Goal: Transaction & Acquisition: Purchase product/service

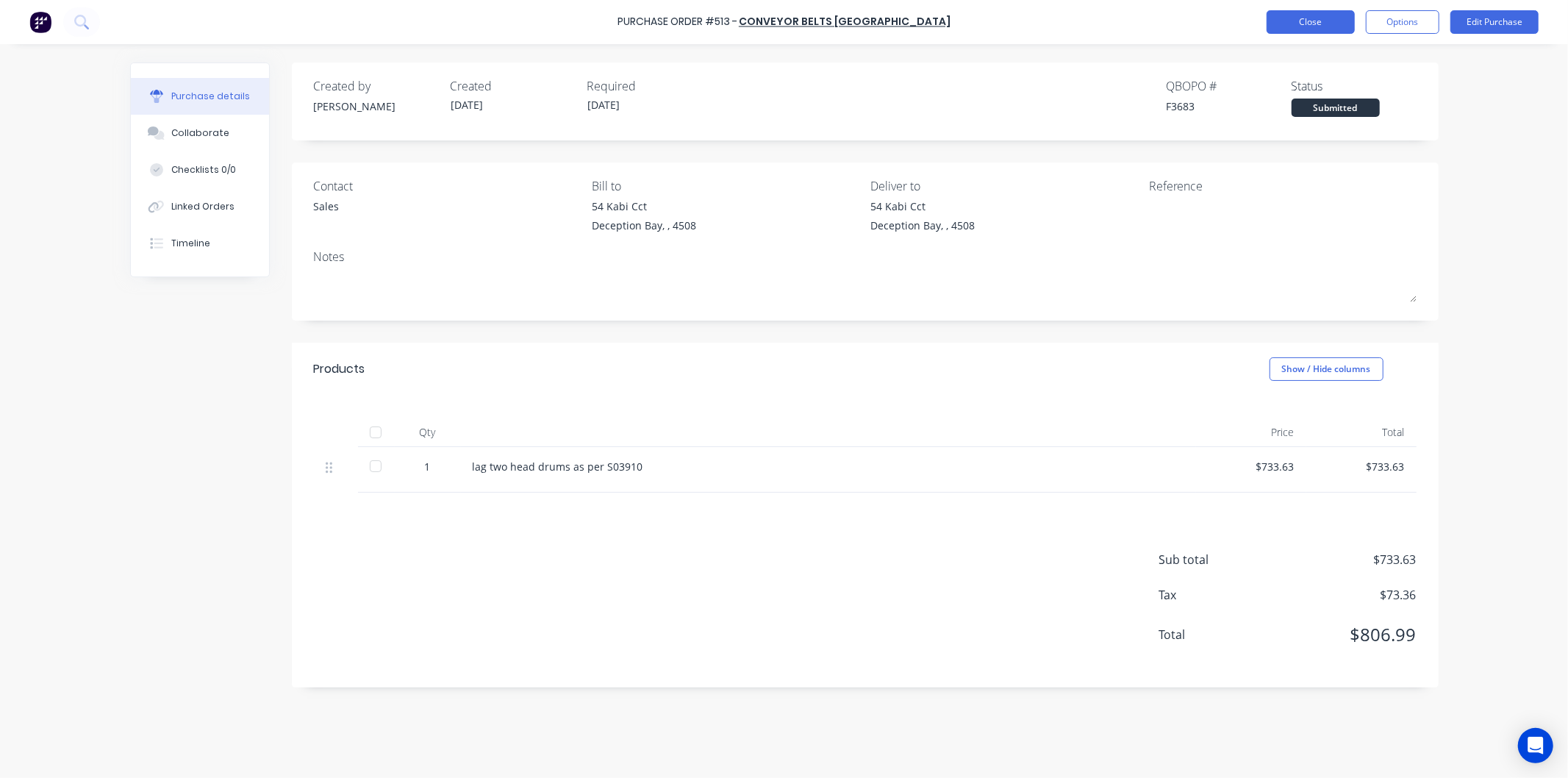
click at [1292, 21] on button "Close" at bounding box center [1311, 22] width 88 height 24
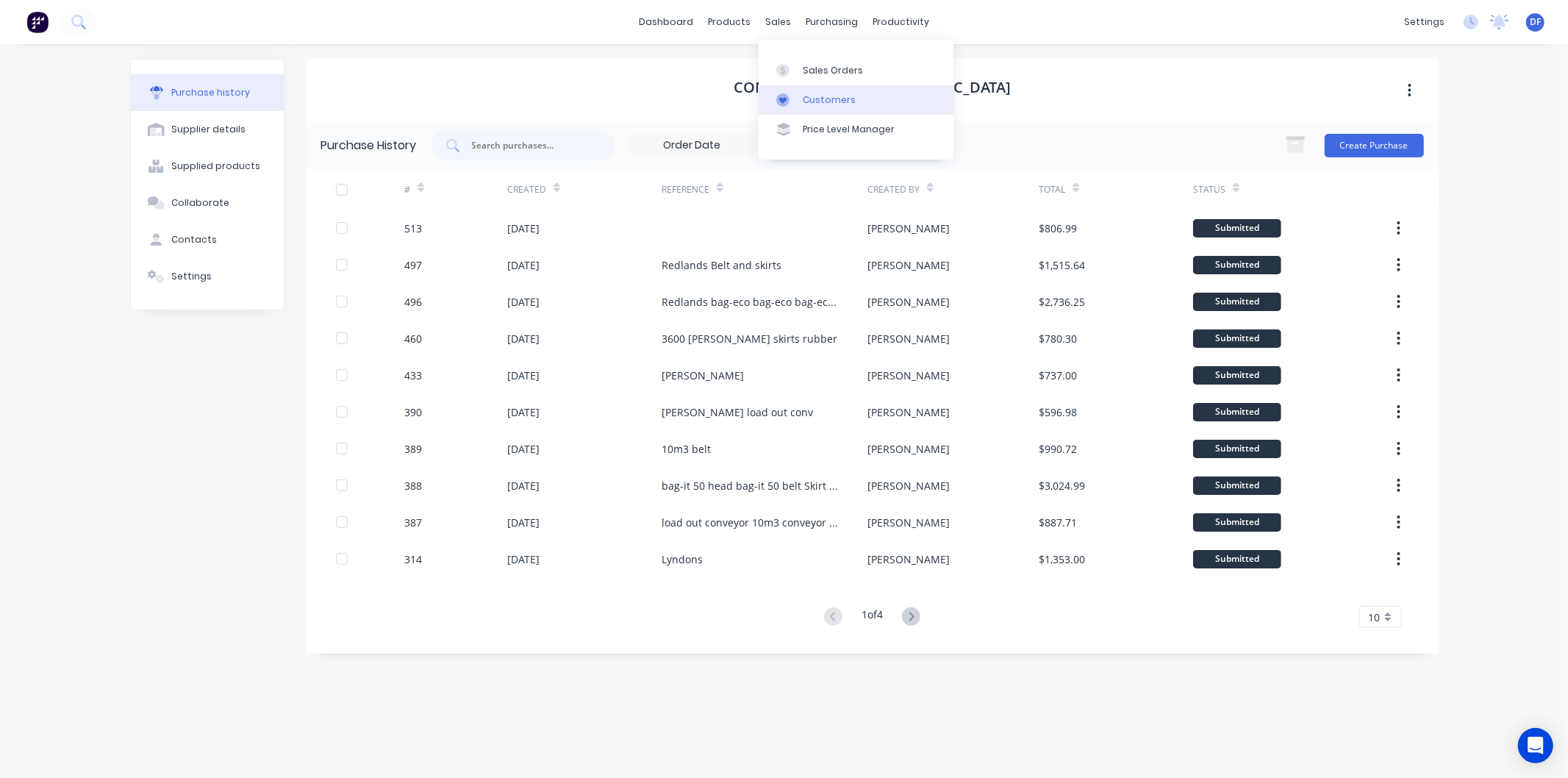
click at [814, 96] on div "Customers" at bounding box center [829, 100] width 53 height 13
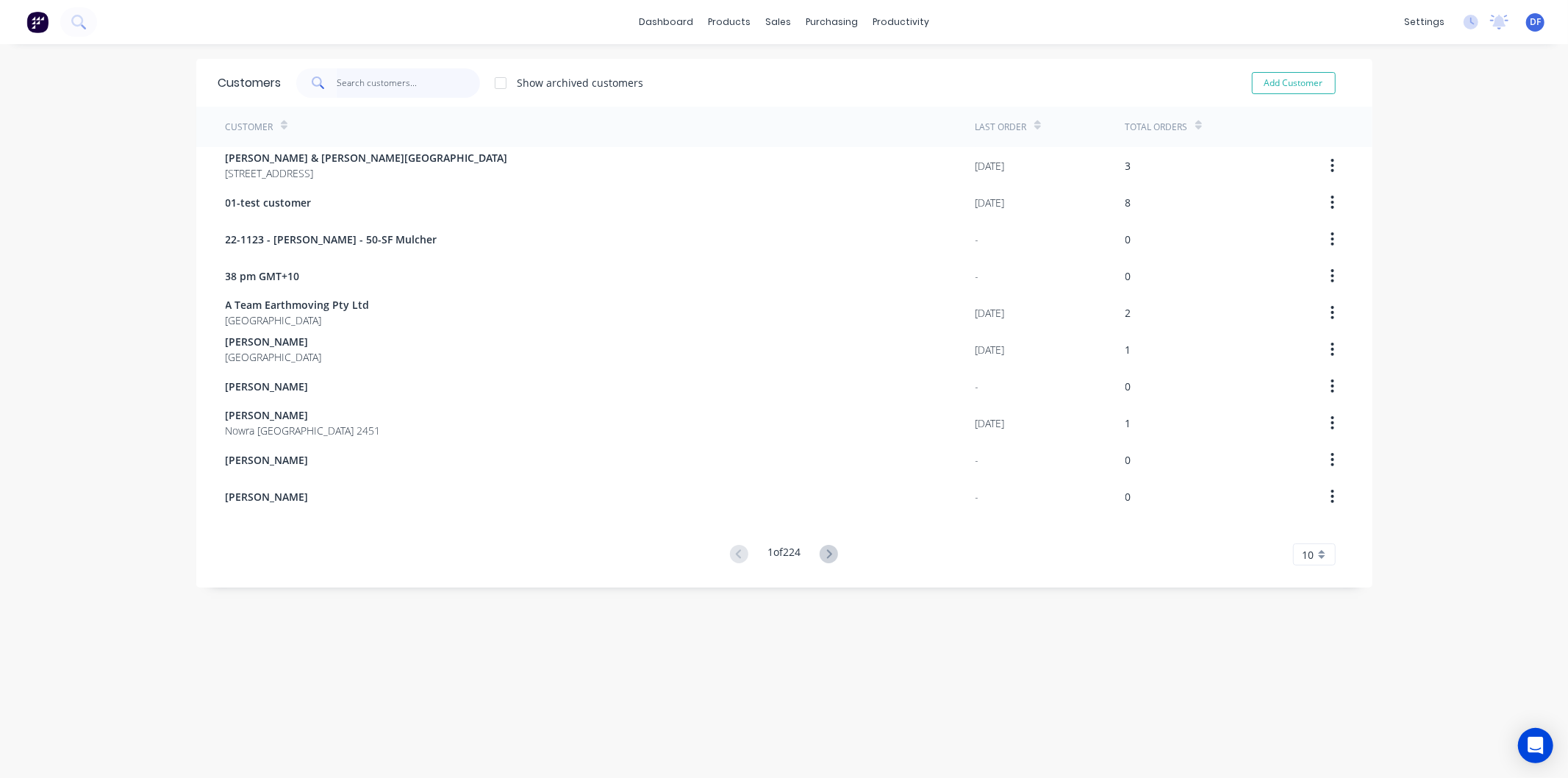
click at [337, 77] on input "text" at bounding box center [409, 82] width 144 height 30
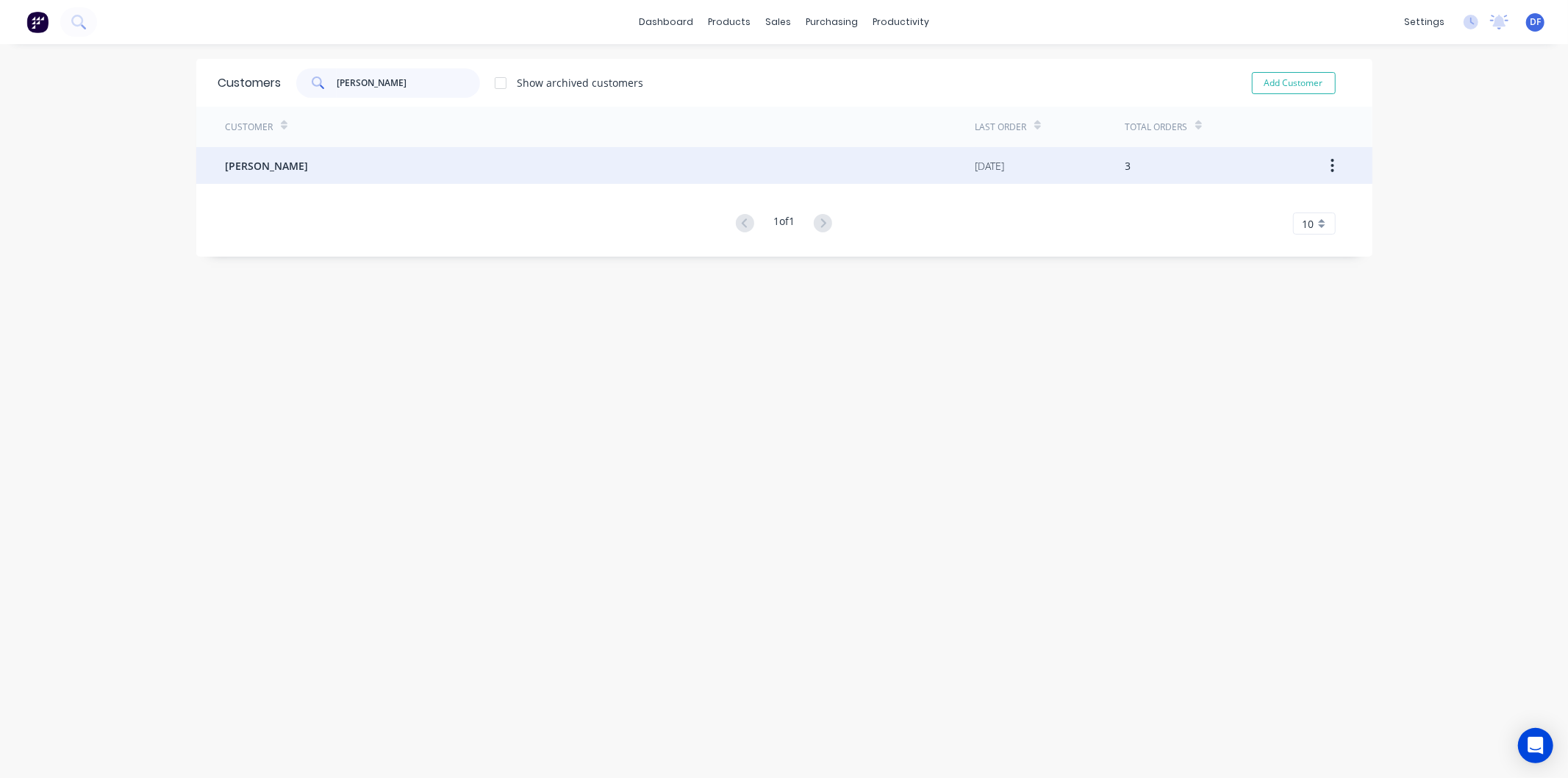
type input "james joh"
click at [283, 164] on span "James johnson" at bounding box center [267, 166] width 83 height 15
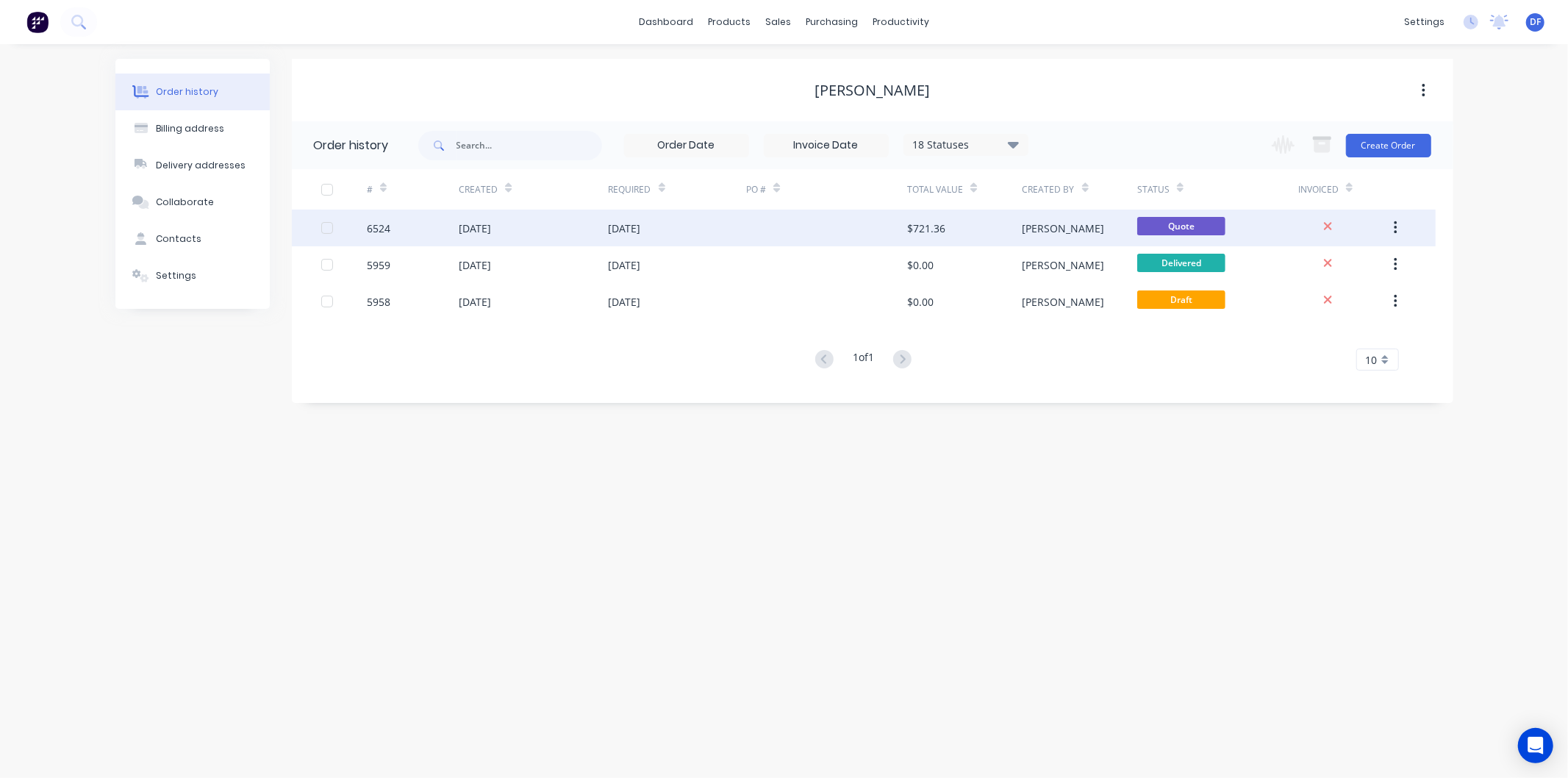
click at [641, 226] on div "27 Jun 2025" at bounding box center [625, 228] width 33 height 15
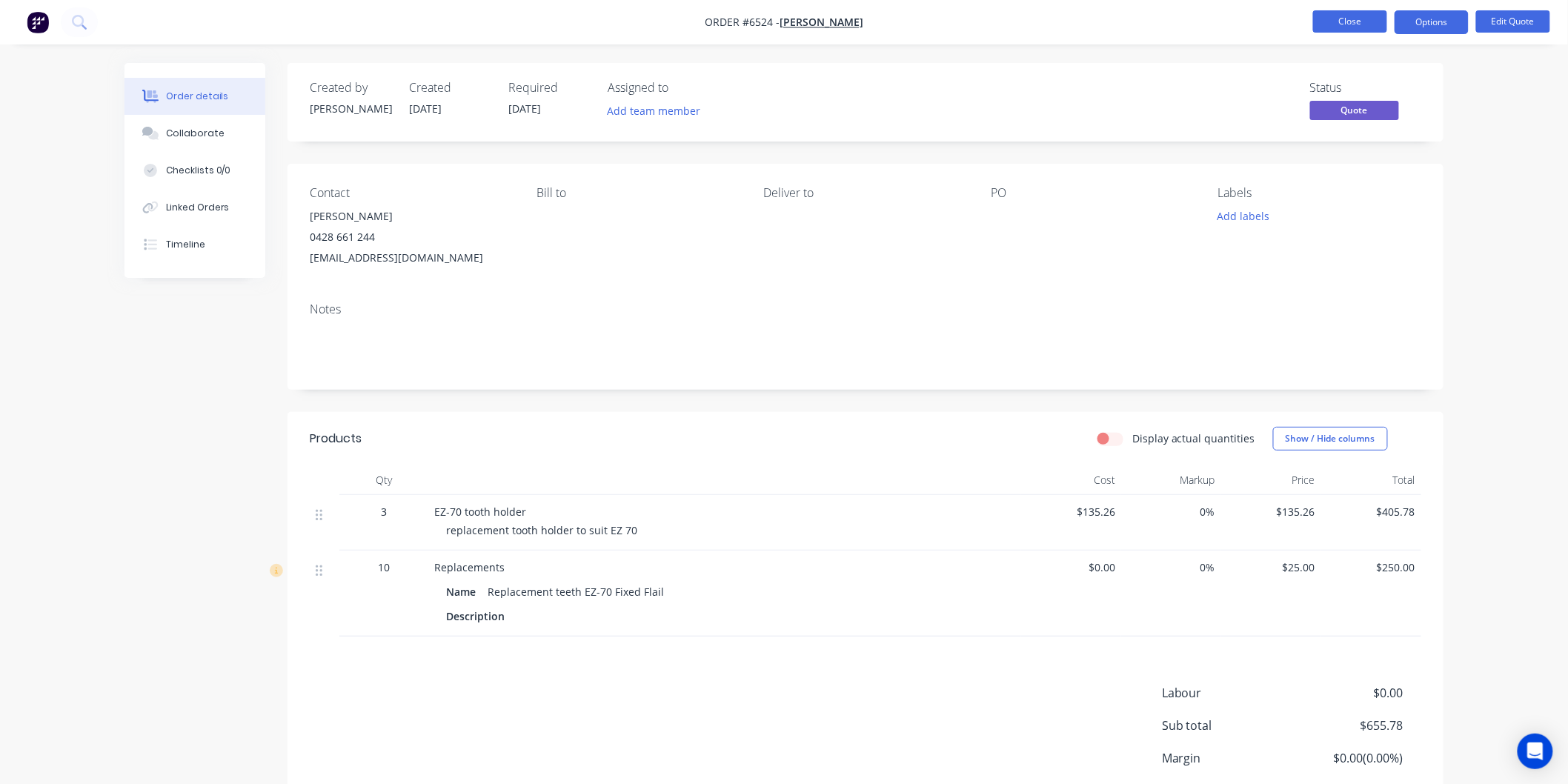
click at [1361, 18] on button "Close" at bounding box center [1350, 21] width 74 height 22
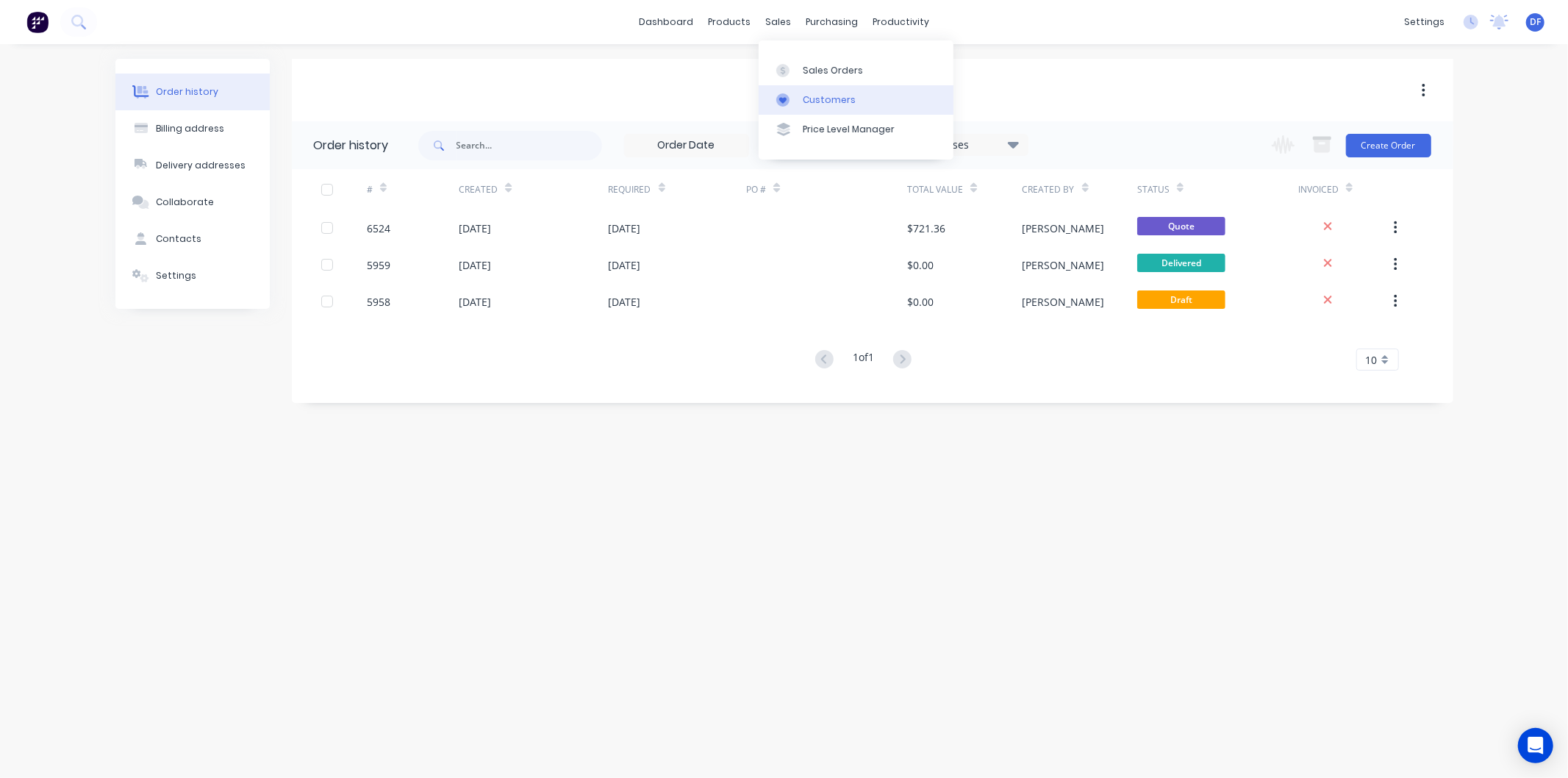
click at [825, 98] on div "Customers" at bounding box center [829, 100] width 53 height 13
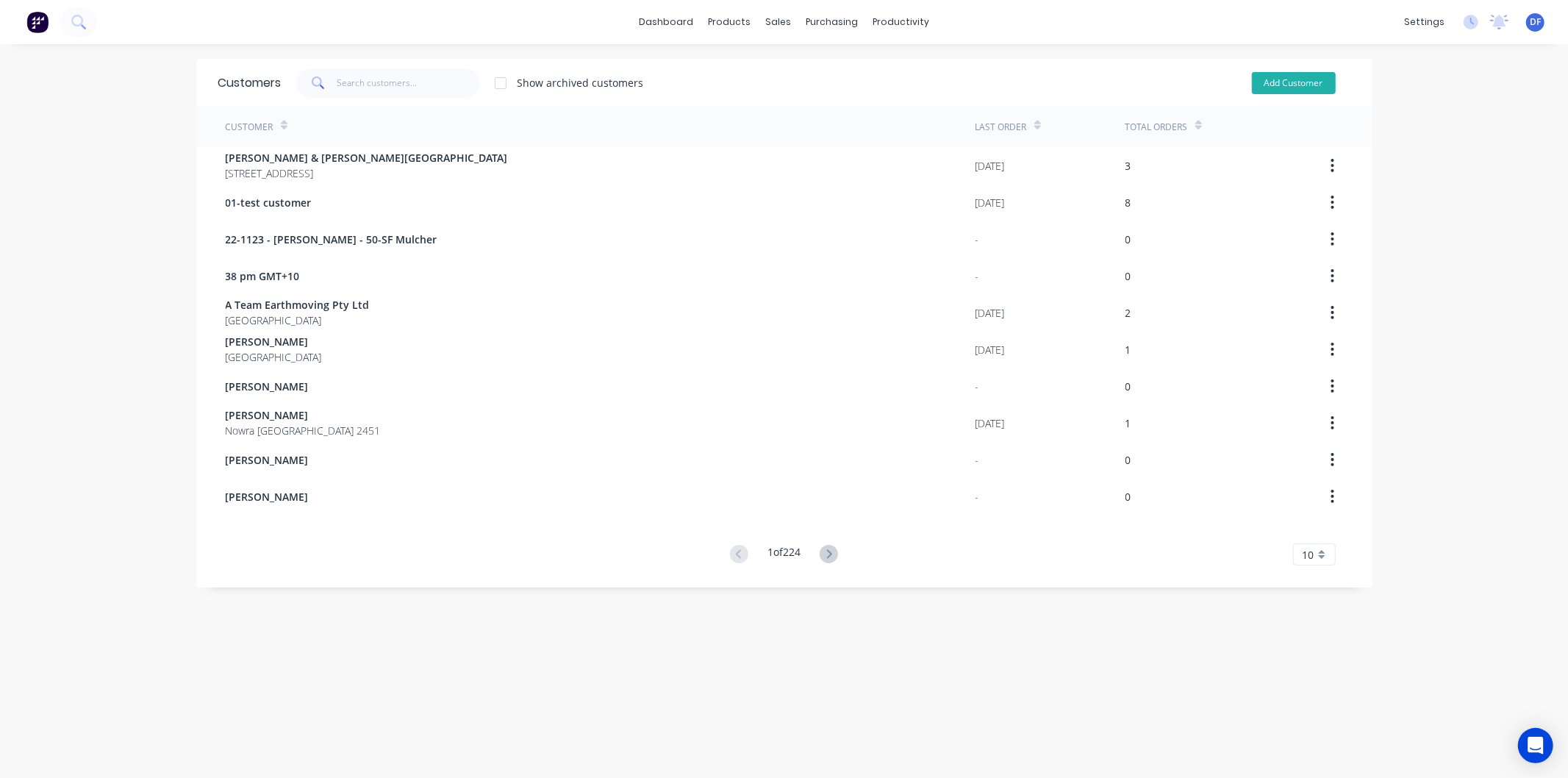
click at [1288, 89] on button "Add Customer" at bounding box center [1294, 82] width 84 height 22
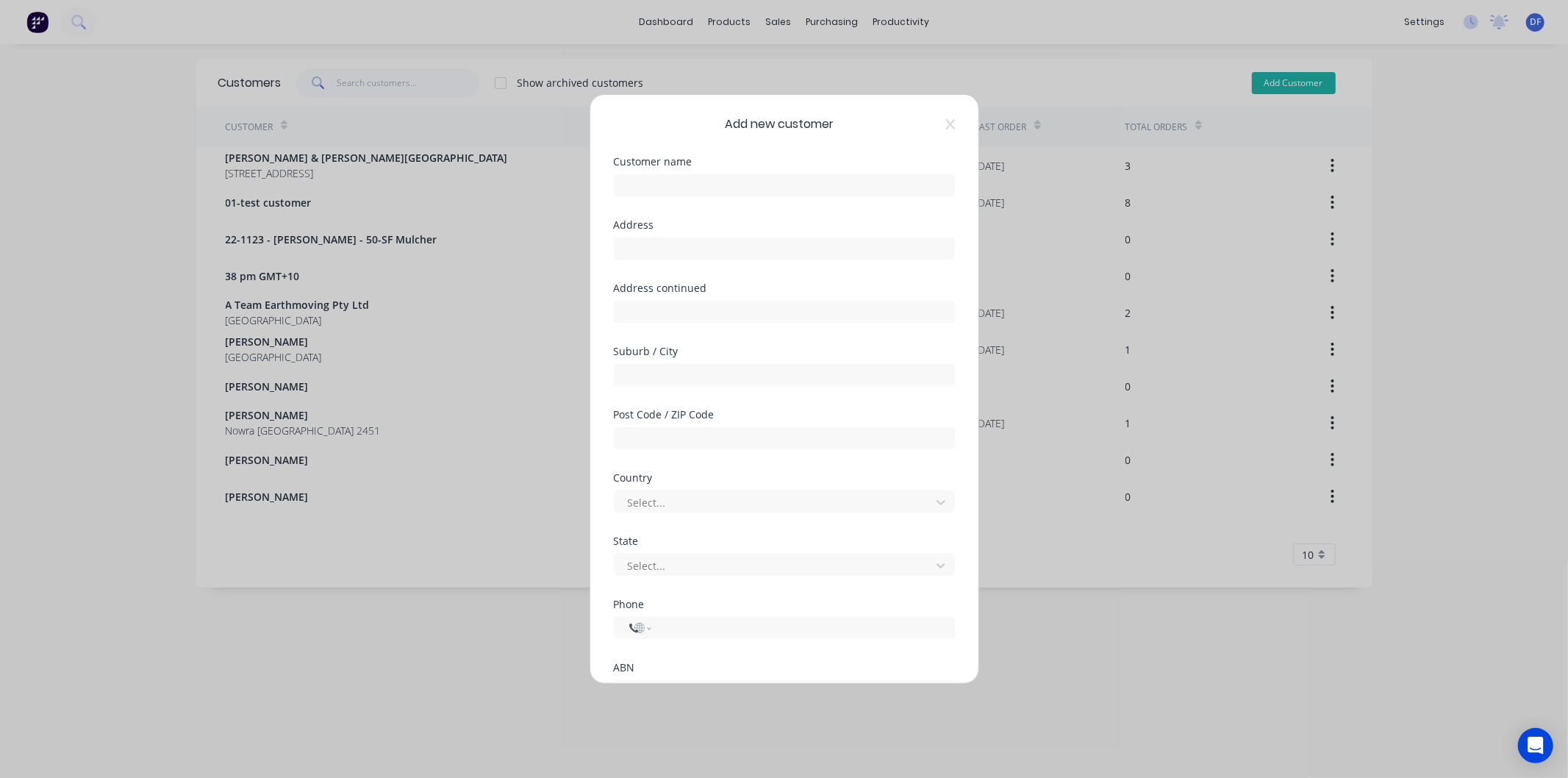
select select "AU"
click at [687, 182] on input "text" at bounding box center [784, 185] width 341 height 22
type input "[PERSON_NAME]"
click at [671, 561] on div at bounding box center [774, 565] width 297 height 18
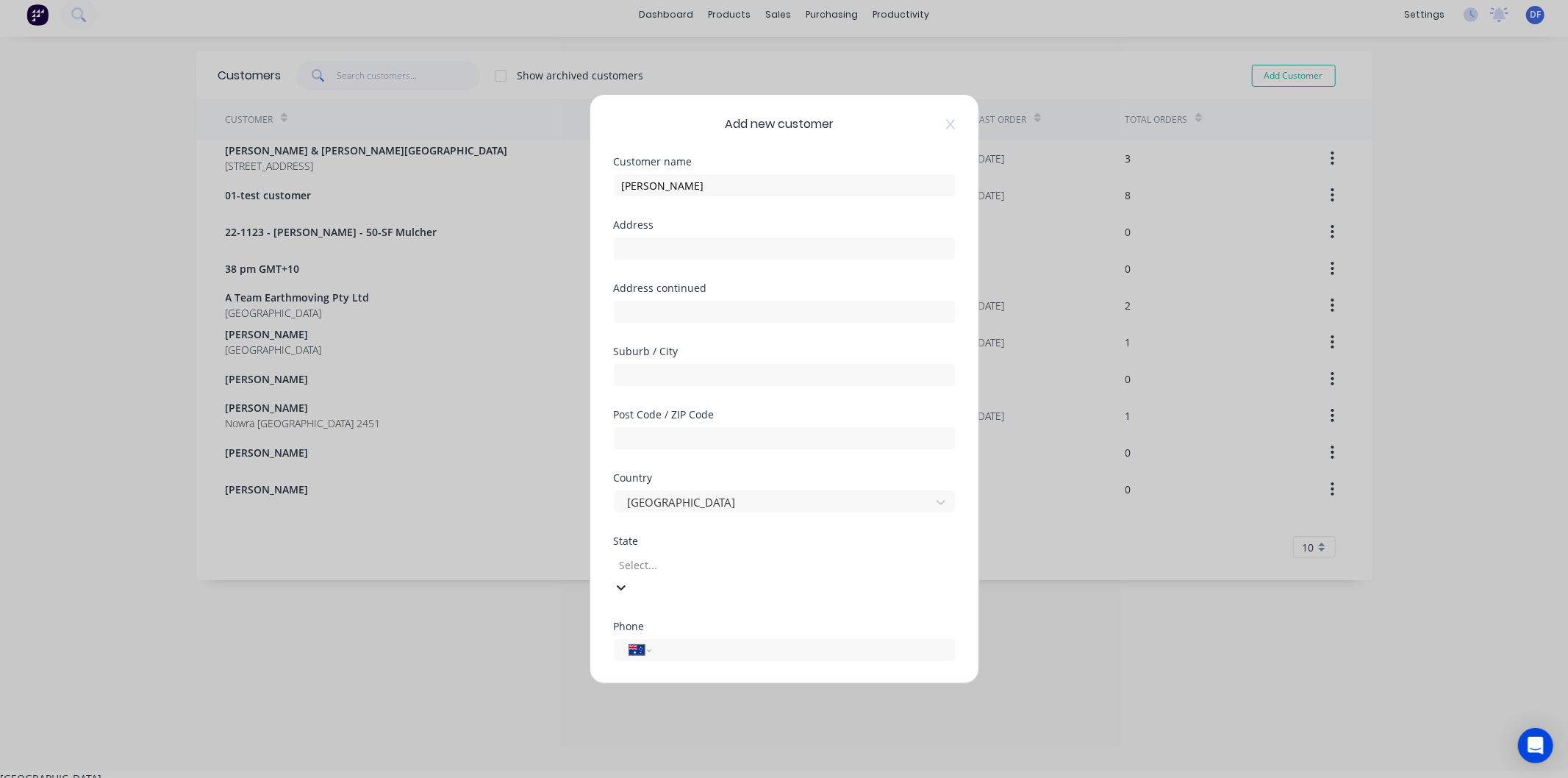
scroll to position [8, 0]
click at [706, 495] on div at bounding box center [724, 501] width 212 height 18
click at [541, 569] on div "Add new customer Customer name Andrew Peterkin Address Address continued Suburb…" at bounding box center [784, 389] width 1568 height 778
click at [675, 636] on div "International Afghanistan Åland Islands Albania Algeria American Samoa Andorra …" at bounding box center [784, 627] width 341 height 22
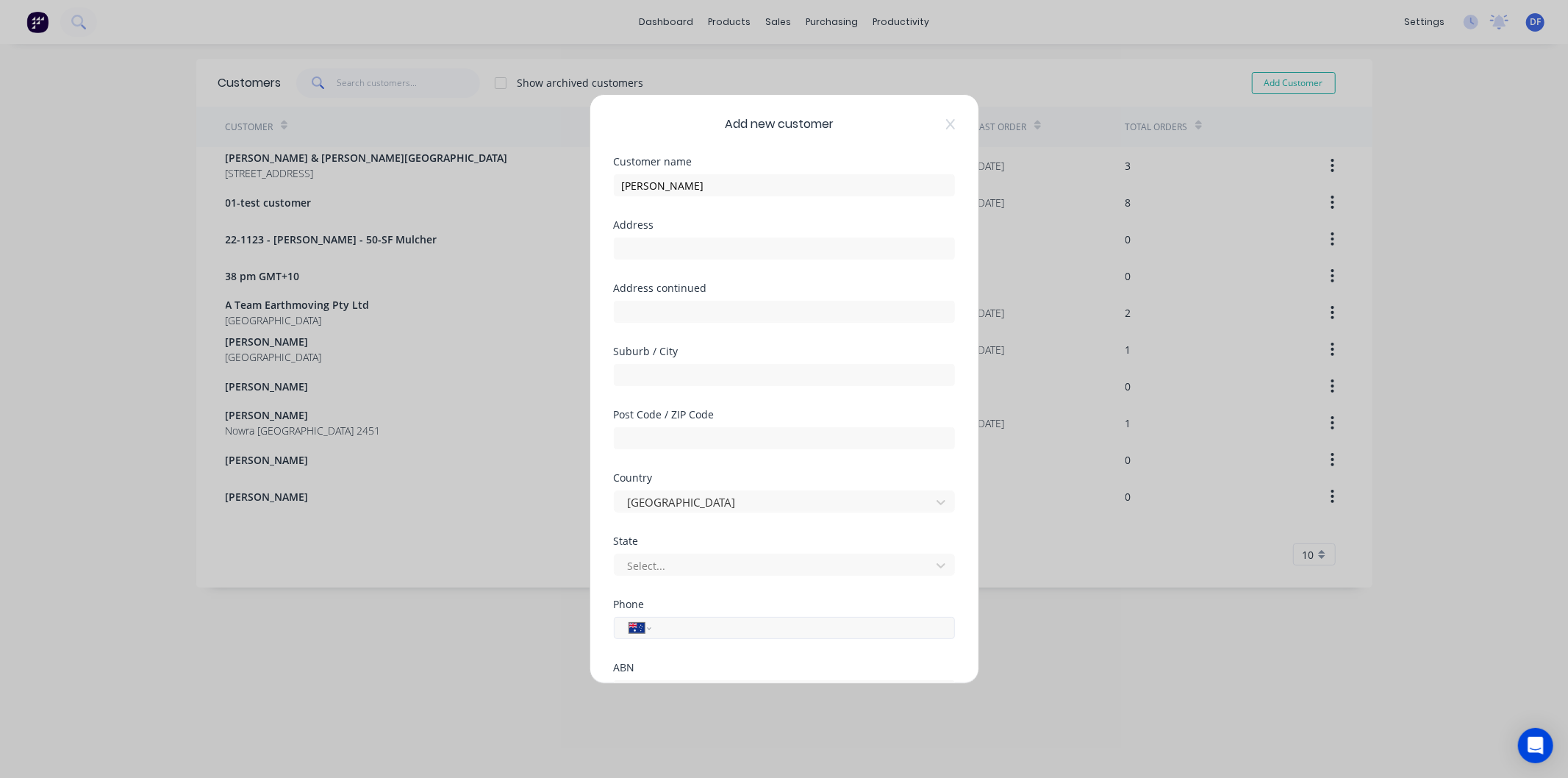
click at [675, 630] on input "tel" at bounding box center [800, 629] width 278 height 17
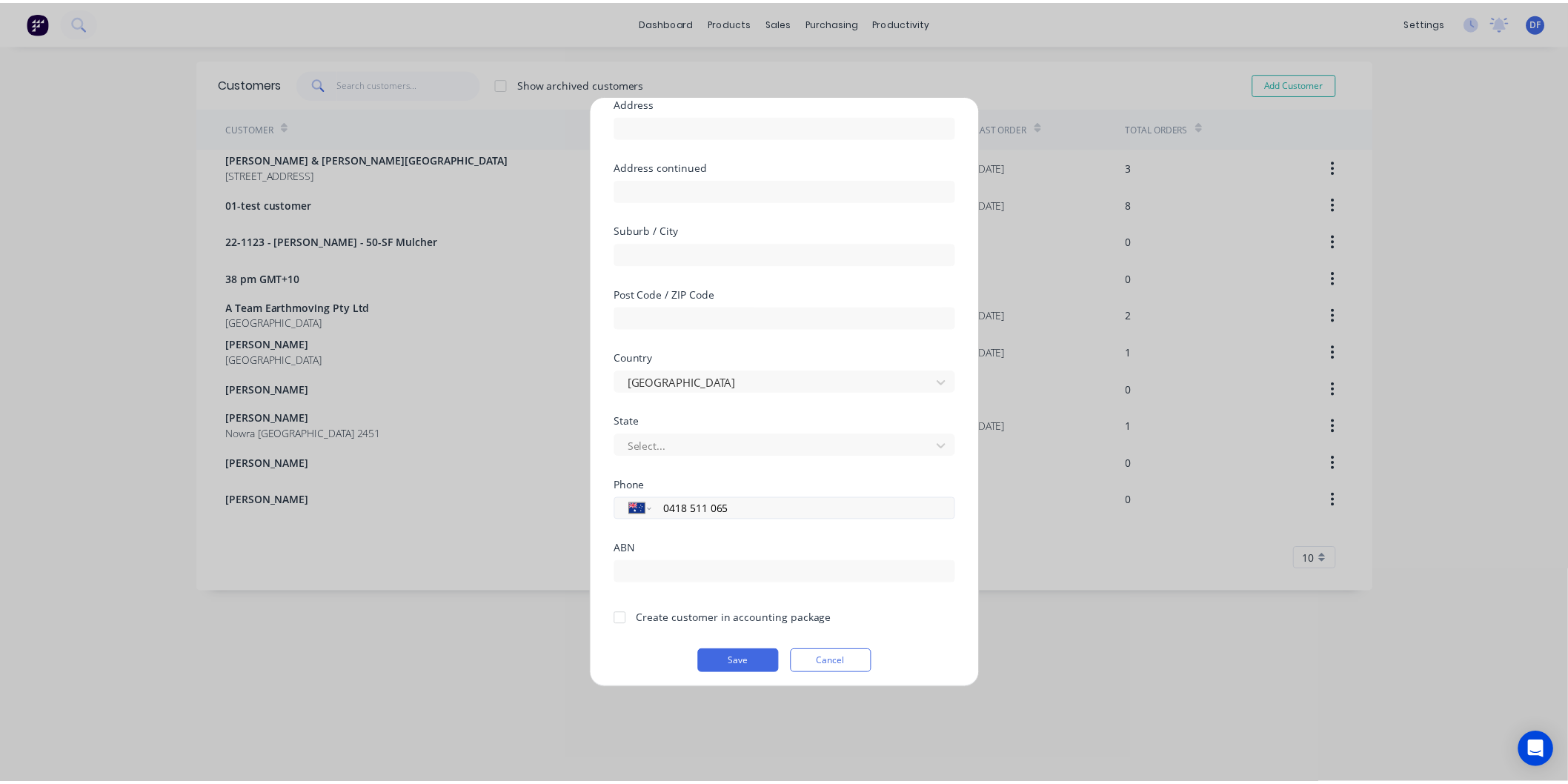
scroll to position [129, 0]
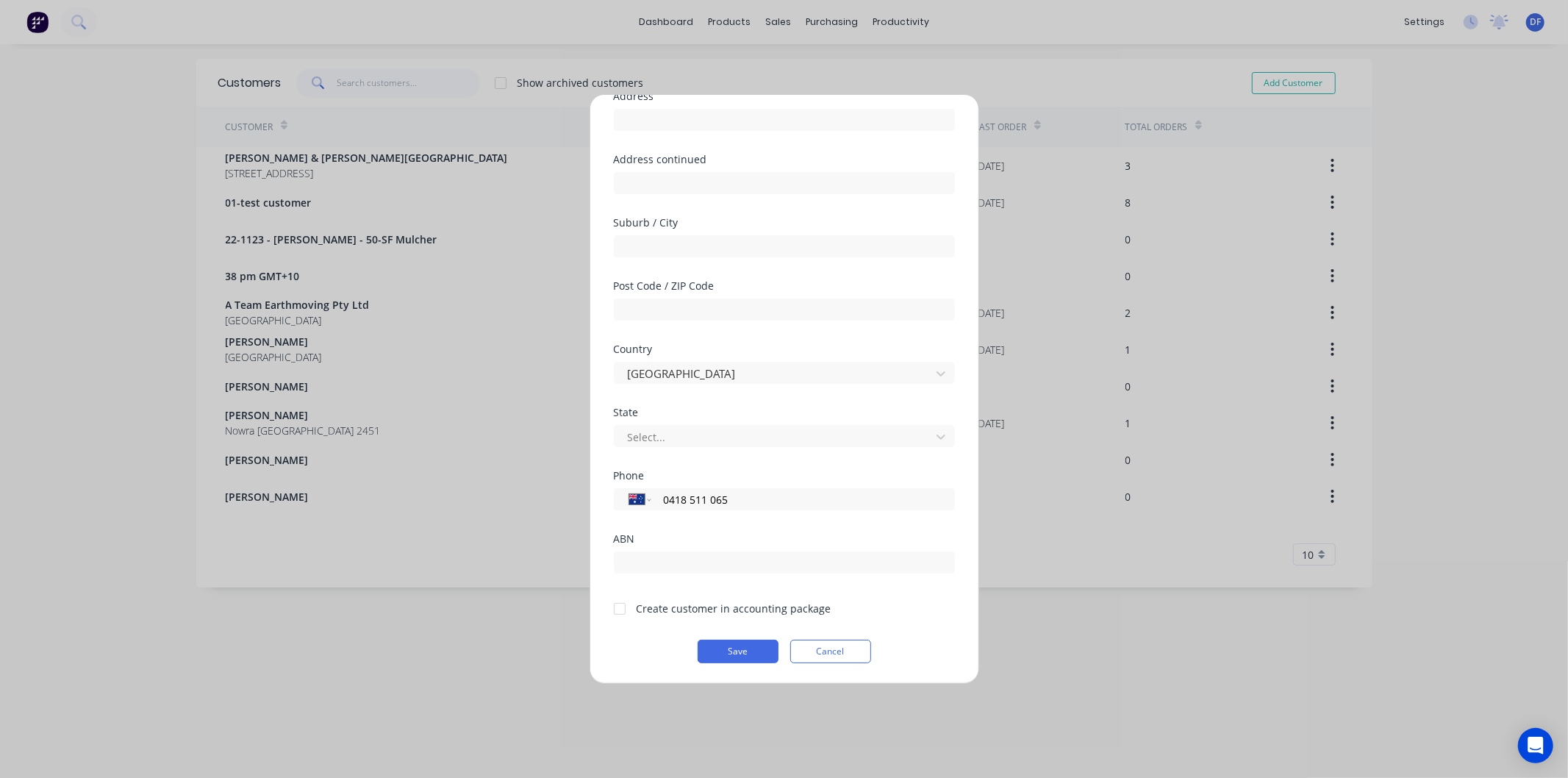
type input "0418 511 065"
click at [621, 609] on div at bounding box center [619, 609] width 30 height 30
click at [725, 649] on button "Save" at bounding box center [738, 651] width 80 height 24
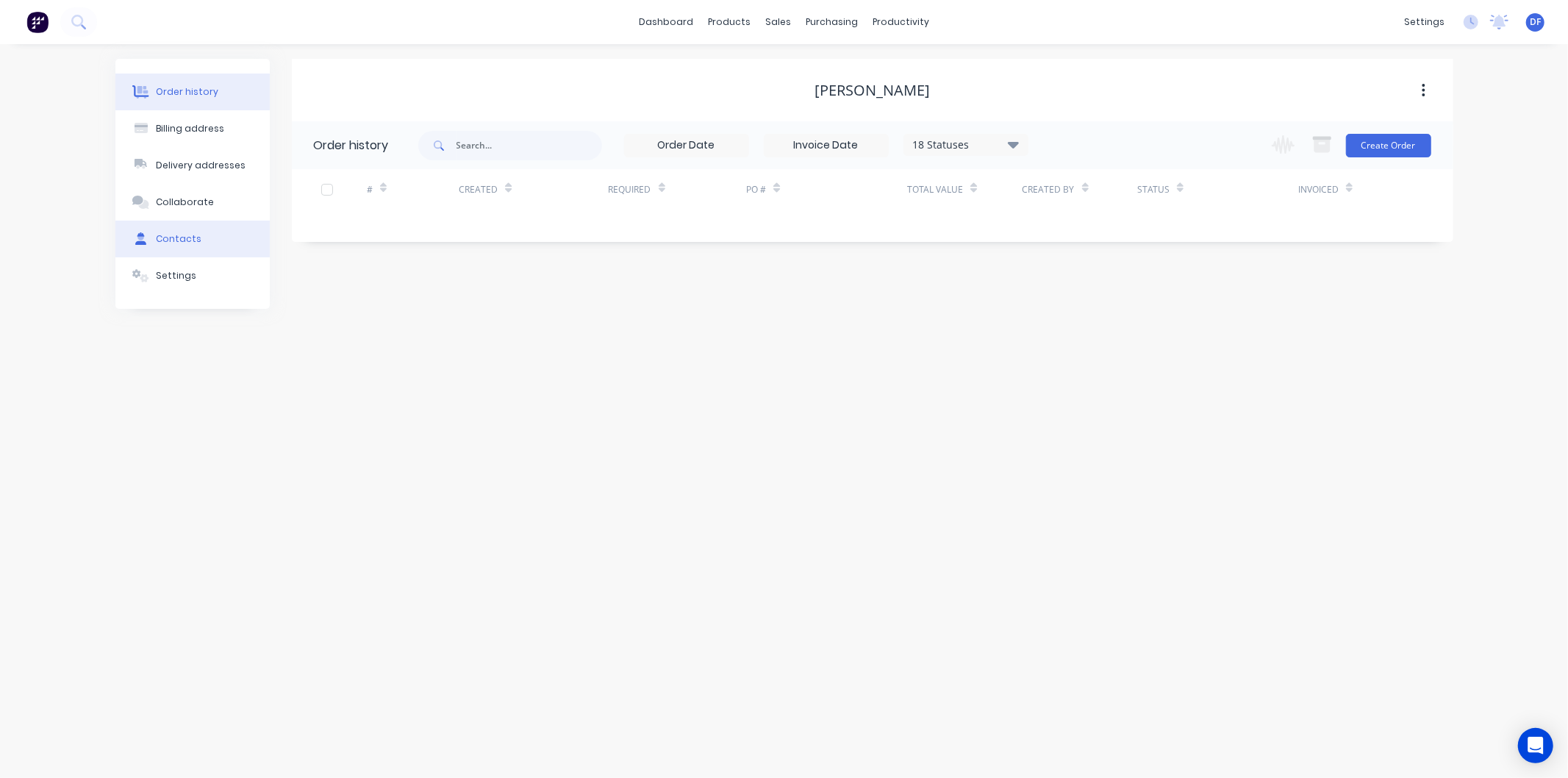
click at [179, 233] on div "Contacts" at bounding box center [179, 239] width 46 height 13
click at [1400, 144] on button "Add contact" at bounding box center [1408, 144] width 68 height 22
select select "AU"
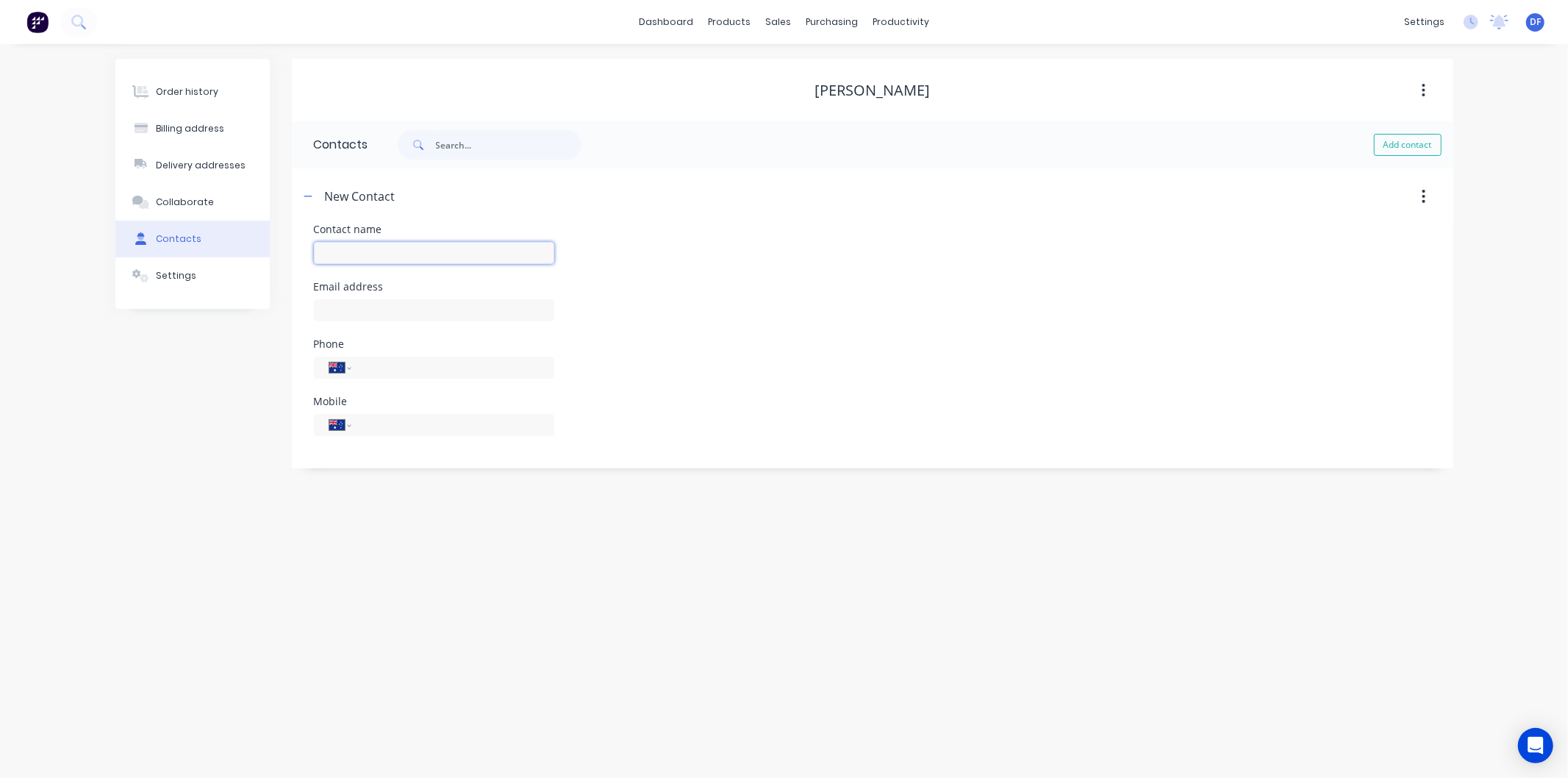
click at [358, 250] on input "text" at bounding box center [434, 253] width 240 height 22
type input "andrew Peterkin"
select select "AU"
click at [366, 311] on input "text" at bounding box center [434, 310] width 240 height 22
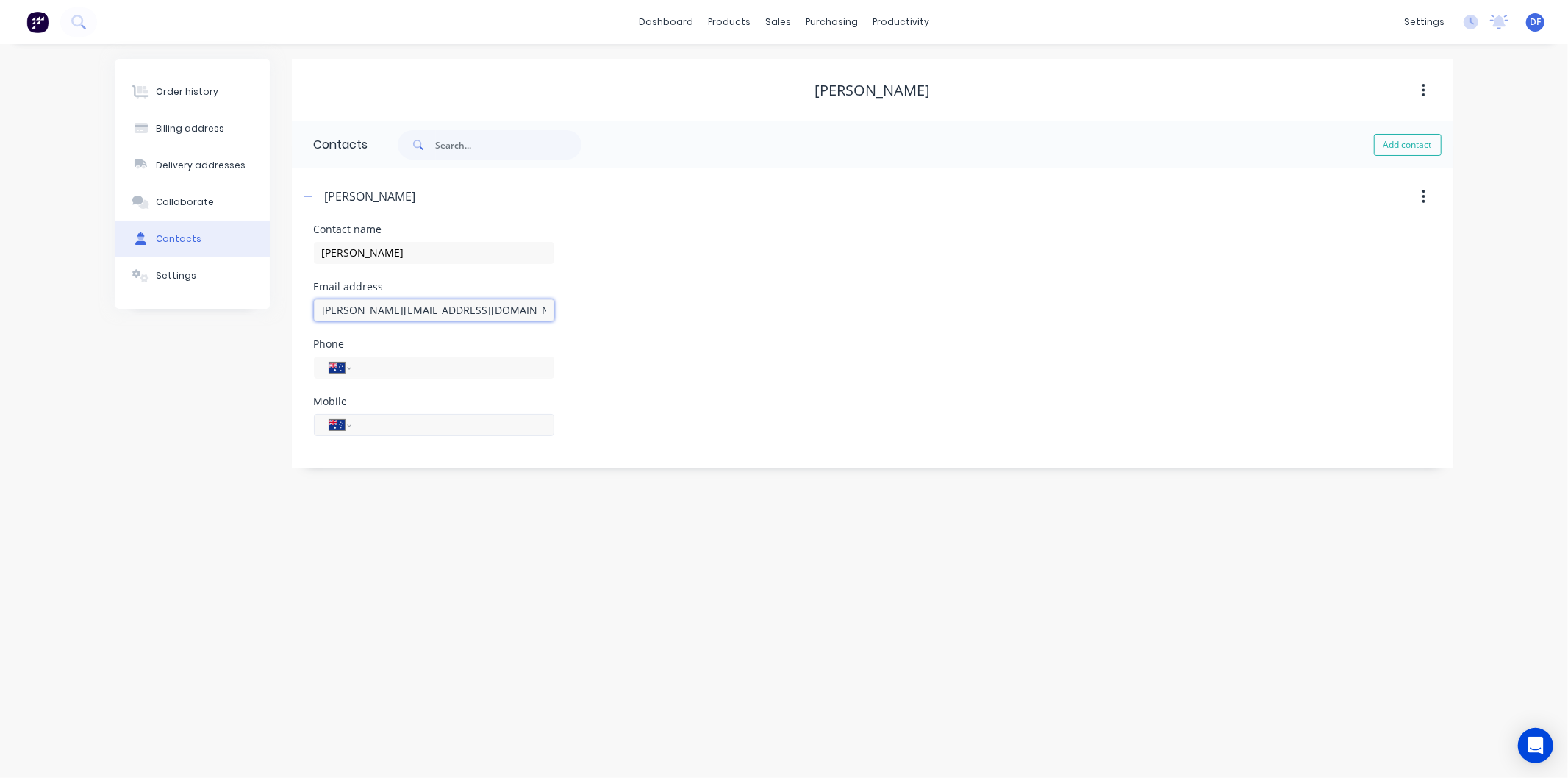
type input "[PERSON_NAME][EMAIL_ADDRESS][DOMAIN_NAME]"
click at [414, 420] on input "tel" at bounding box center [450, 425] width 176 height 17
type input "0418 511 065"
click at [459, 533] on div "Order history Billing address Delivery addresses Collaborate Contacts Settings …" at bounding box center [784, 411] width 1568 height 734
click at [334, 194] on div "andrew Peterkin" at bounding box center [370, 196] width 91 height 17
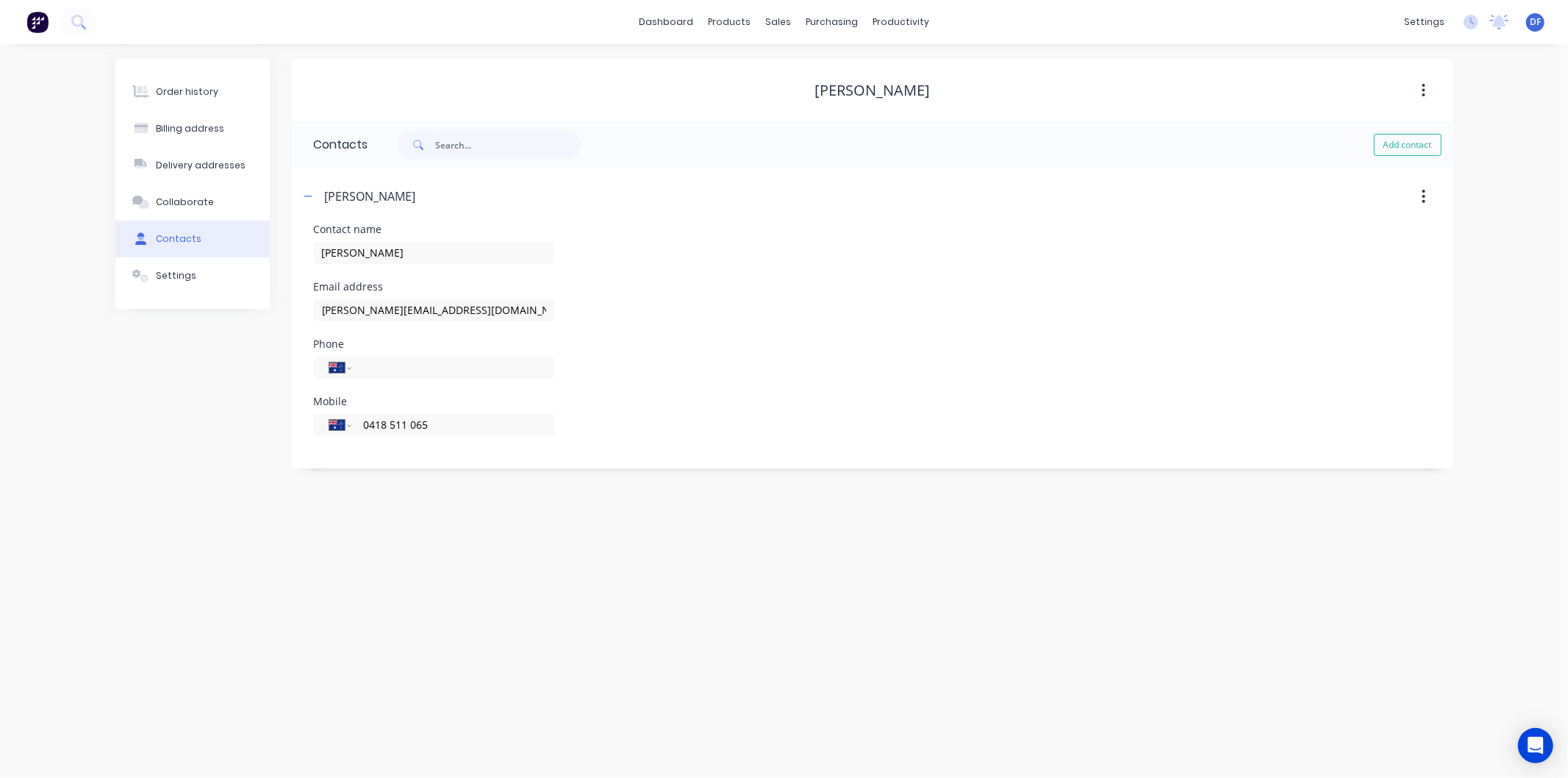
click at [331, 195] on div "andrew Peterkin" at bounding box center [370, 196] width 91 height 17
click at [328, 249] on input "andrew Peterkin" at bounding box center [434, 253] width 240 height 22
type input "[PERSON_NAME]"
click at [932, 455] on form "Contact name Andrew Peterkin Email address andrew@afpe.com.au Phone Internation…" at bounding box center [873, 345] width 1118 height 244
click at [197, 89] on div "Order history" at bounding box center [187, 92] width 62 height 13
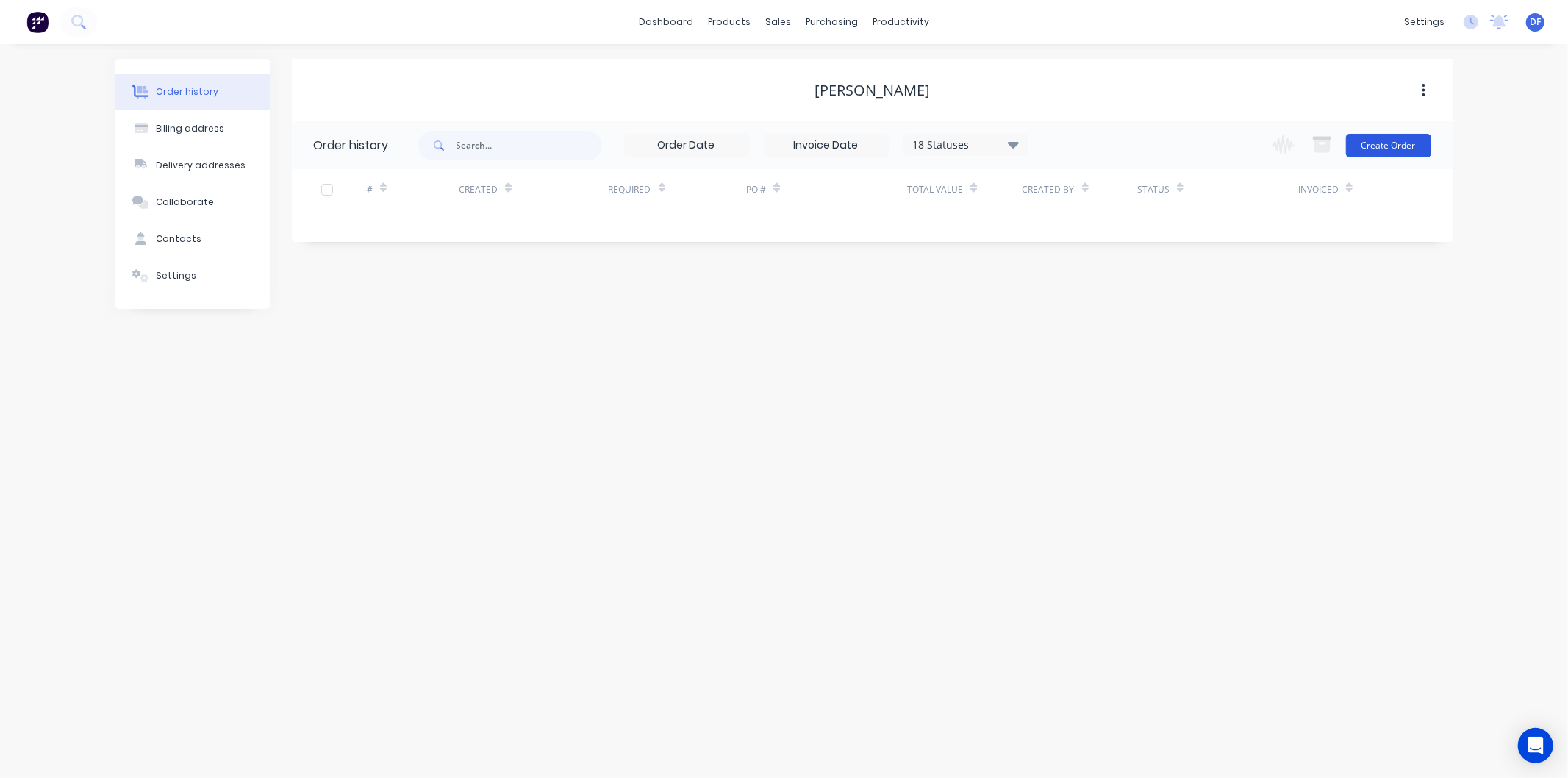
click at [1388, 140] on button "Create Order" at bounding box center [1389, 145] width 85 height 24
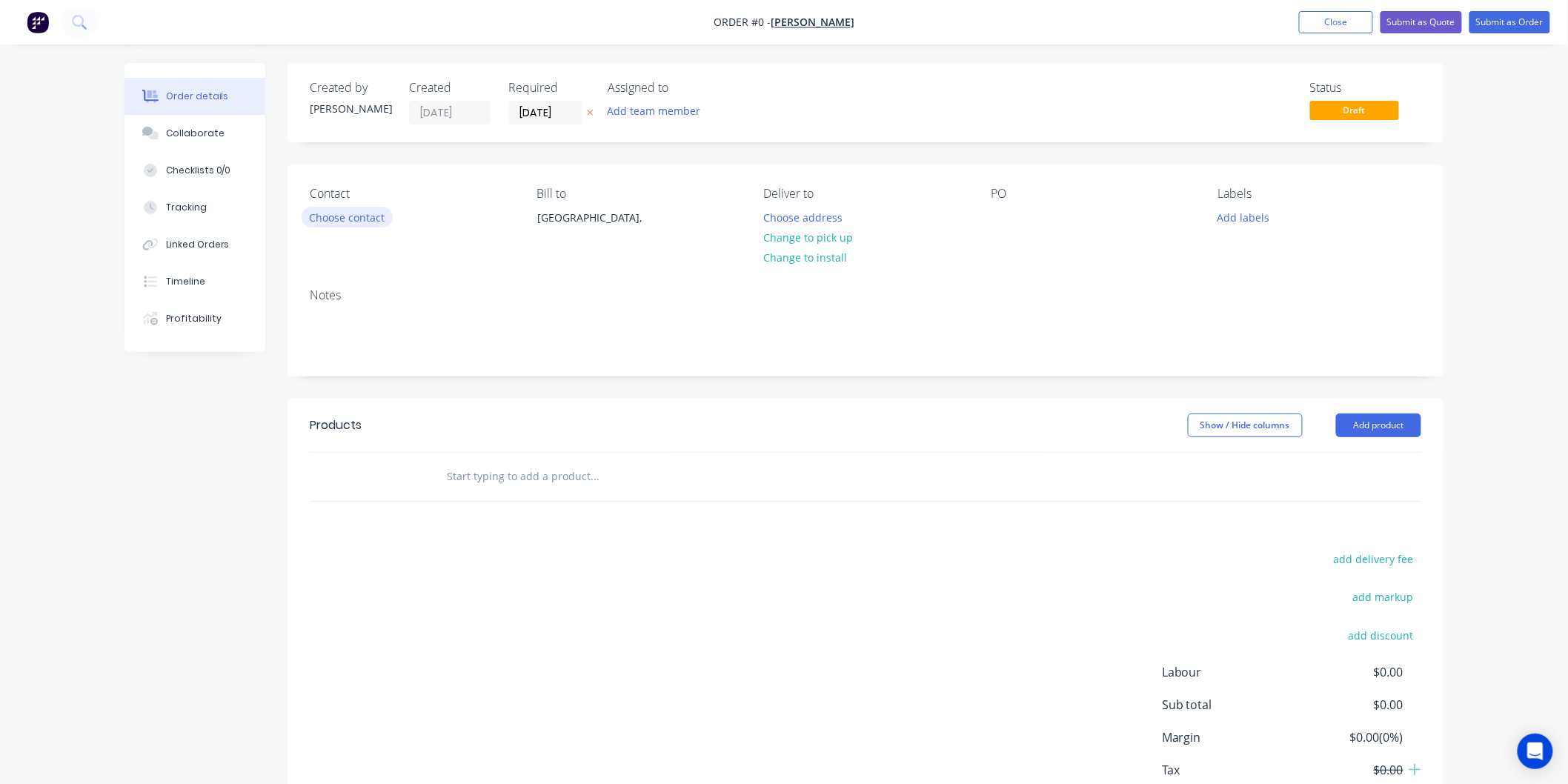
click at [359, 212] on button "Choose contact" at bounding box center [347, 216] width 91 height 20
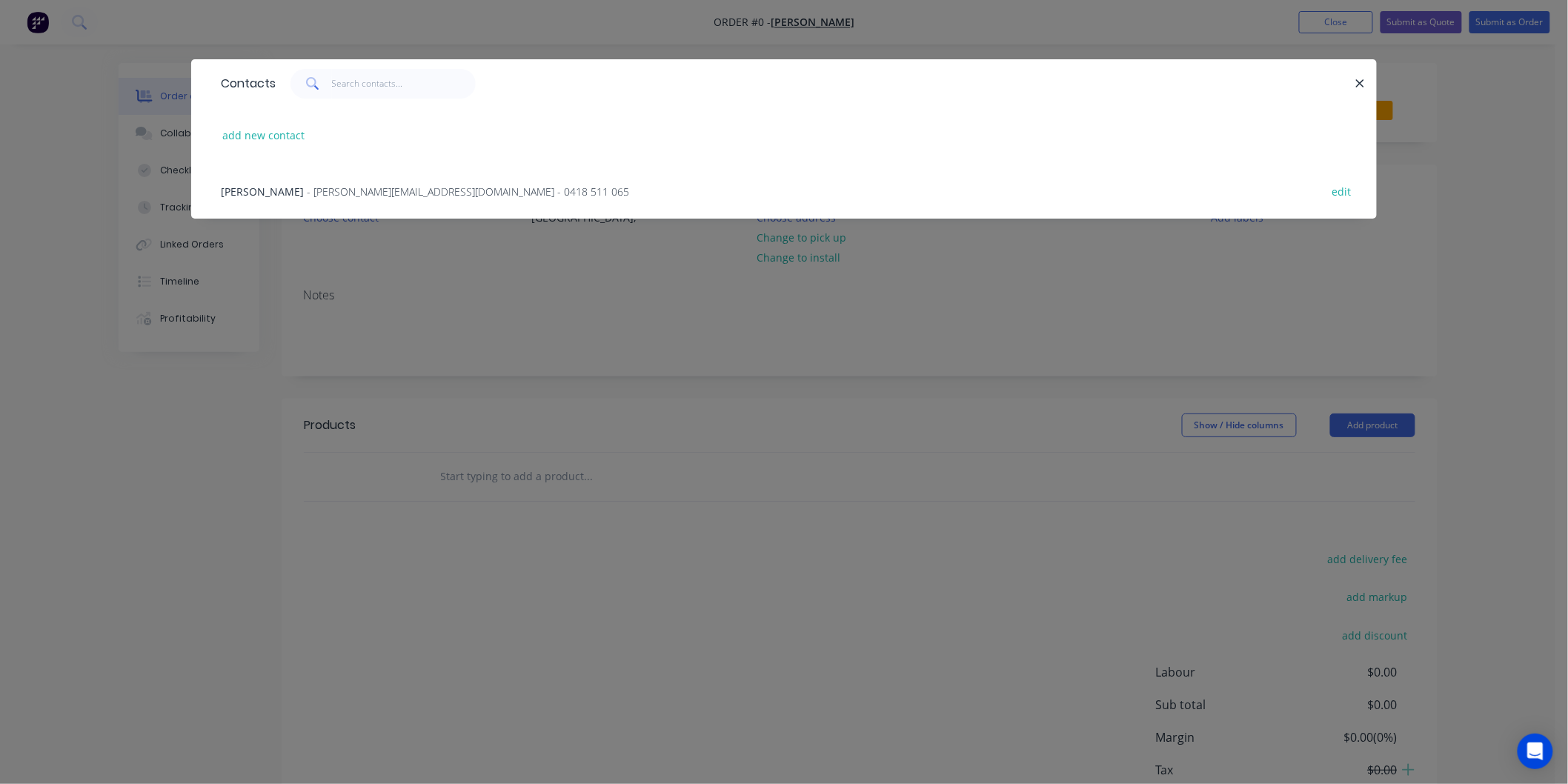
click at [330, 186] on span "- andrew@afpe.com.au - 0418 511 065" at bounding box center [468, 191] width 322 height 14
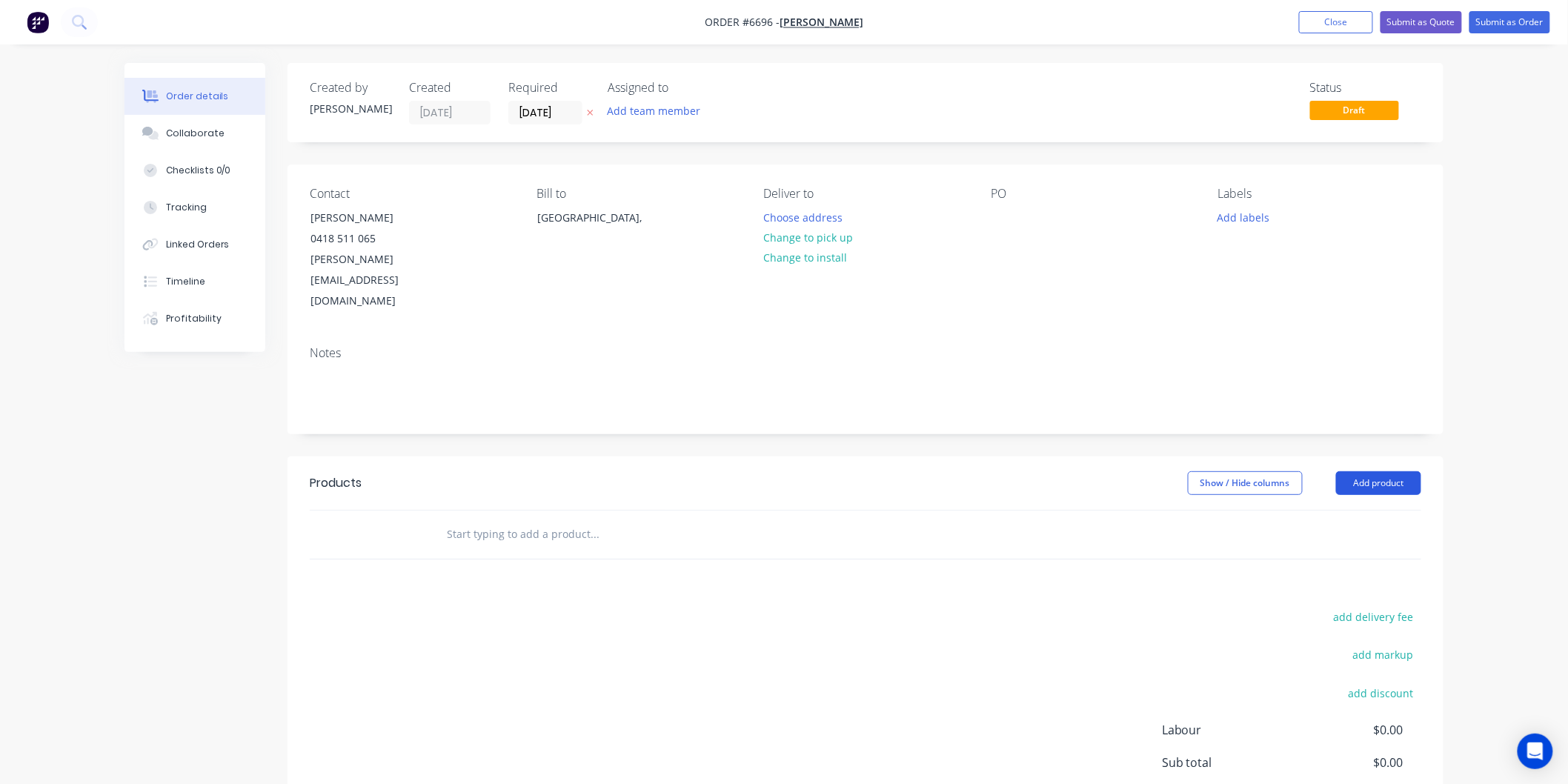
click at [1383, 472] on button "Add product" at bounding box center [1379, 483] width 85 height 24
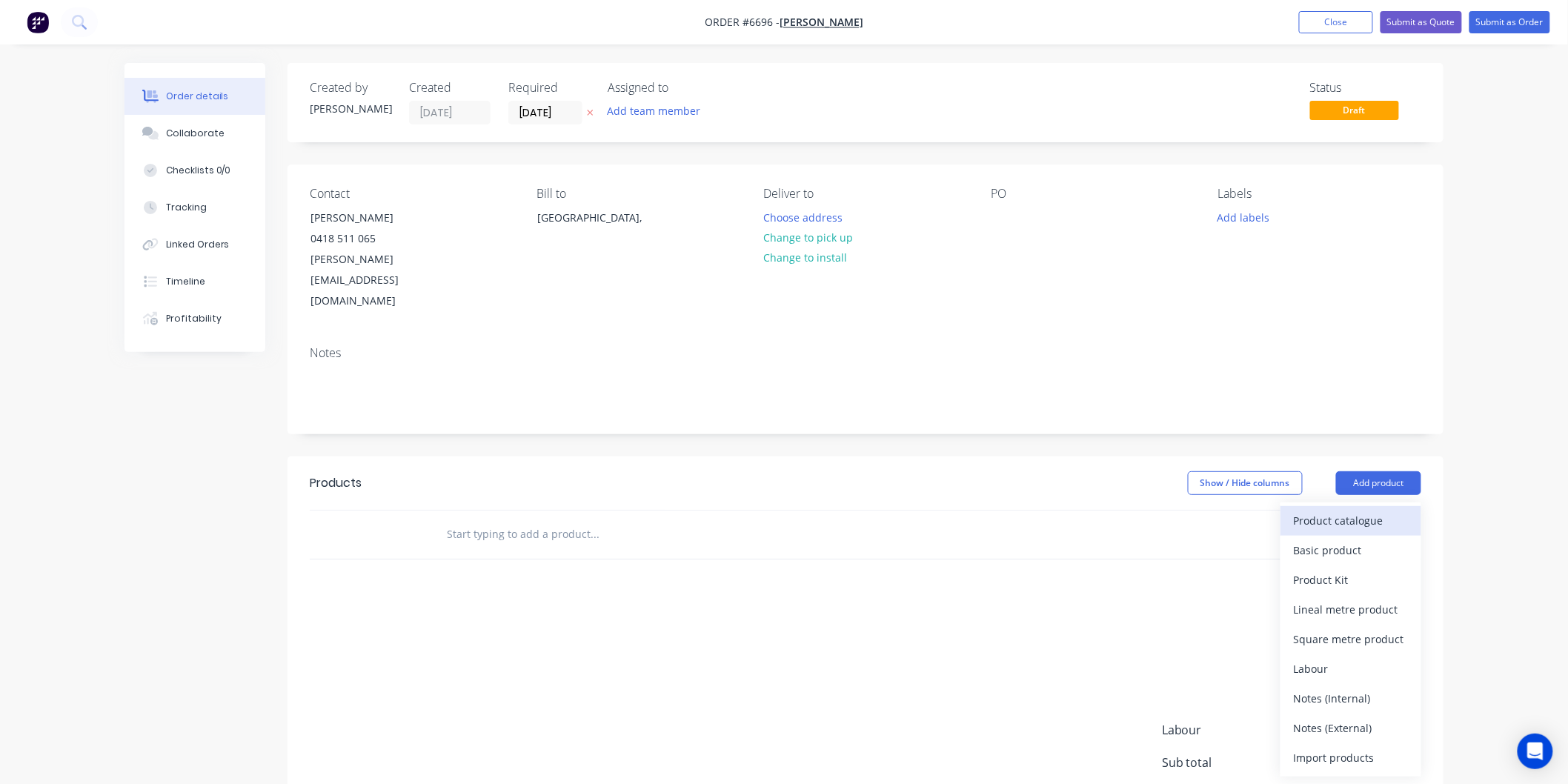
click at [1307, 509] on div "Product catalogue" at bounding box center [1351, 520] width 114 height 21
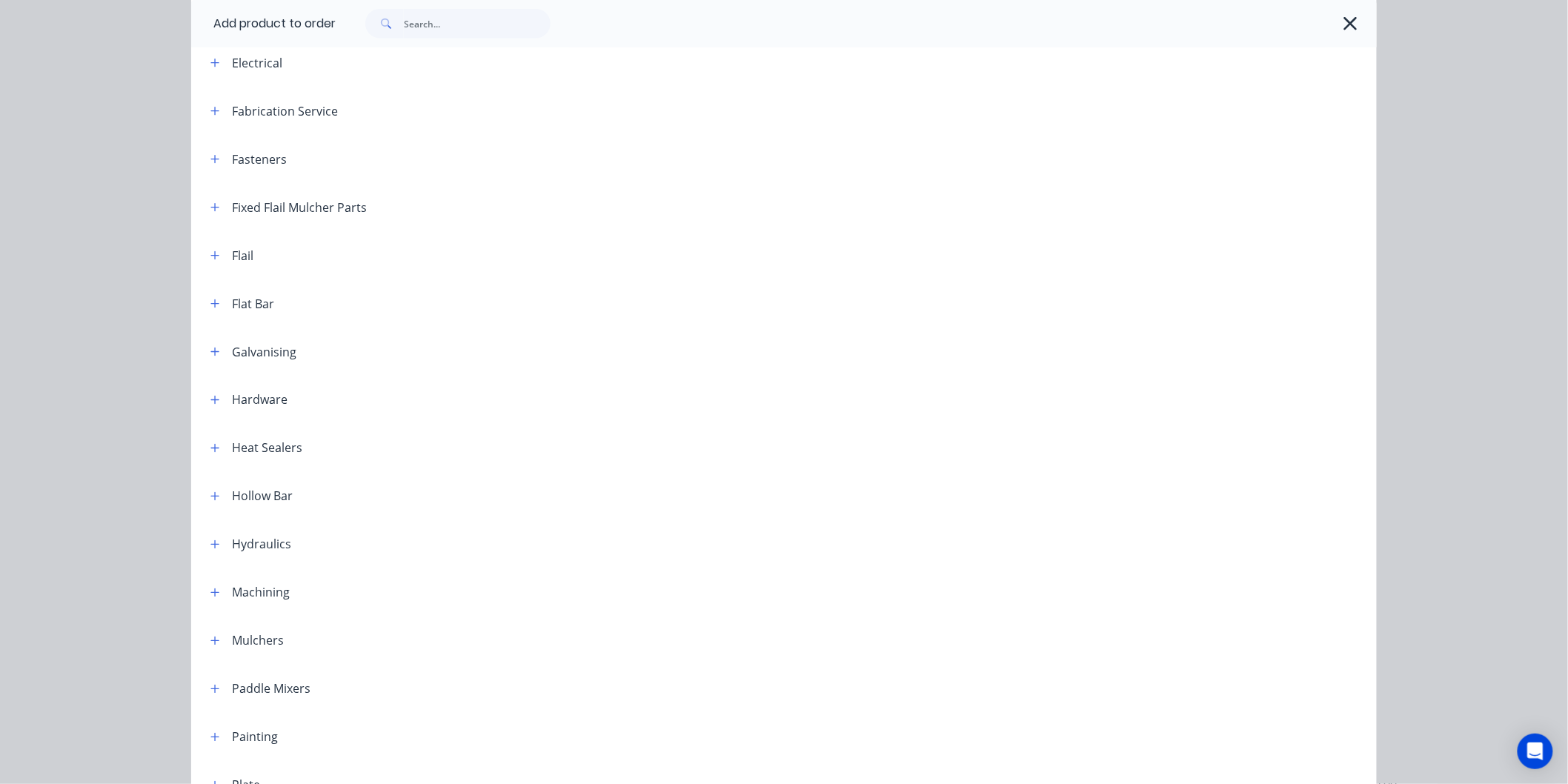
scroll to position [823, 0]
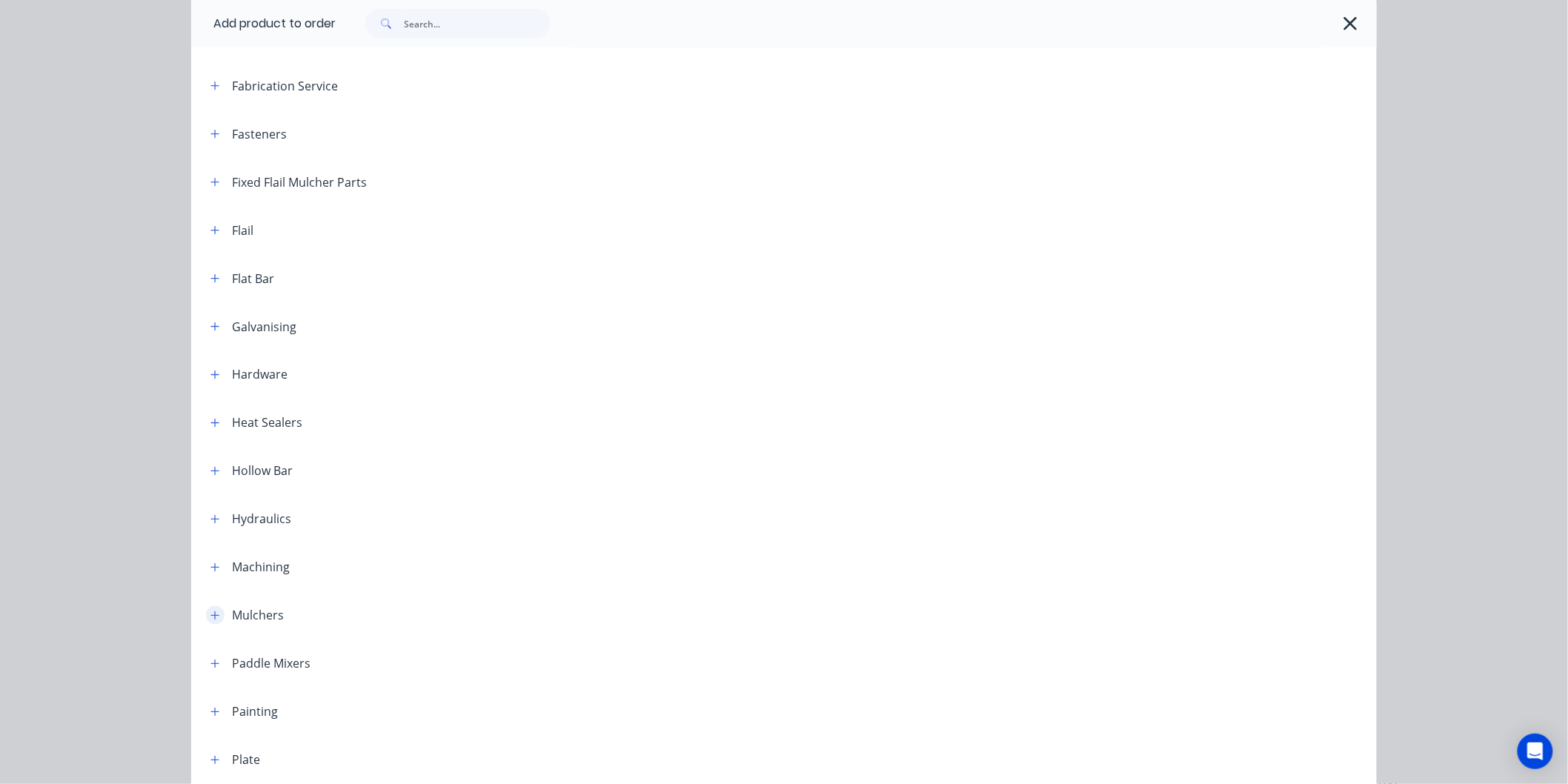
click at [210, 615] on icon "button" at bounding box center [214, 615] width 9 height 11
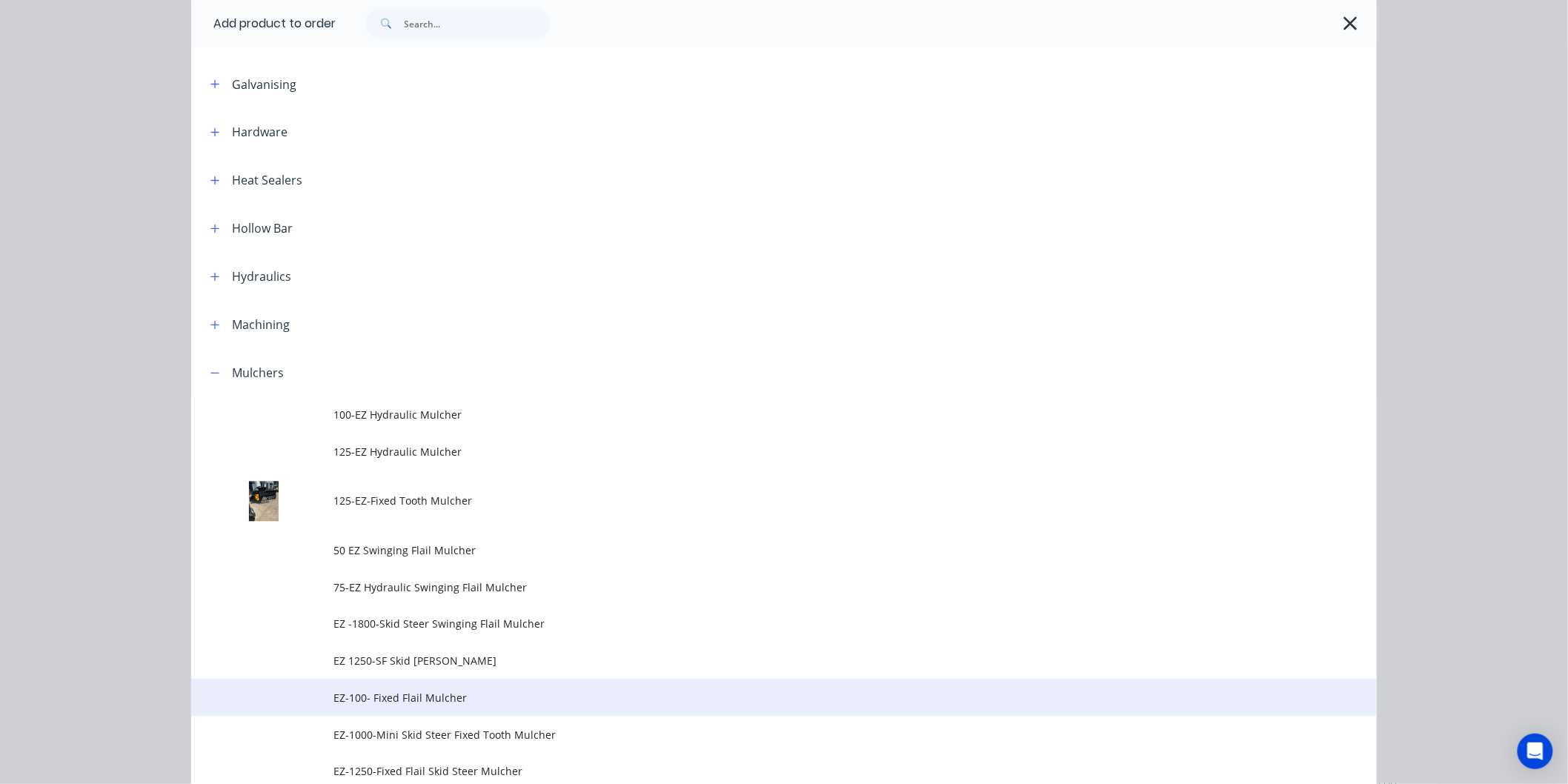
scroll to position [1234, 0]
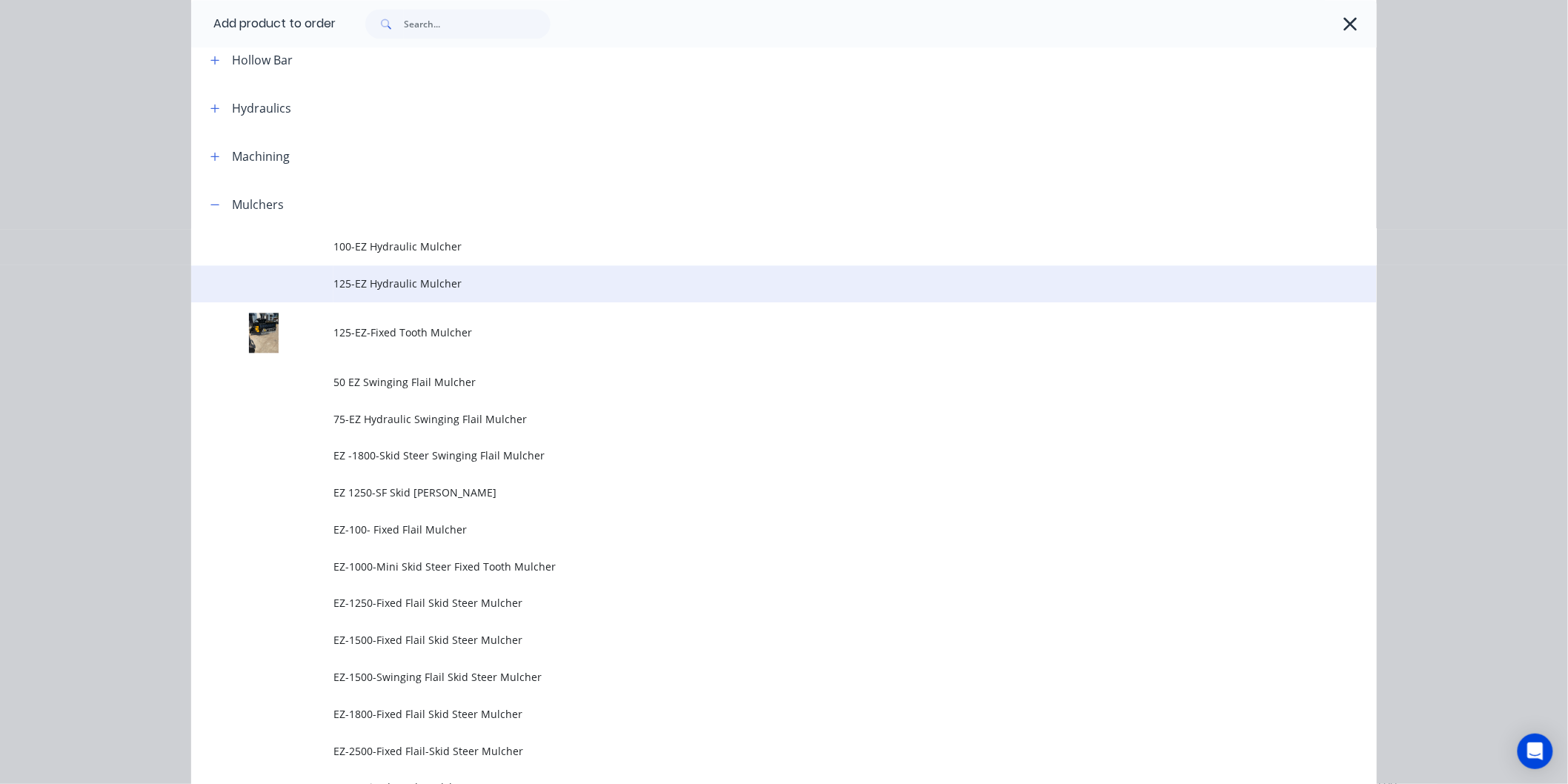
click at [407, 285] on span "125-EZ Hydraulic Mulcher" at bounding box center [751, 284] width 835 height 15
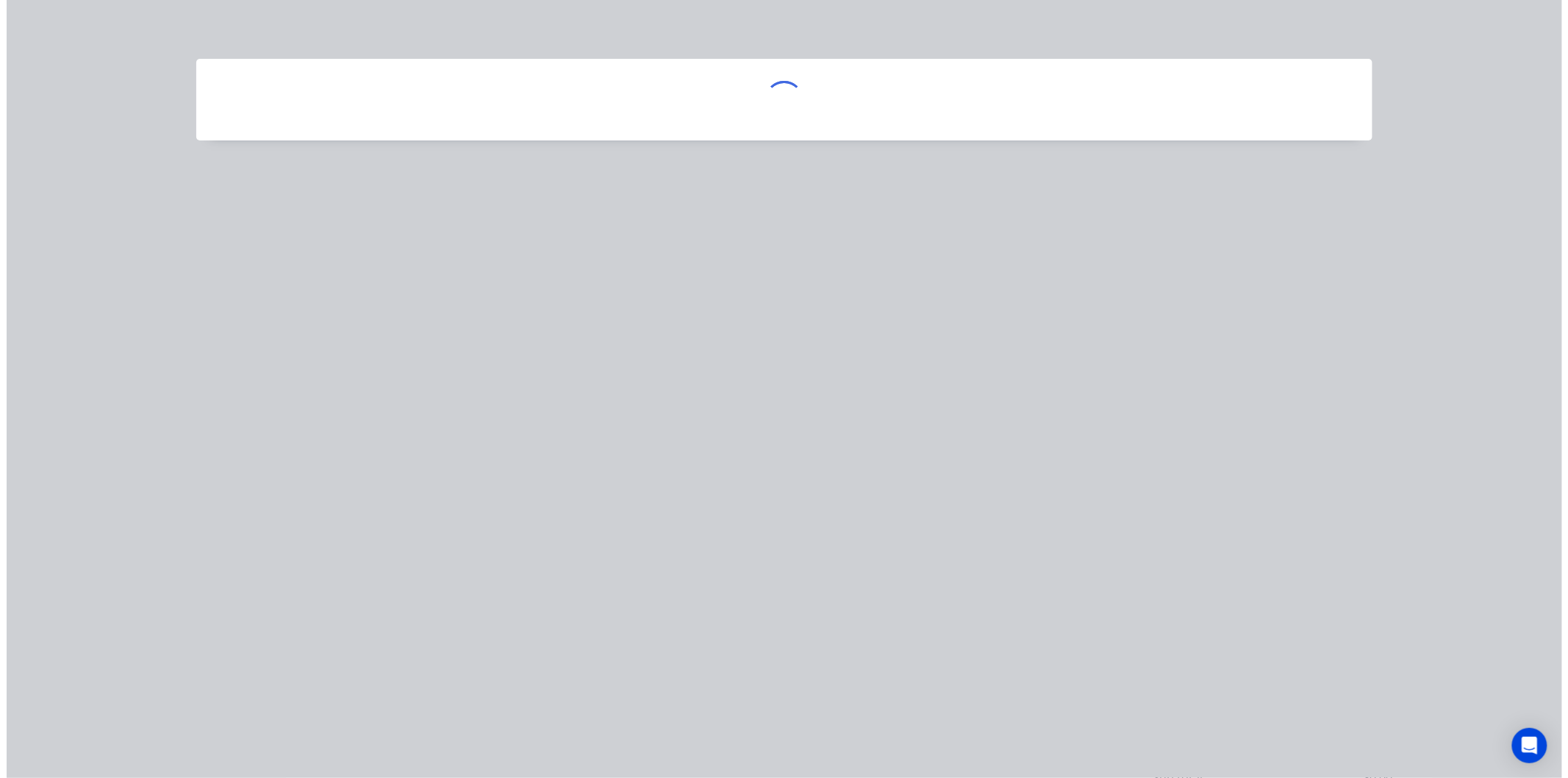
scroll to position [0, 0]
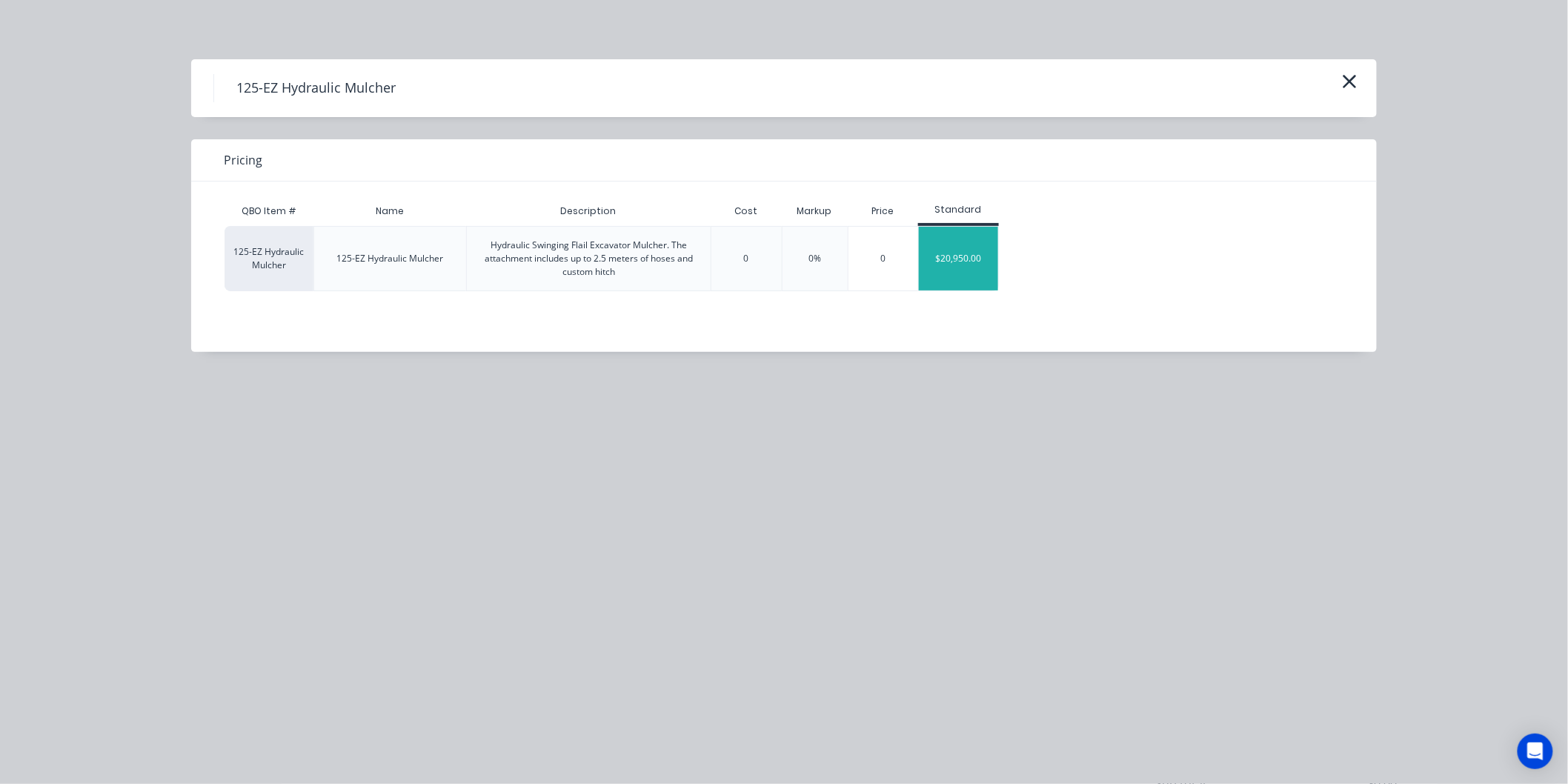
click at [952, 263] on div "$20,950.00" at bounding box center [959, 258] width 79 height 64
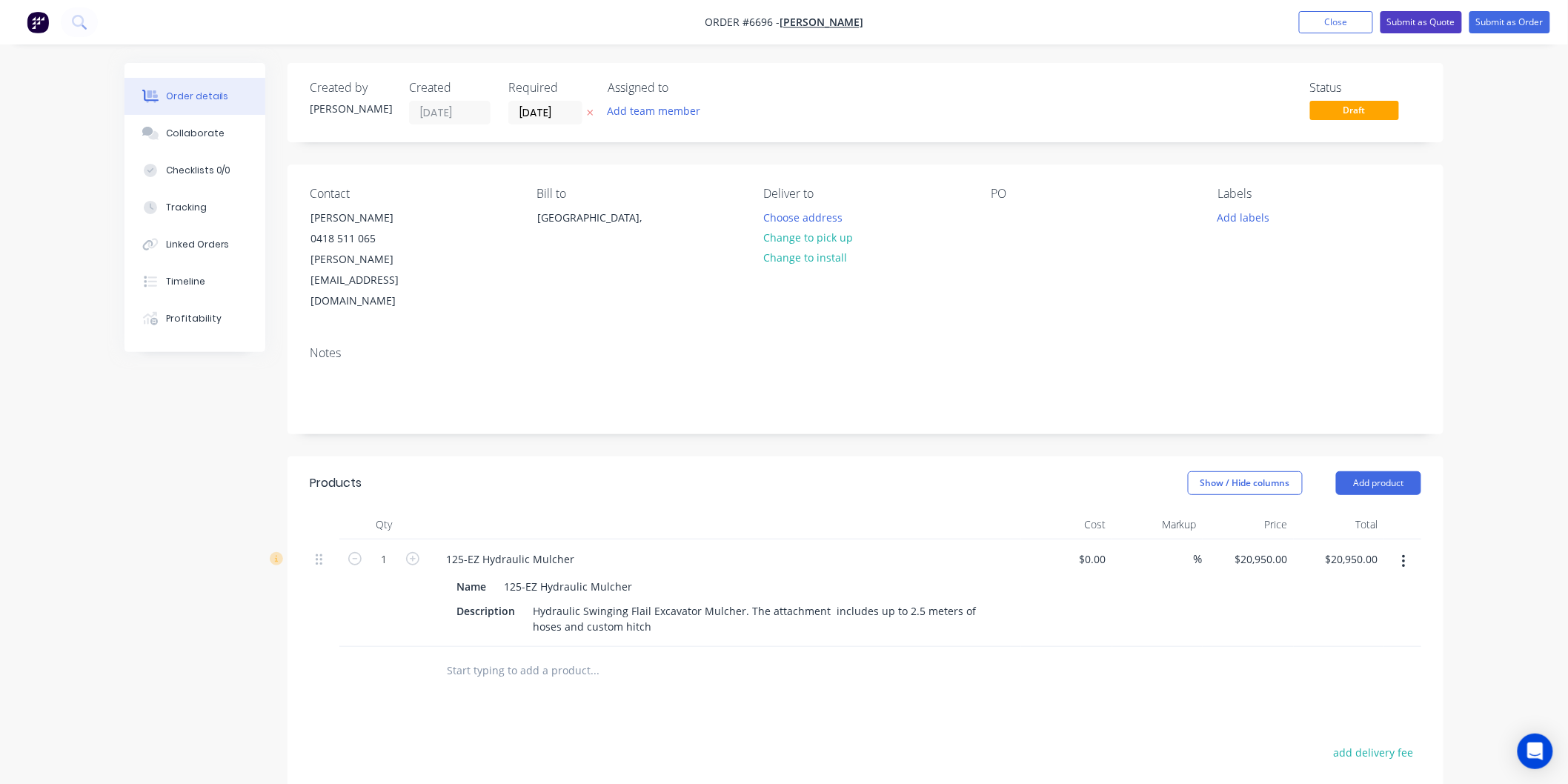
click at [1421, 21] on button "Submit as Quote" at bounding box center [1421, 22] width 81 height 22
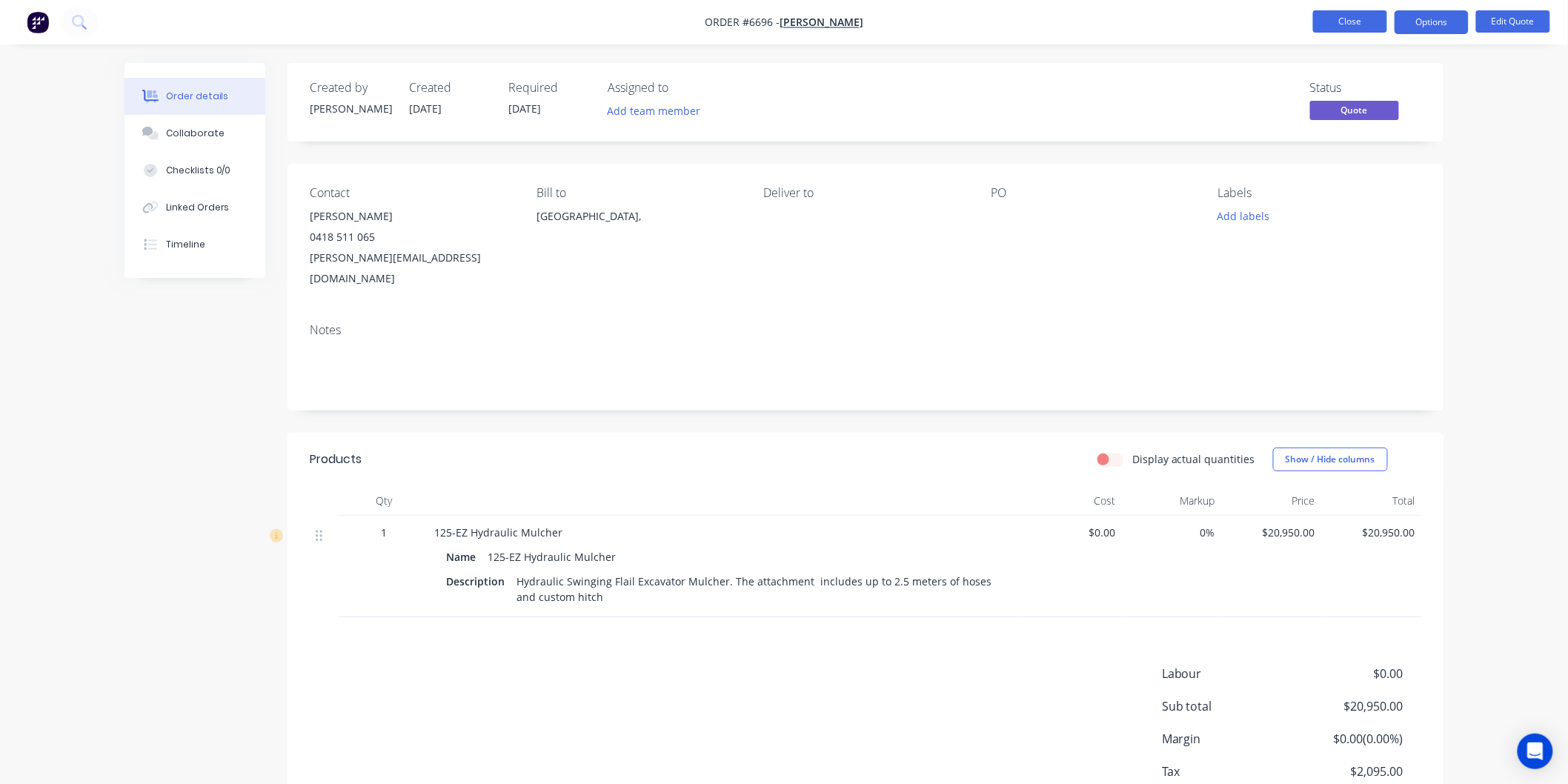
click at [1358, 20] on button "Close" at bounding box center [1350, 21] width 74 height 22
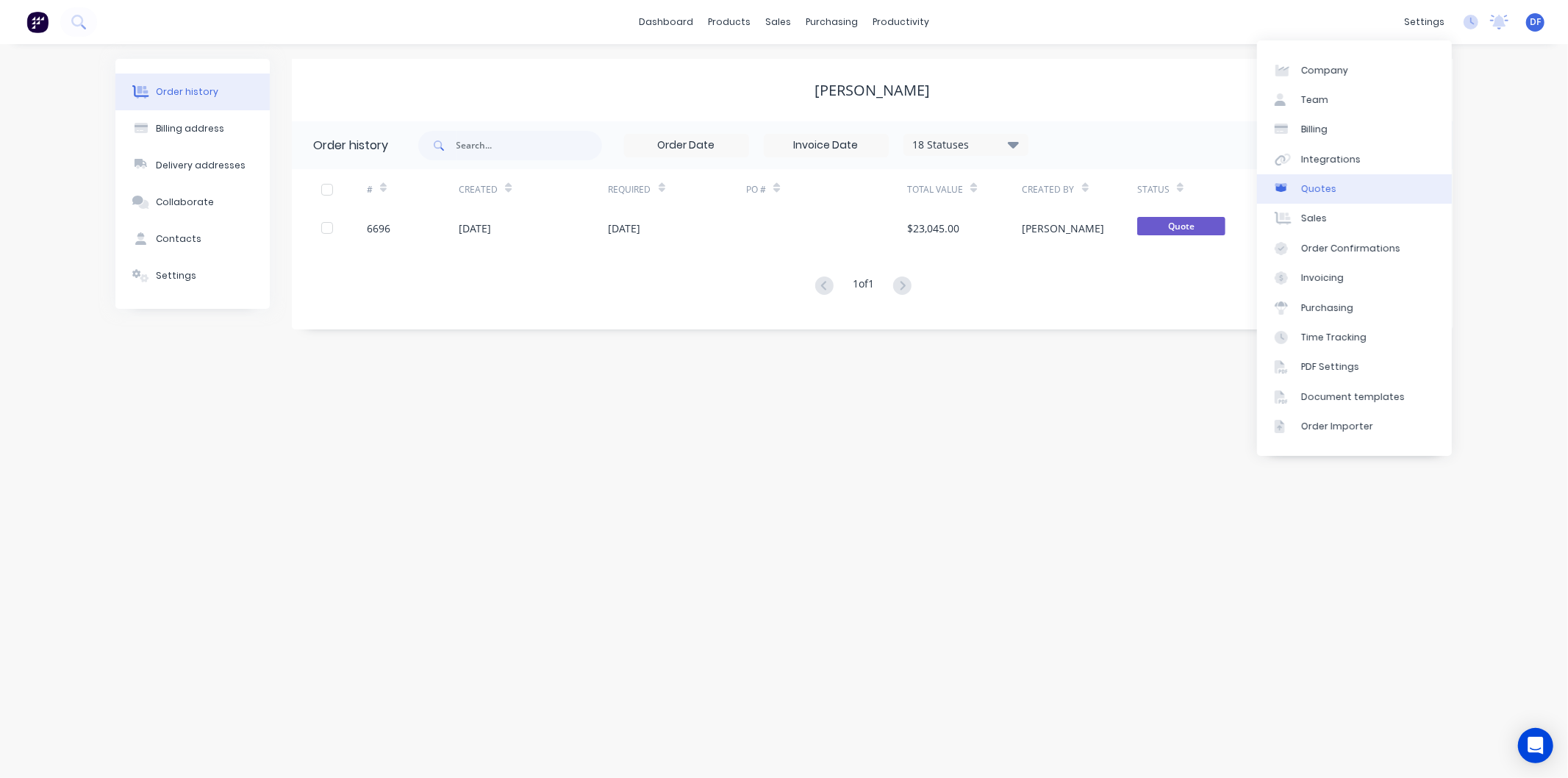
click at [1321, 188] on div "Quotes" at bounding box center [1319, 189] width 35 height 13
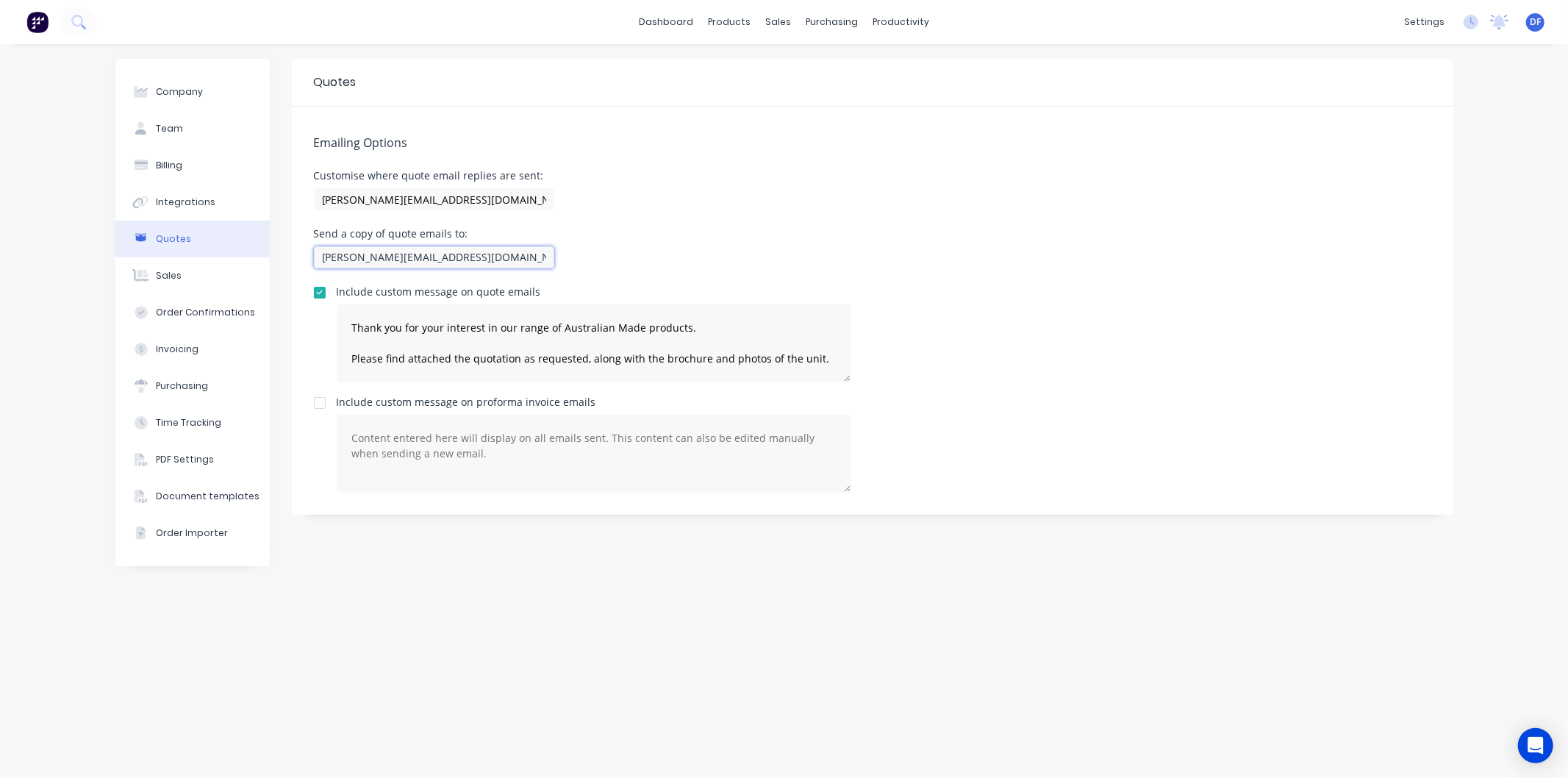
click at [547, 258] on input "David@ezmachinery.com.au, mervyn@ezmachinery.com.au" at bounding box center [434, 256] width 240 height 22
type textarea "Thank you for your interest in our range of Australian Made products. Please fi…"
click at [537, 258] on input "David@ezmachinery.com.au, mervyn@ezmachinery.com.au" at bounding box center [434, 256] width 240 height 22
type input "David@ezmachinery.com.au, mervyn@ezm"
type textarea "Thank you for your interest in our range of Australian Made products. Please fi…"
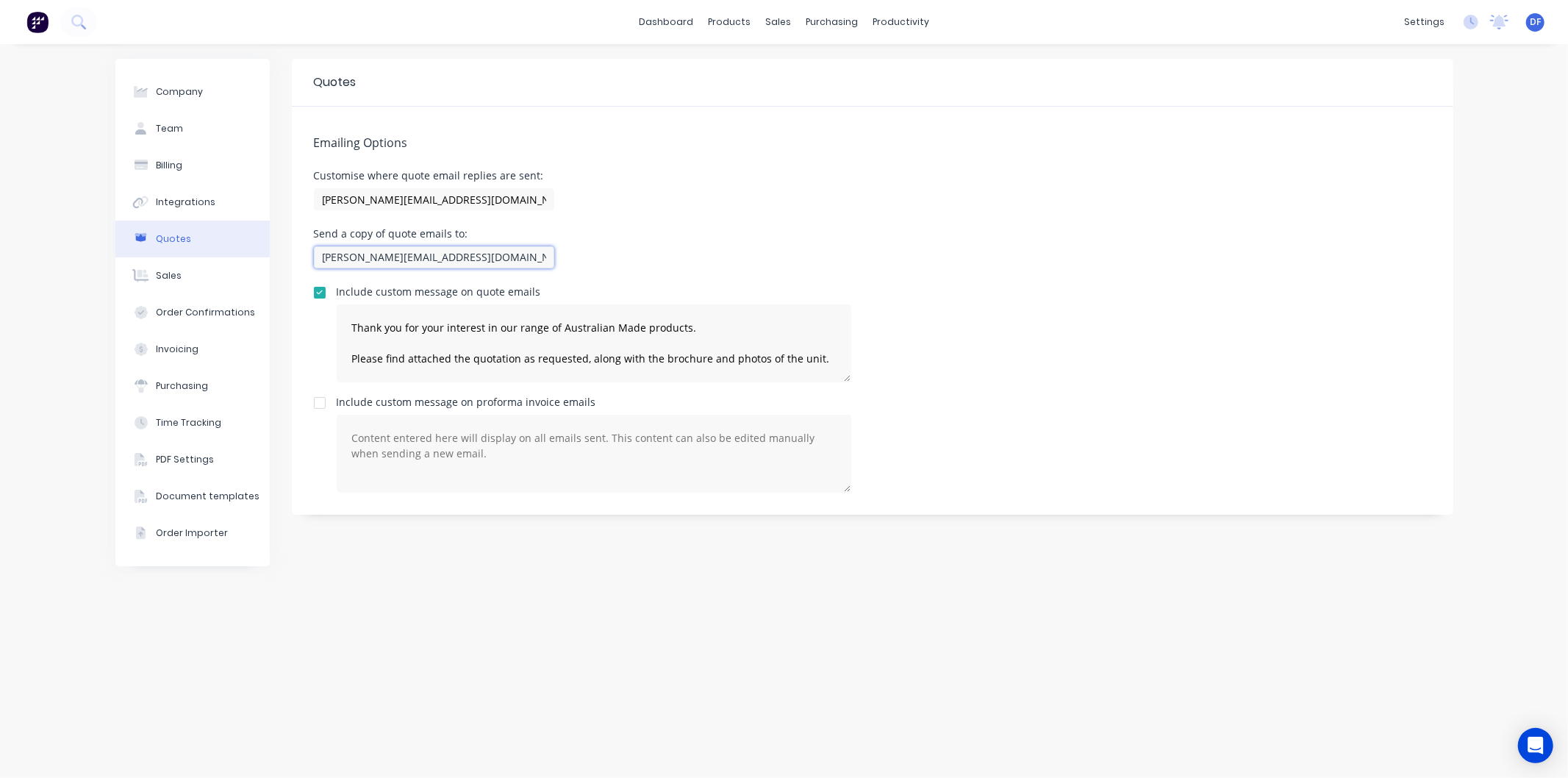
type input "David@ezmachinery.com.au,"
click at [959, 262] on div "Send a copy of quote emails to: David@ezmachinery.com.au," at bounding box center [873, 250] width 1118 height 43
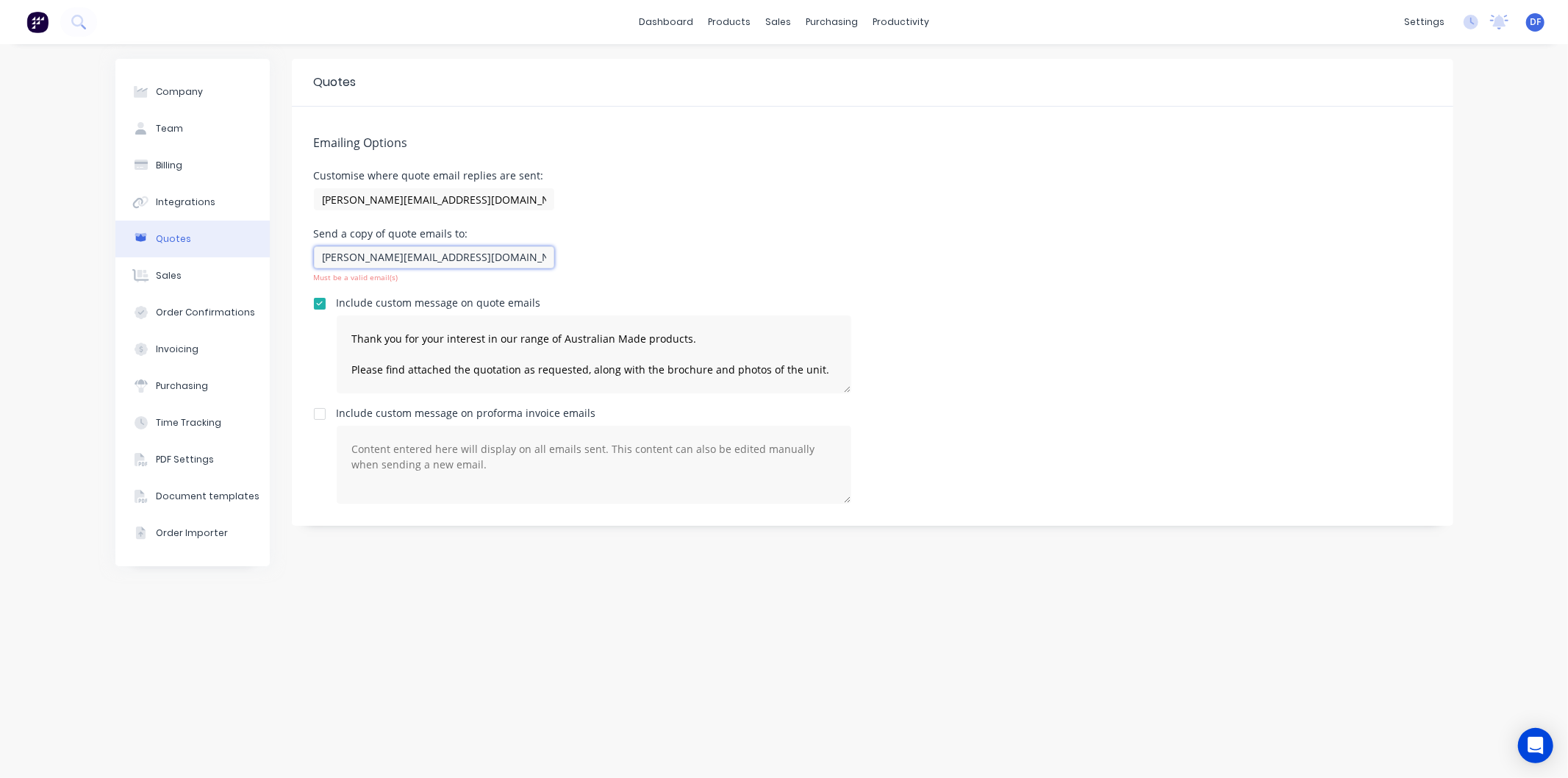
click at [468, 258] on input "David@ezmachinery.com.au," at bounding box center [434, 256] width 240 height 22
type textarea "Thank you for your interest in our range of Australian Made products. Please fi…"
type input "[PERSON_NAME][EMAIL_ADDRESS][DOMAIN_NAME]"
click at [813, 220] on div "Emailing Options Customise where quote email replies are sent: David@ezmachiner…" at bounding box center [873, 316] width 1162 height 419
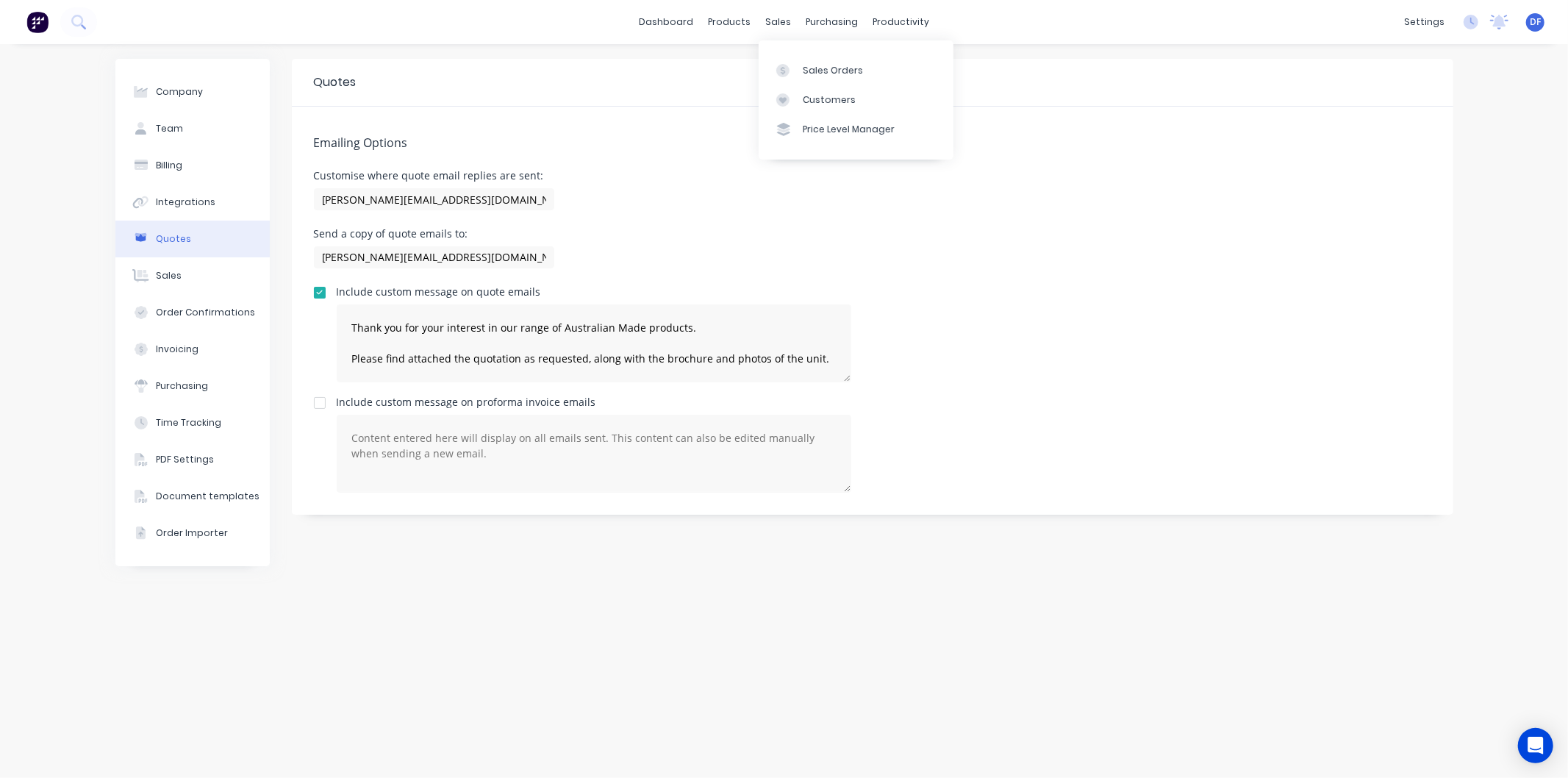
click at [795, 12] on div "sales" at bounding box center [778, 22] width 40 height 22
click at [1121, 297] on div "Include custom message on quote emails Thank you for your interest in our range…" at bounding box center [873, 335] width 1118 height 96
type textarea "Thank you for your interest in our range of Australian Made products. Please fi…"
click at [769, 21] on div "sales" at bounding box center [778, 22] width 40 height 22
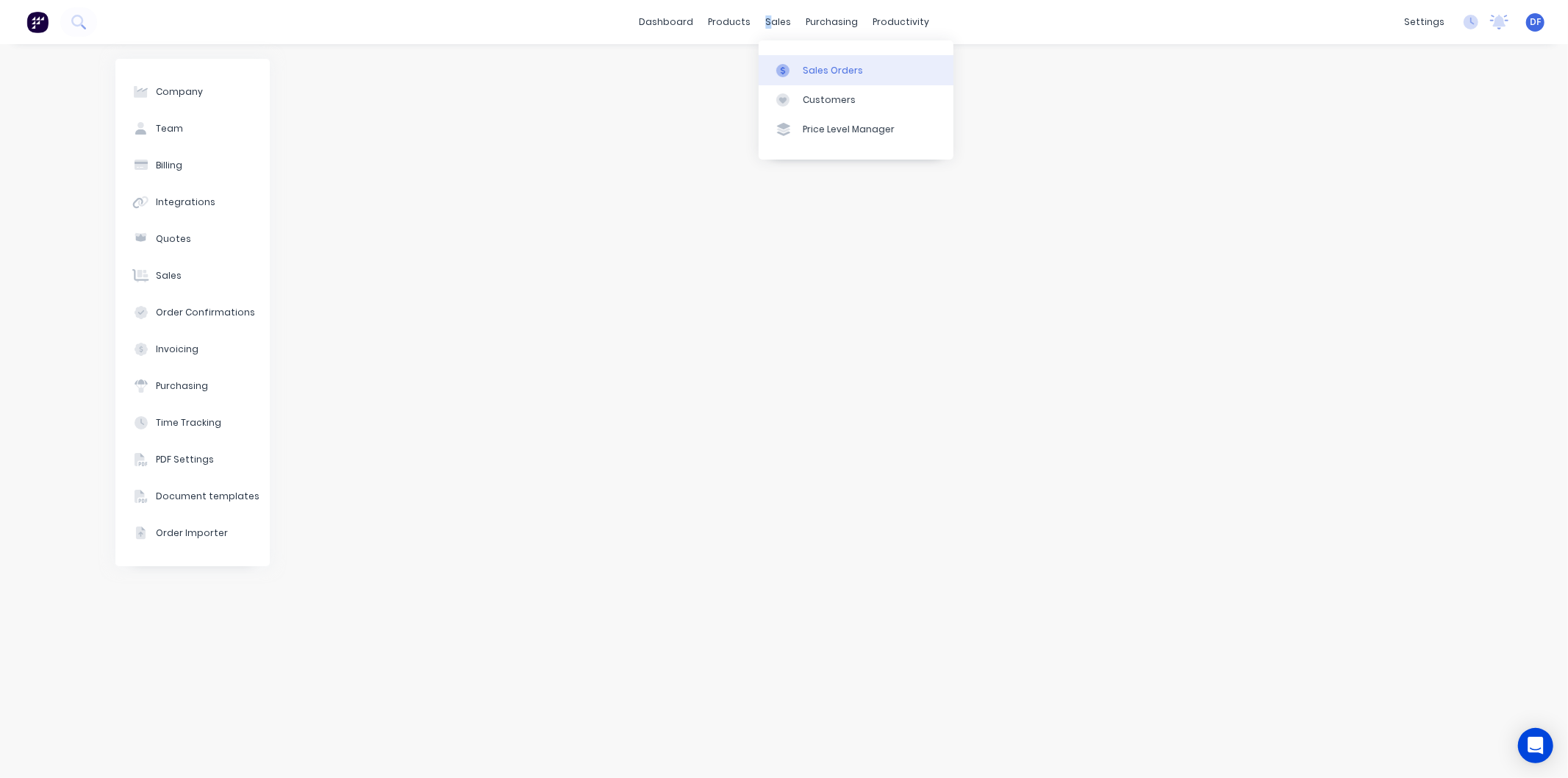
click at [829, 72] on div "Sales Orders" at bounding box center [833, 71] width 60 height 13
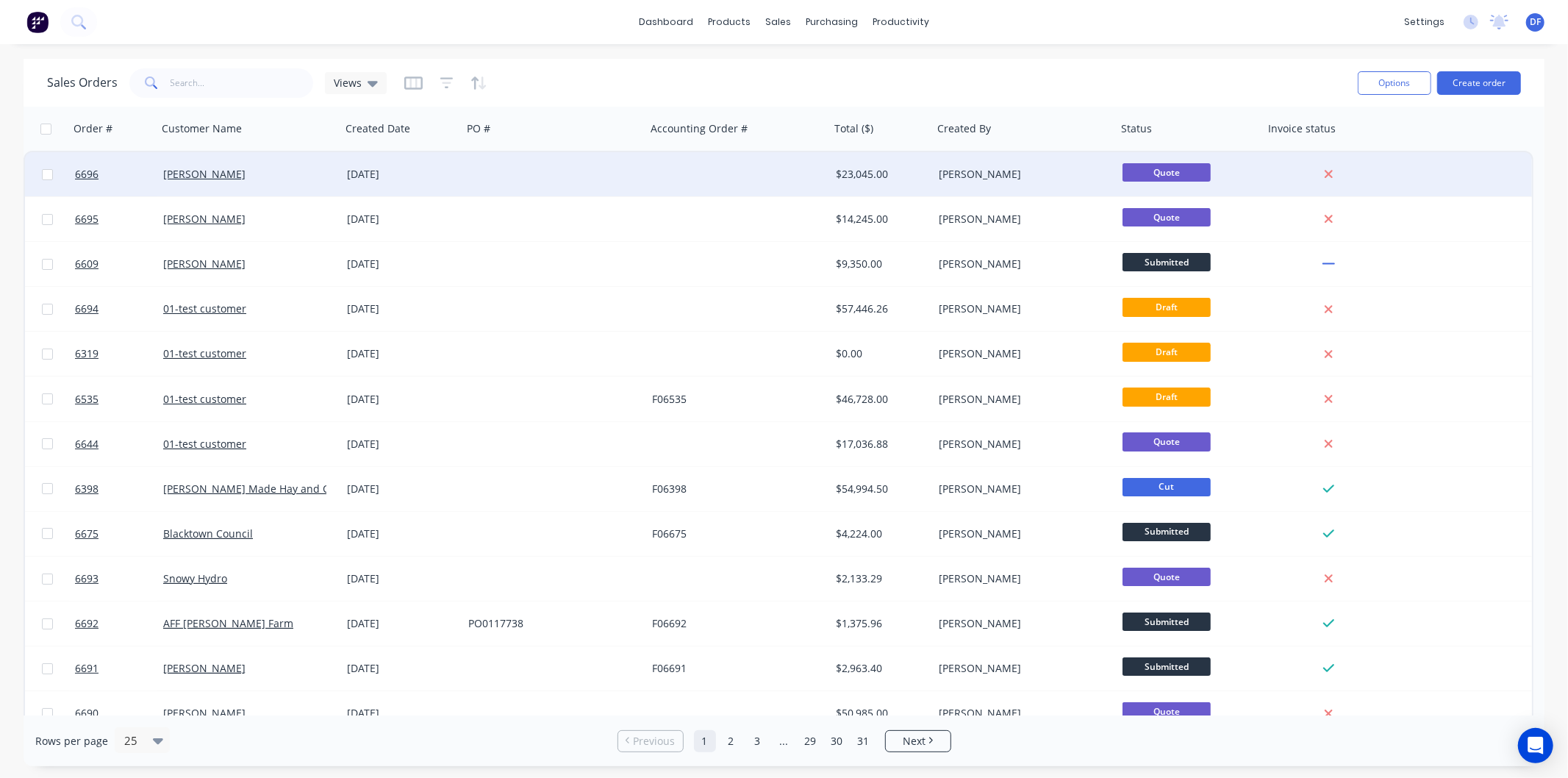
click at [217, 166] on div "[PERSON_NAME]" at bounding box center [249, 174] width 184 height 44
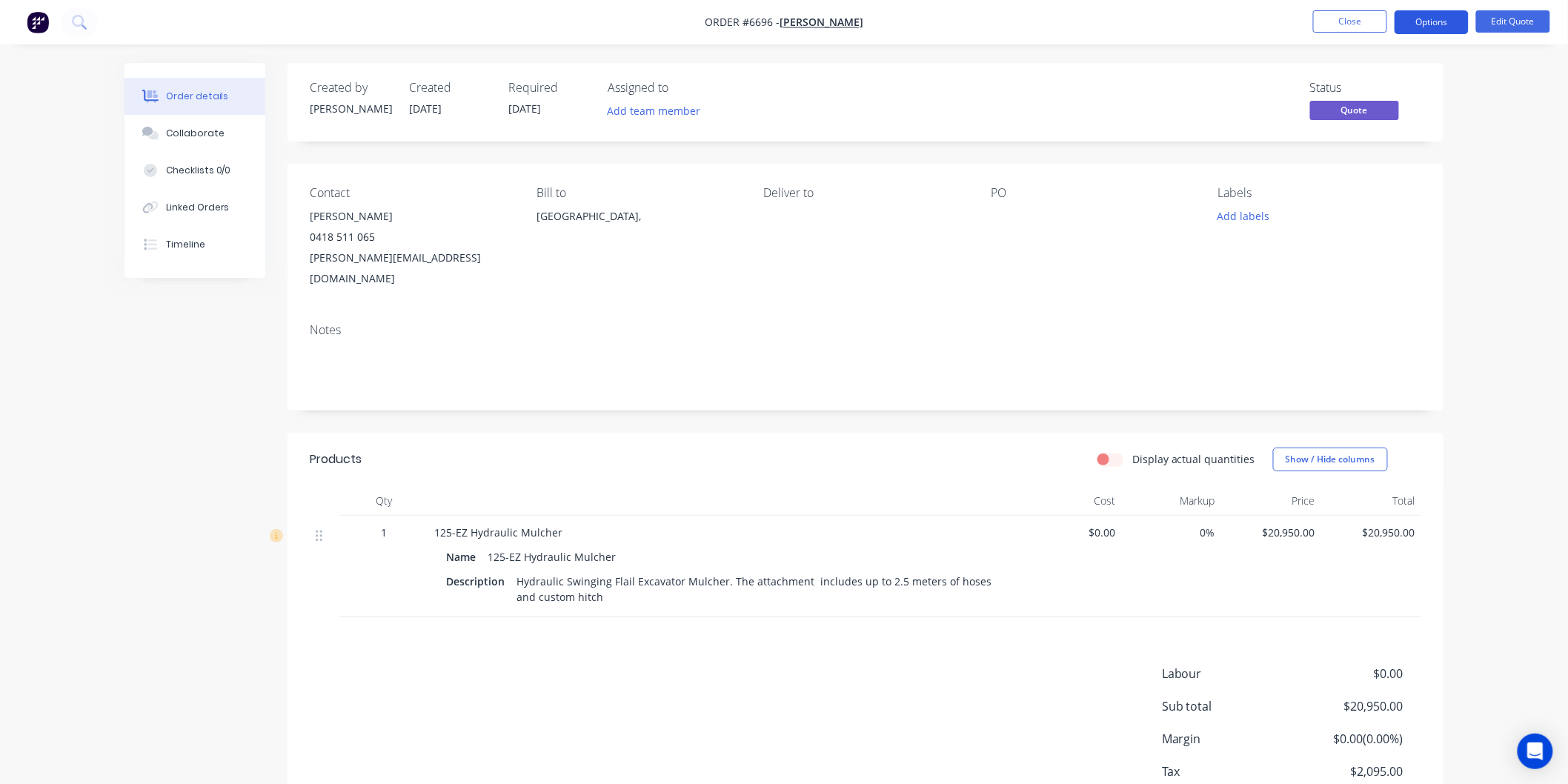
click at [1425, 21] on button "Options" at bounding box center [1432, 22] width 74 height 24
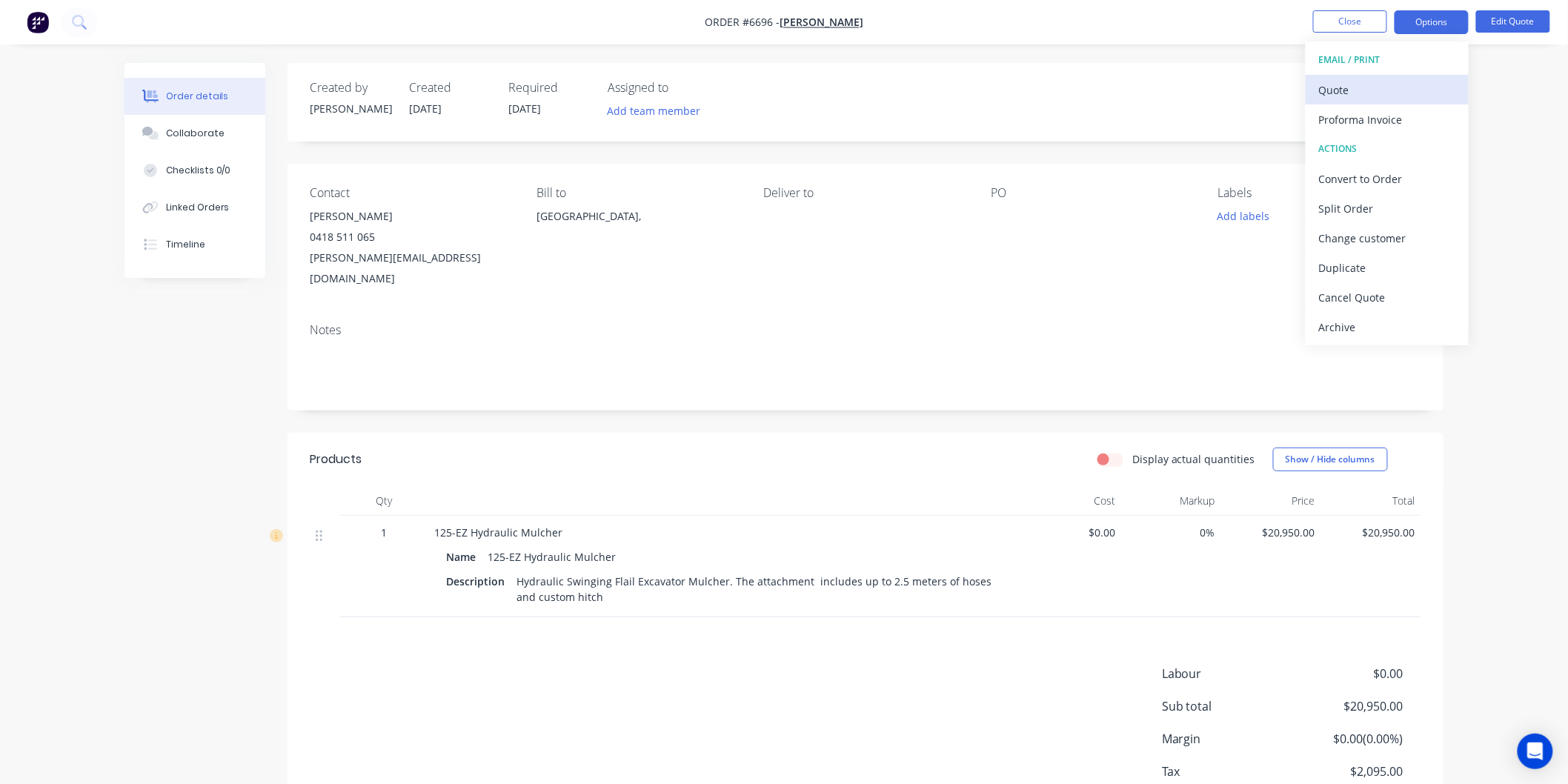
click at [1352, 89] on div "Quote" at bounding box center [1387, 90] width 136 height 21
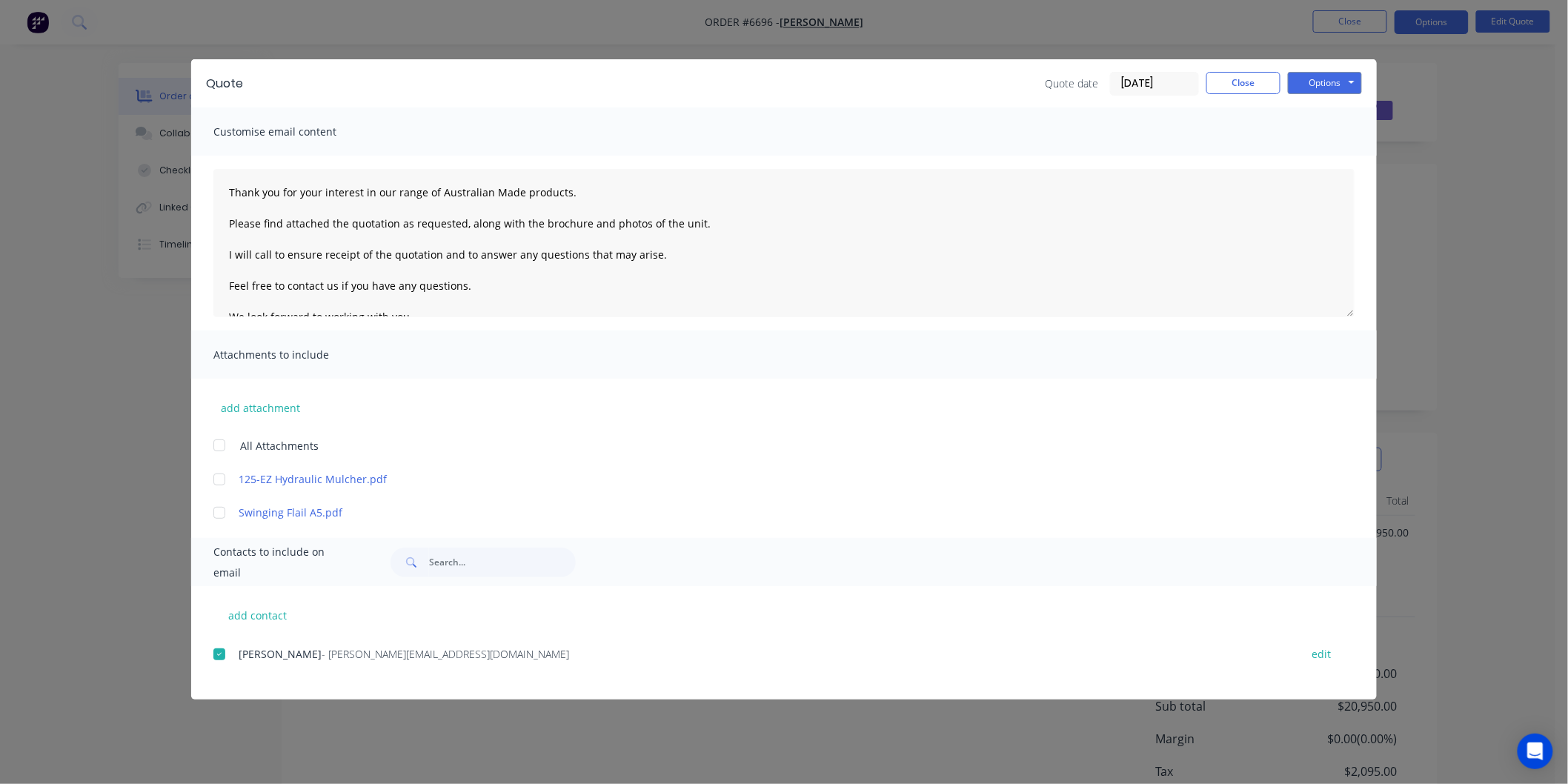
click at [223, 441] on div at bounding box center [219, 445] width 30 height 30
click at [226, 182] on textarea "Thank you for your interest in our range of Australian Made products. Please fi…" at bounding box center [784, 243] width 1142 height 149
click at [229, 187] on textarea "Thank you for your interest in our range of Australian Made products. Please fi…" at bounding box center [784, 243] width 1142 height 149
type textarea "Thank you for your interest in our range of Australian Made products. Please fi…"
click at [1252, 87] on button "Close" at bounding box center [1244, 83] width 74 height 22
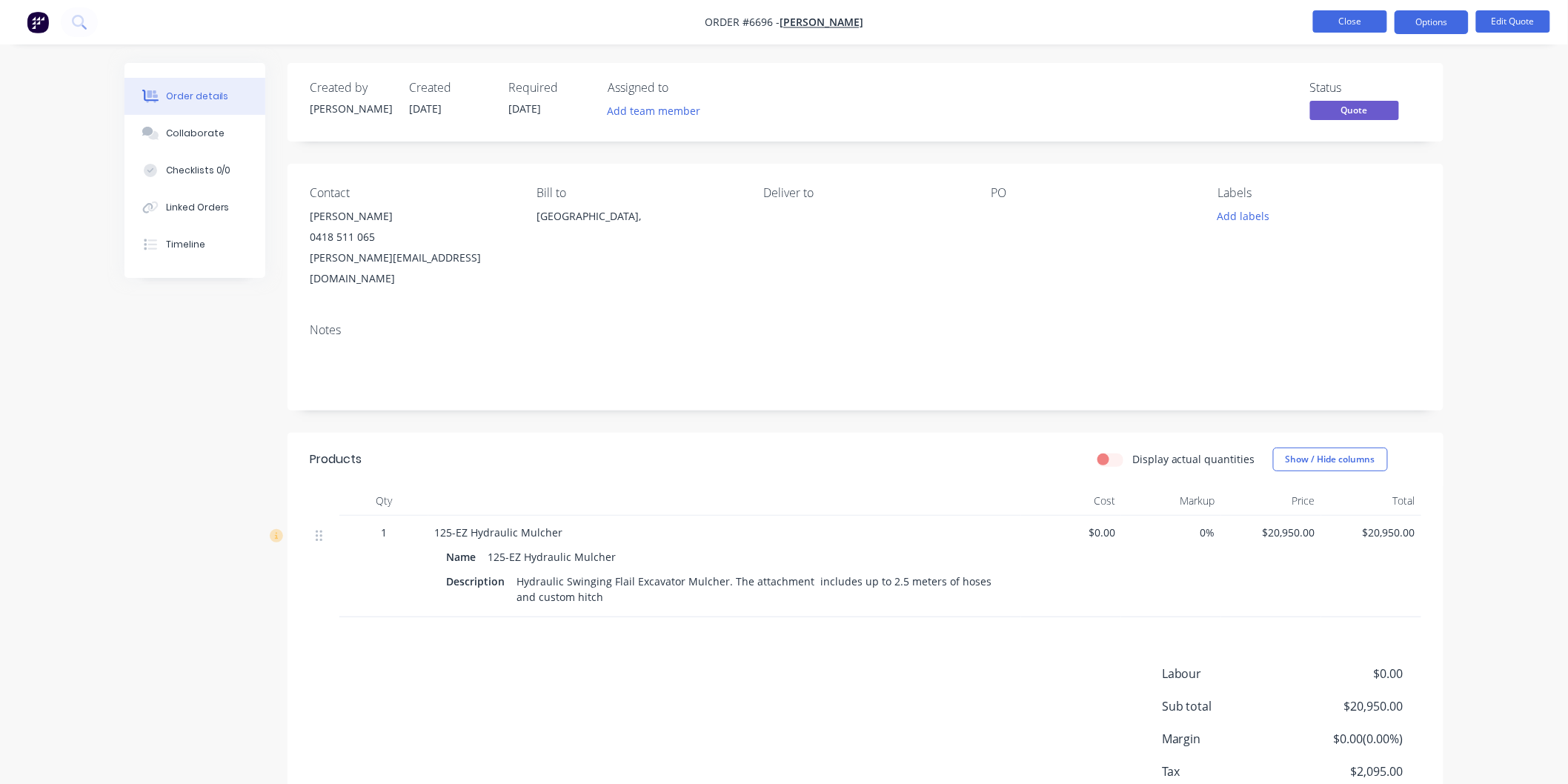
click at [1342, 17] on button "Close" at bounding box center [1350, 21] width 74 height 22
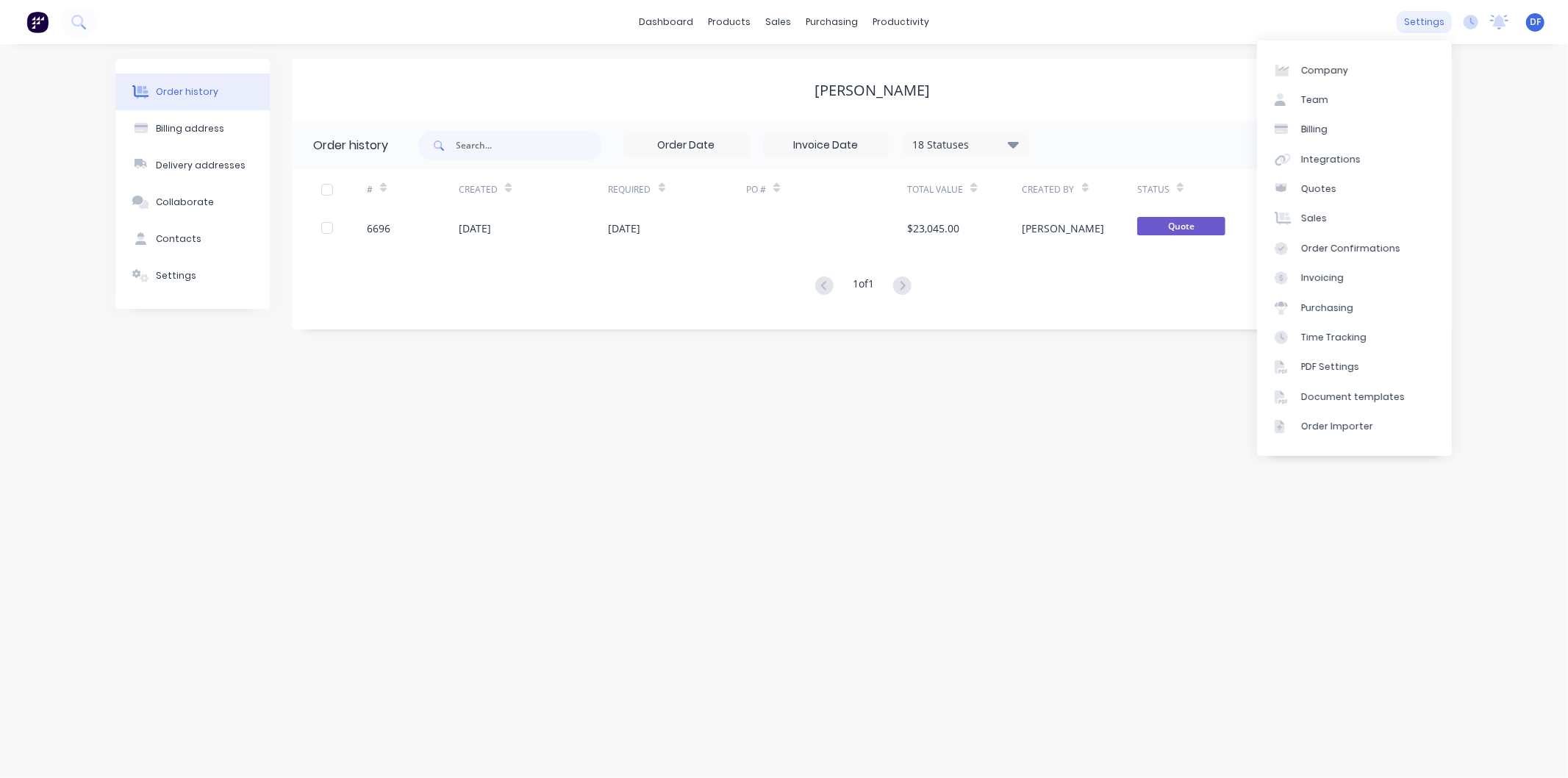
click at [1422, 17] on div "settings" at bounding box center [1425, 22] width 56 height 22
click at [1320, 94] on div "Team" at bounding box center [1315, 100] width 27 height 13
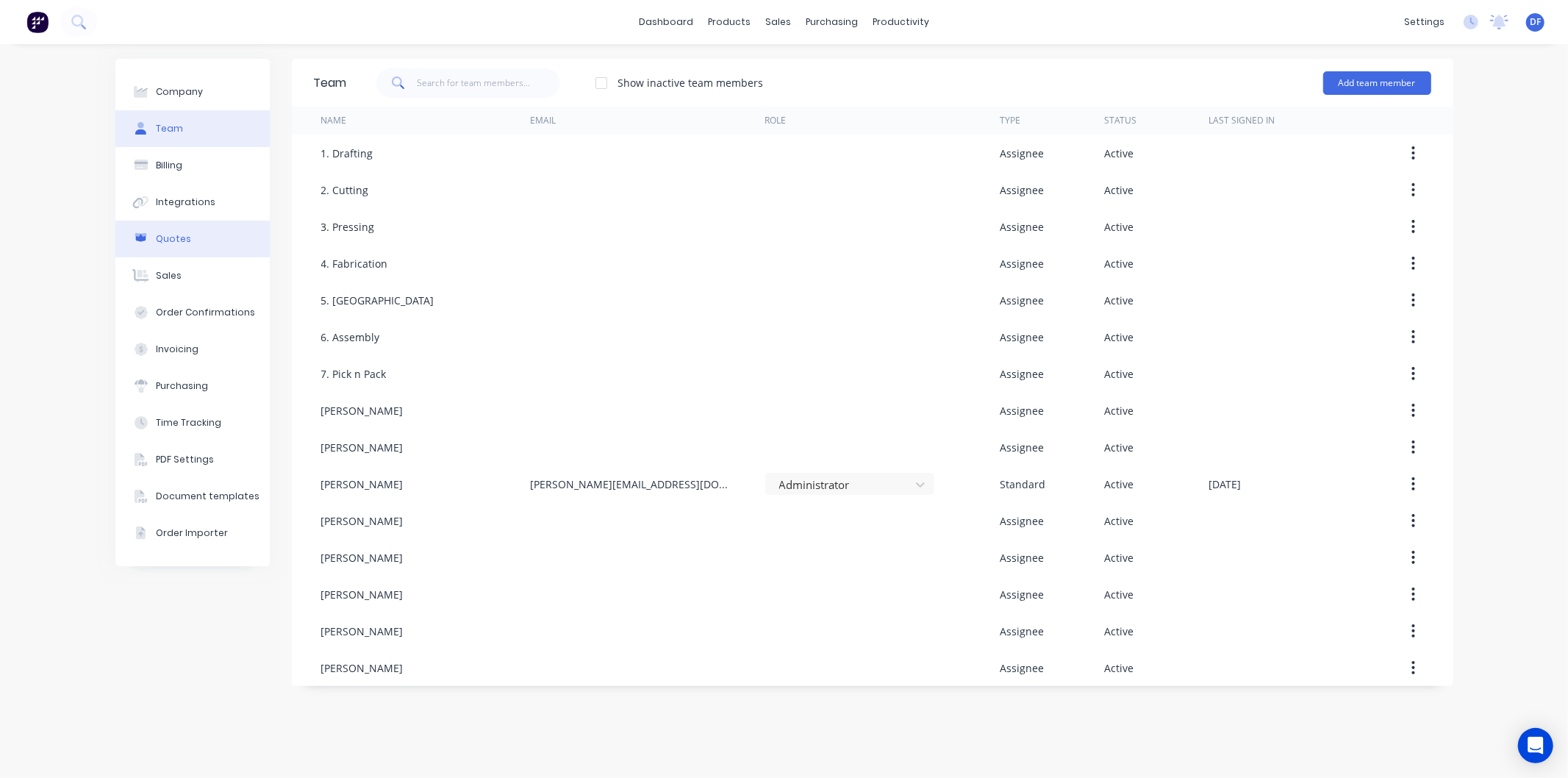
click at [184, 236] on div "Quotes" at bounding box center [173, 239] width 35 height 13
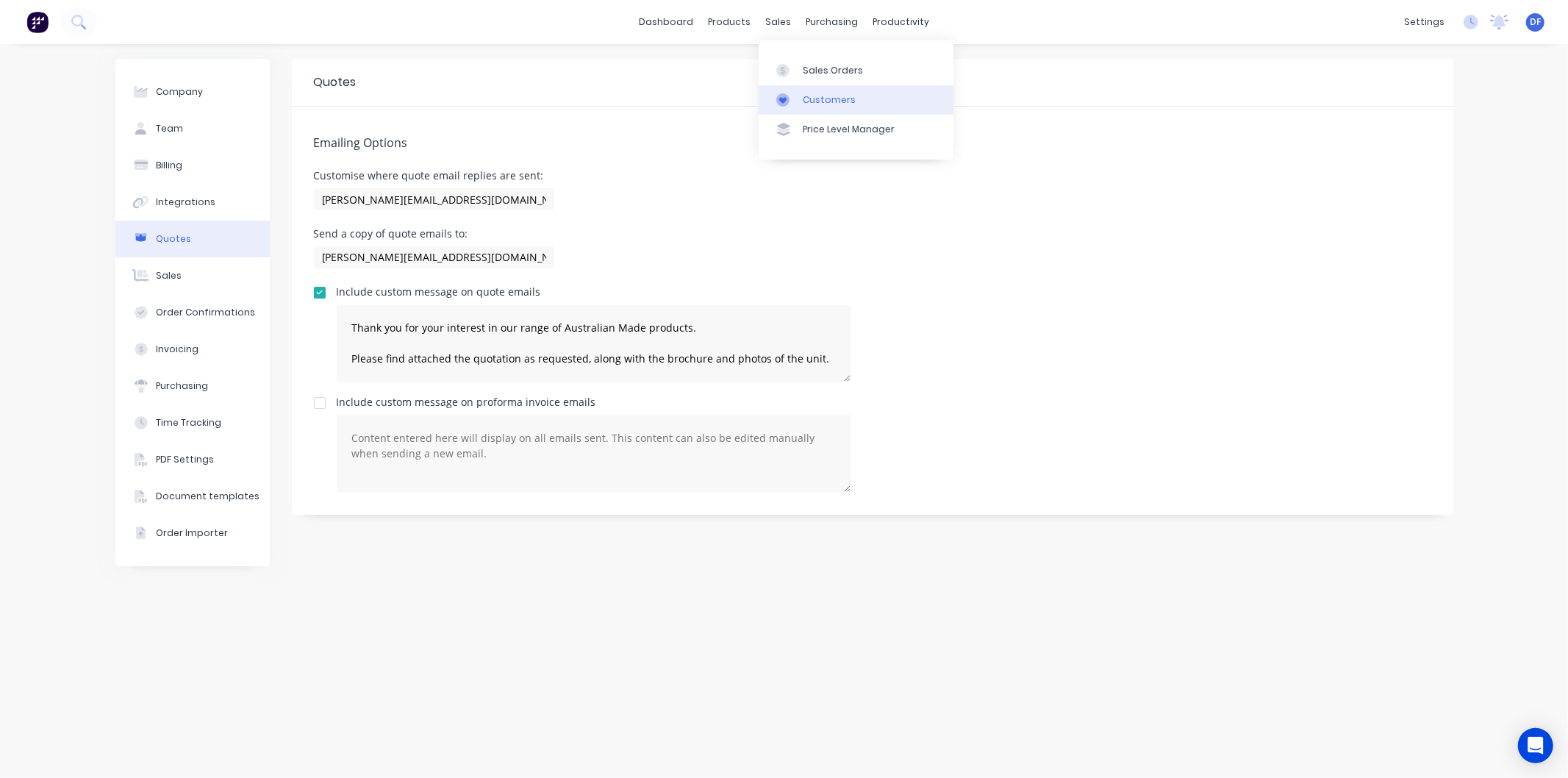
click at [809, 94] on div "Customers" at bounding box center [829, 100] width 53 height 13
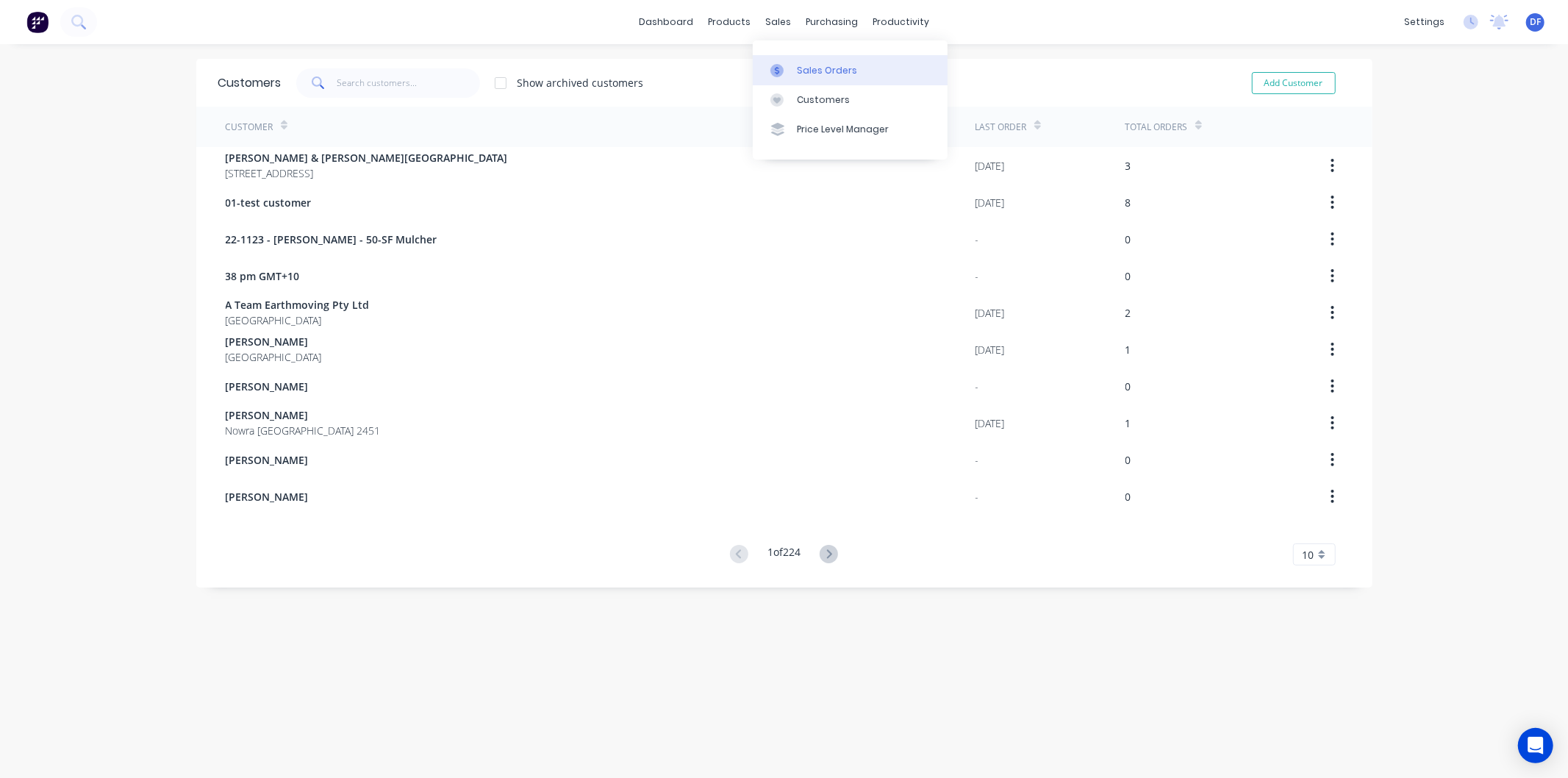
click at [812, 69] on div "Sales Orders" at bounding box center [827, 71] width 60 height 13
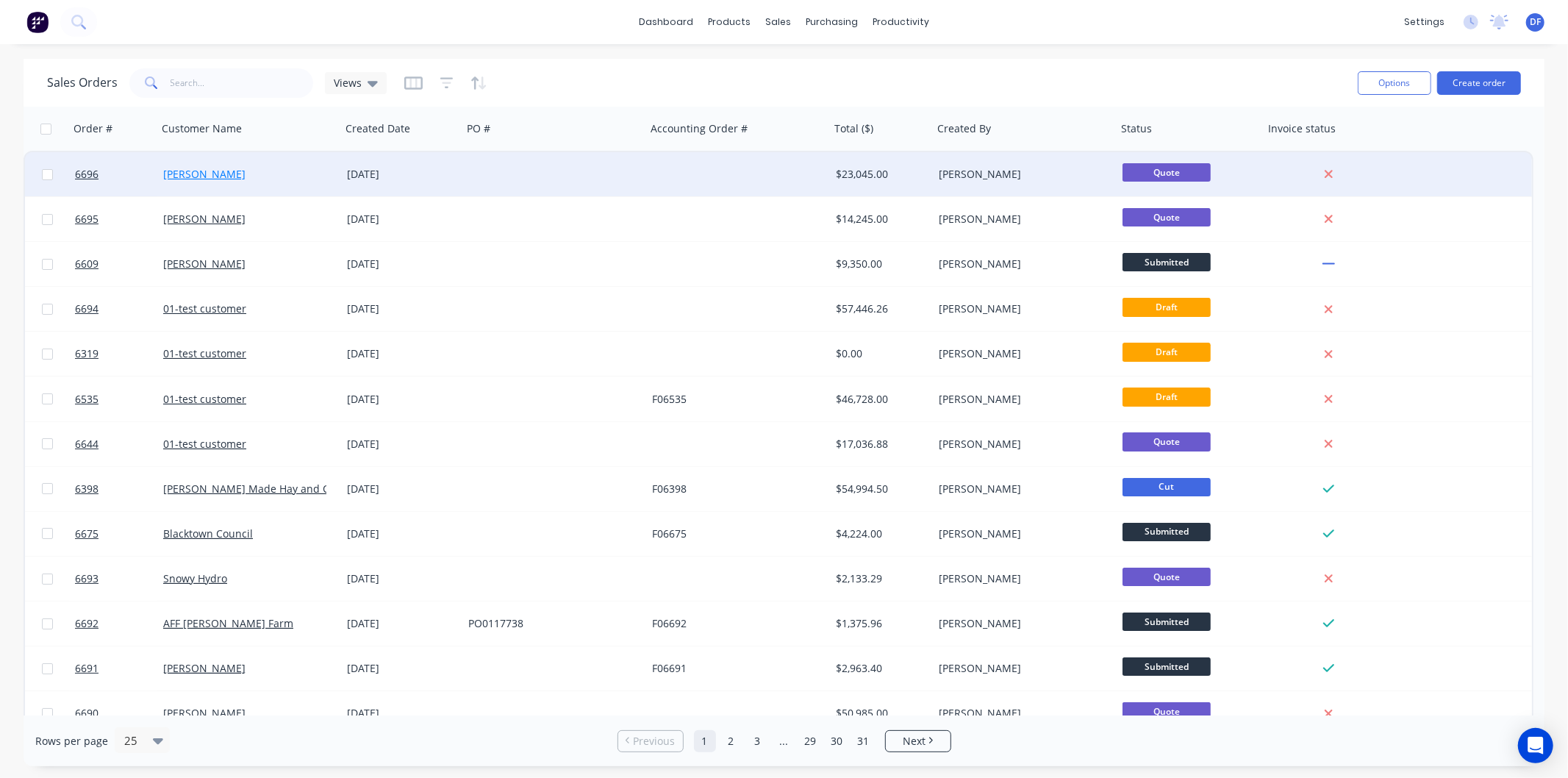
click at [217, 171] on link "[PERSON_NAME]" at bounding box center [205, 173] width 82 height 14
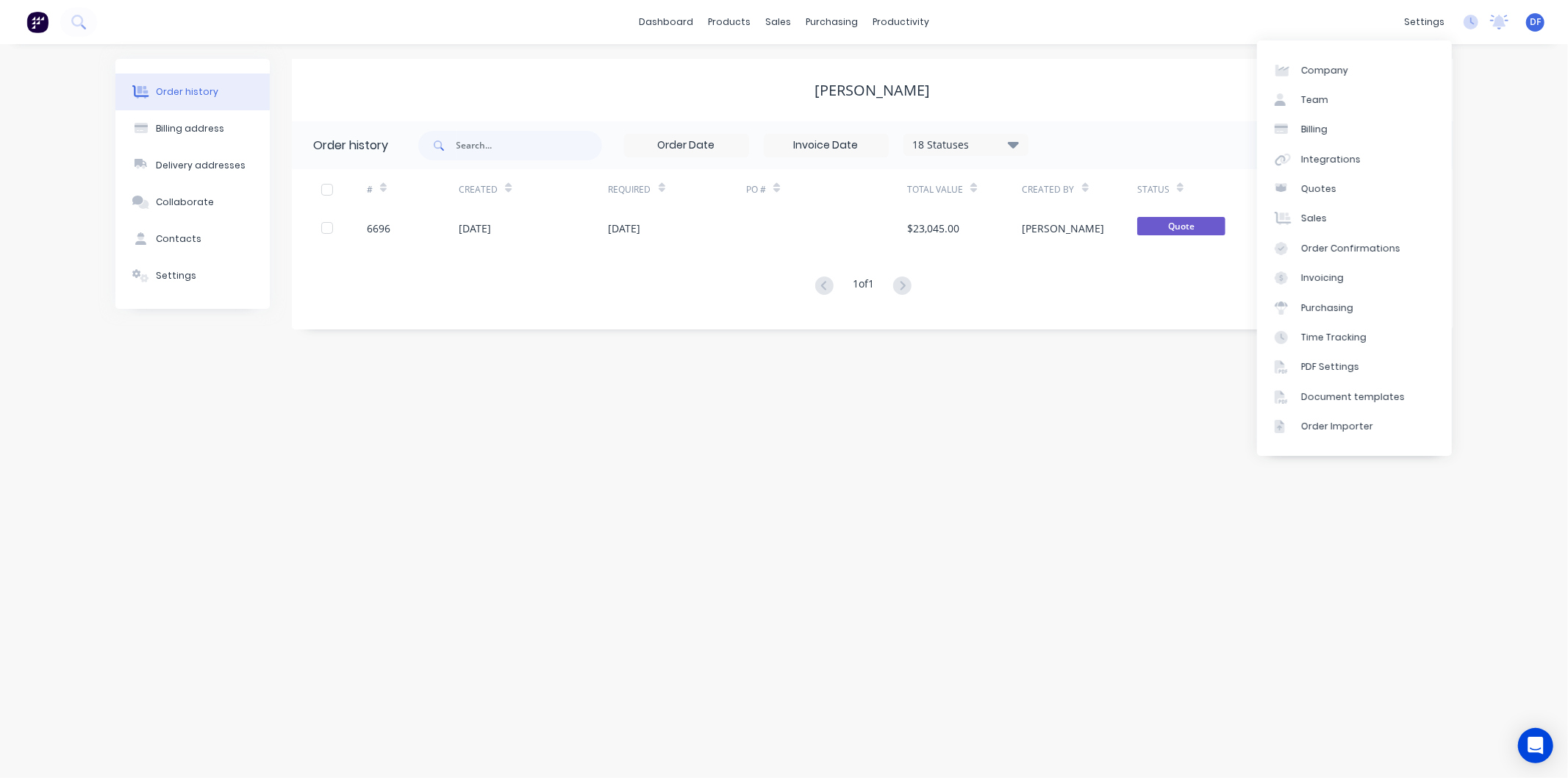
click at [1151, 88] on div "[PERSON_NAME]" at bounding box center [873, 90] width 1162 height 17
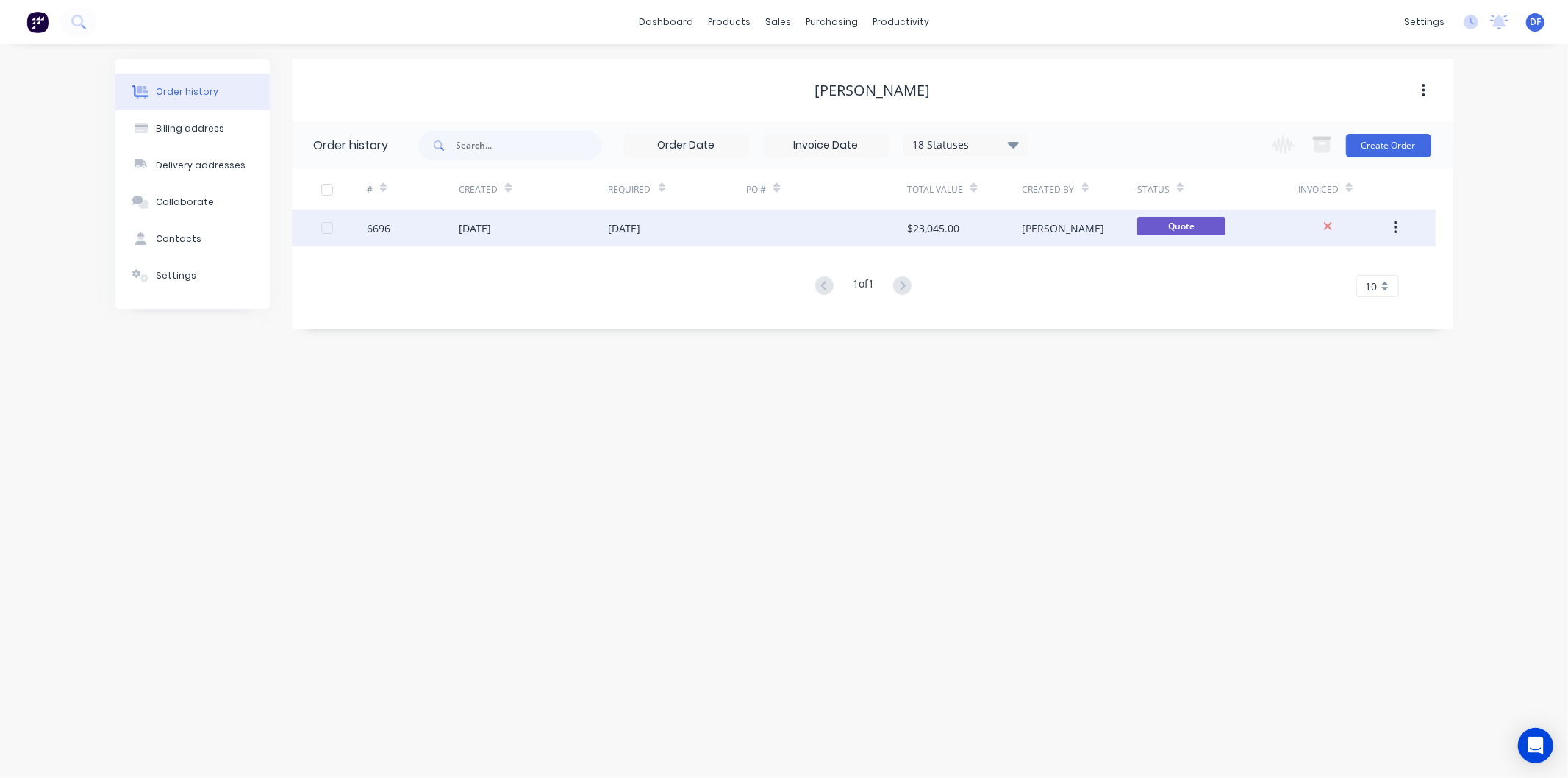
click at [990, 215] on div "$23,045.00" at bounding box center [965, 228] width 115 height 36
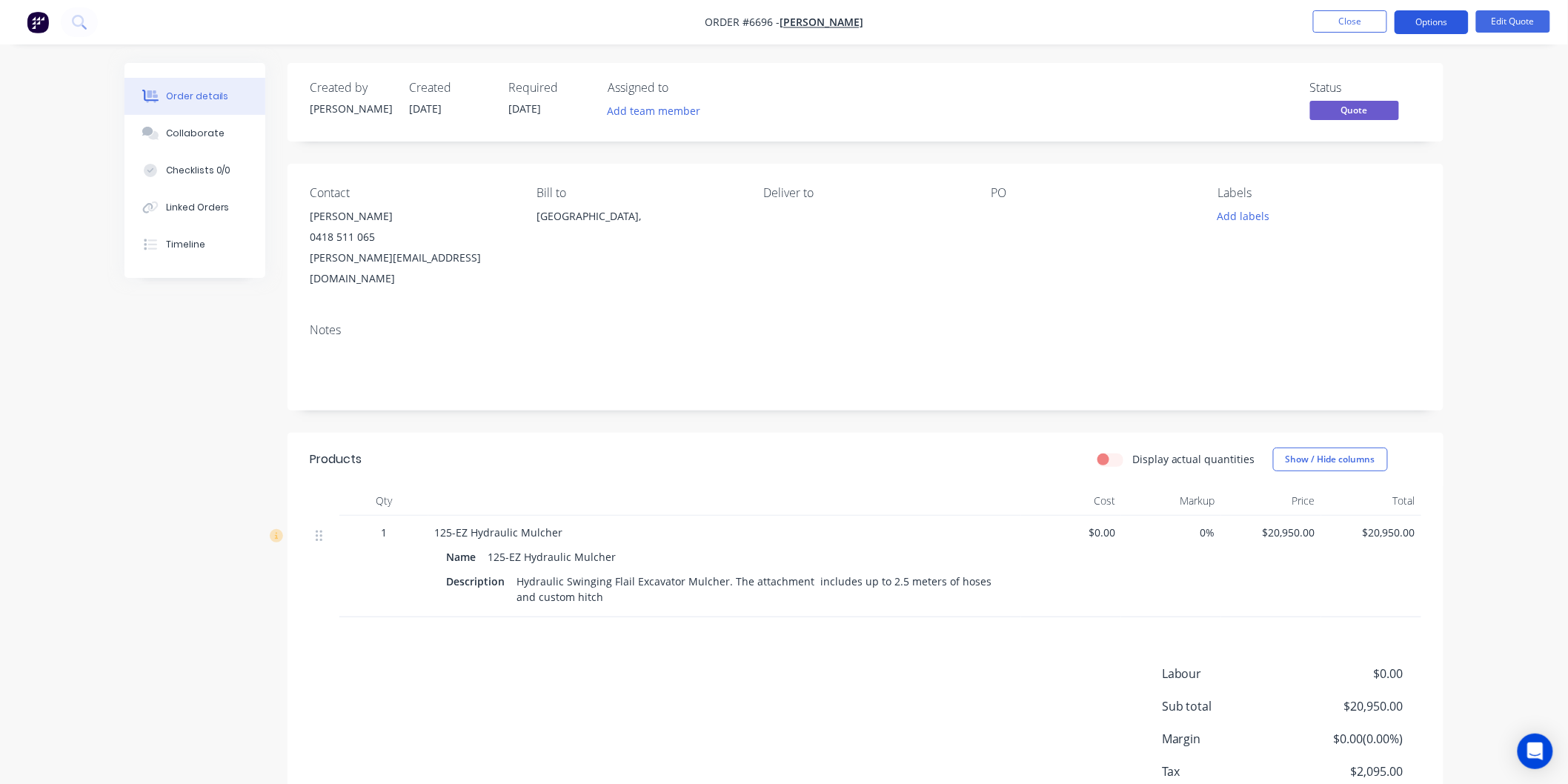
click at [1419, 17] on button "Options" at bounding box center [1432, 22] width 74 height 24
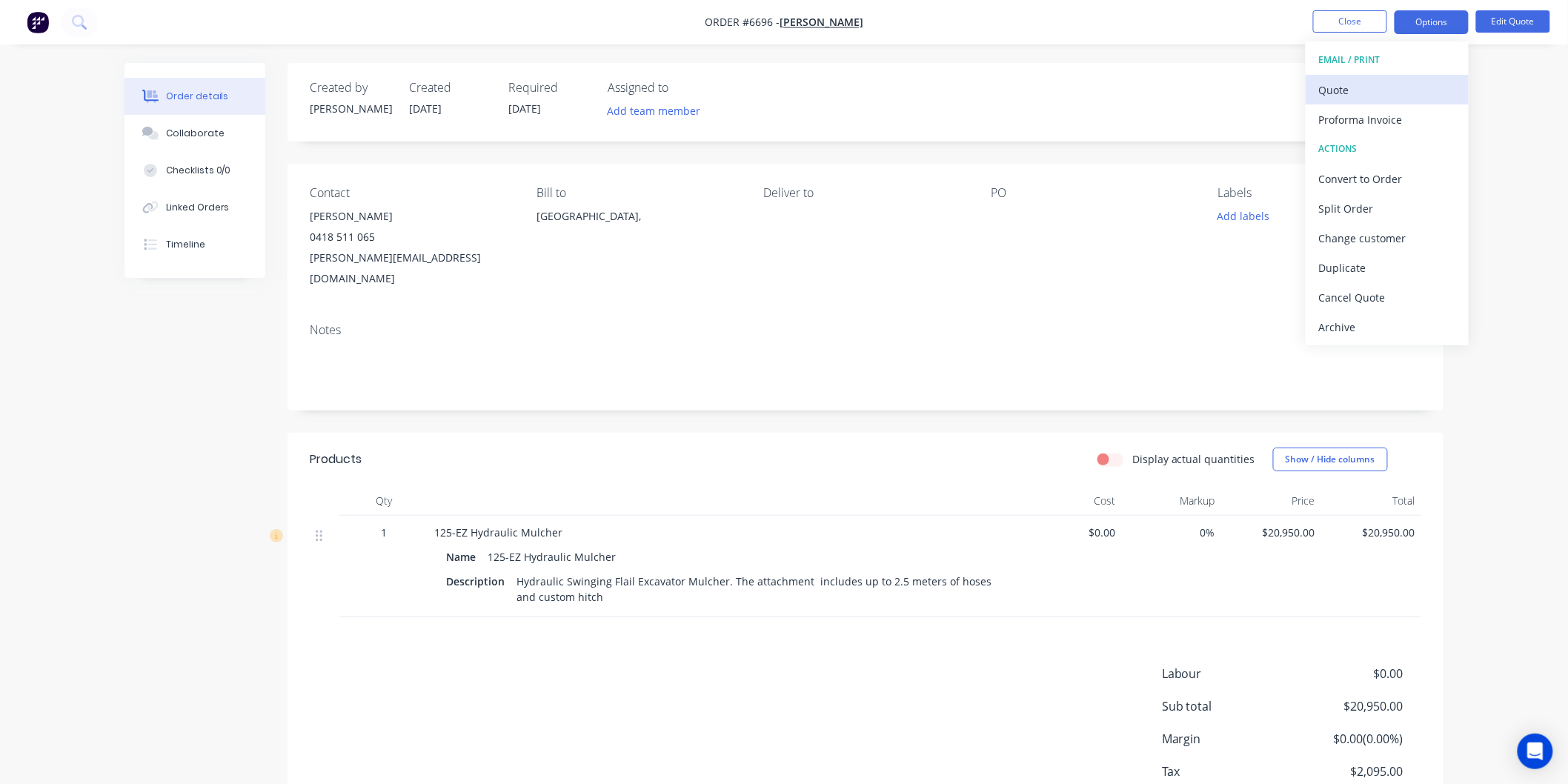
click at [1345, 92] on div "Quote" at bounding box center [1387, 90] width 136 height 21
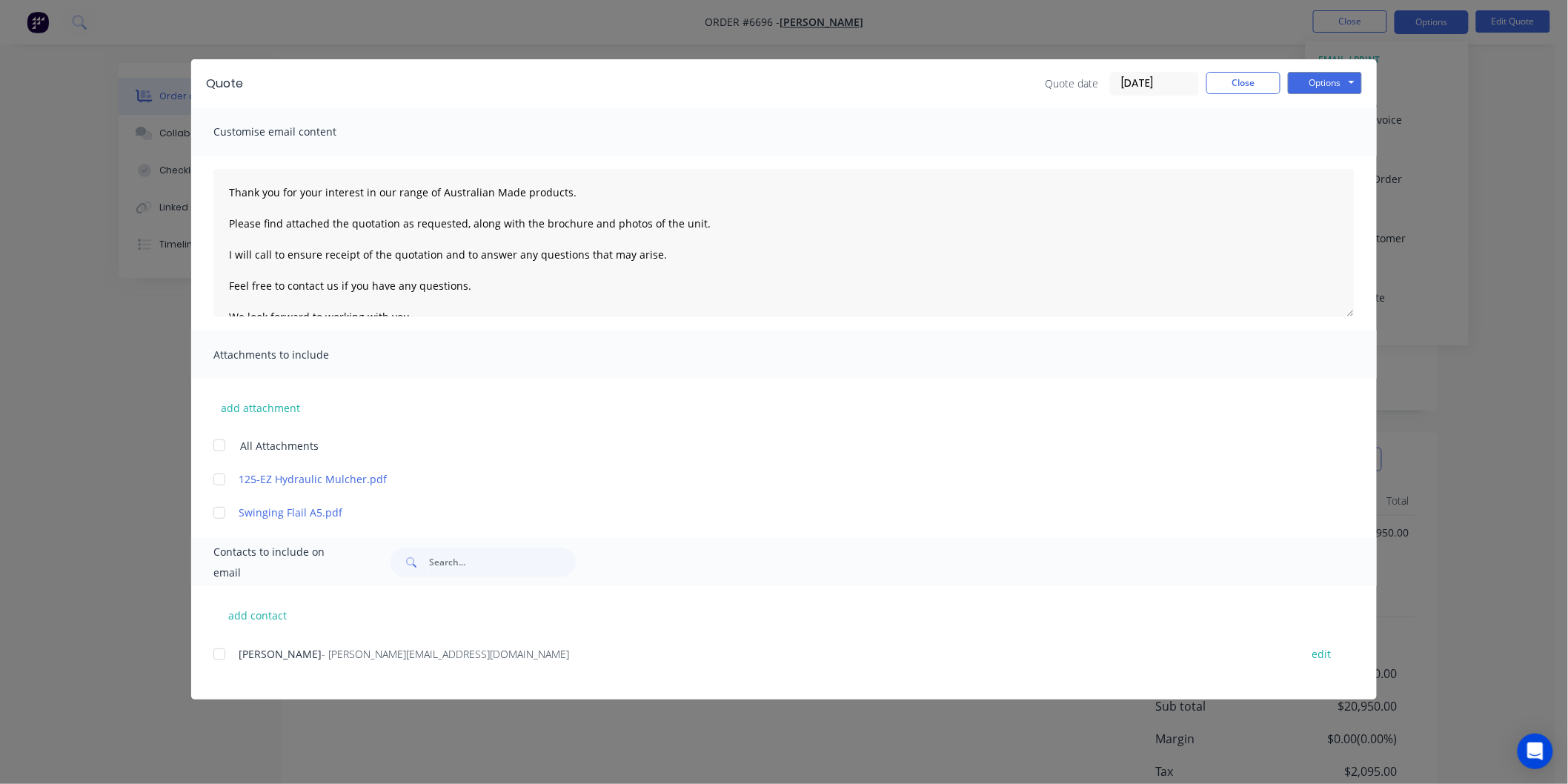
click at [229, 657] on div at bounding box center [219, 654] width 30 height 30
click at [224, 442] on div at bounding box center [219, 445] width 30 height 30
click at [223, 183] on textarea "Thank you for your interest in our range of Australian Made products. Please fi…" at bounding box center [784, 243] width 1142 height 149
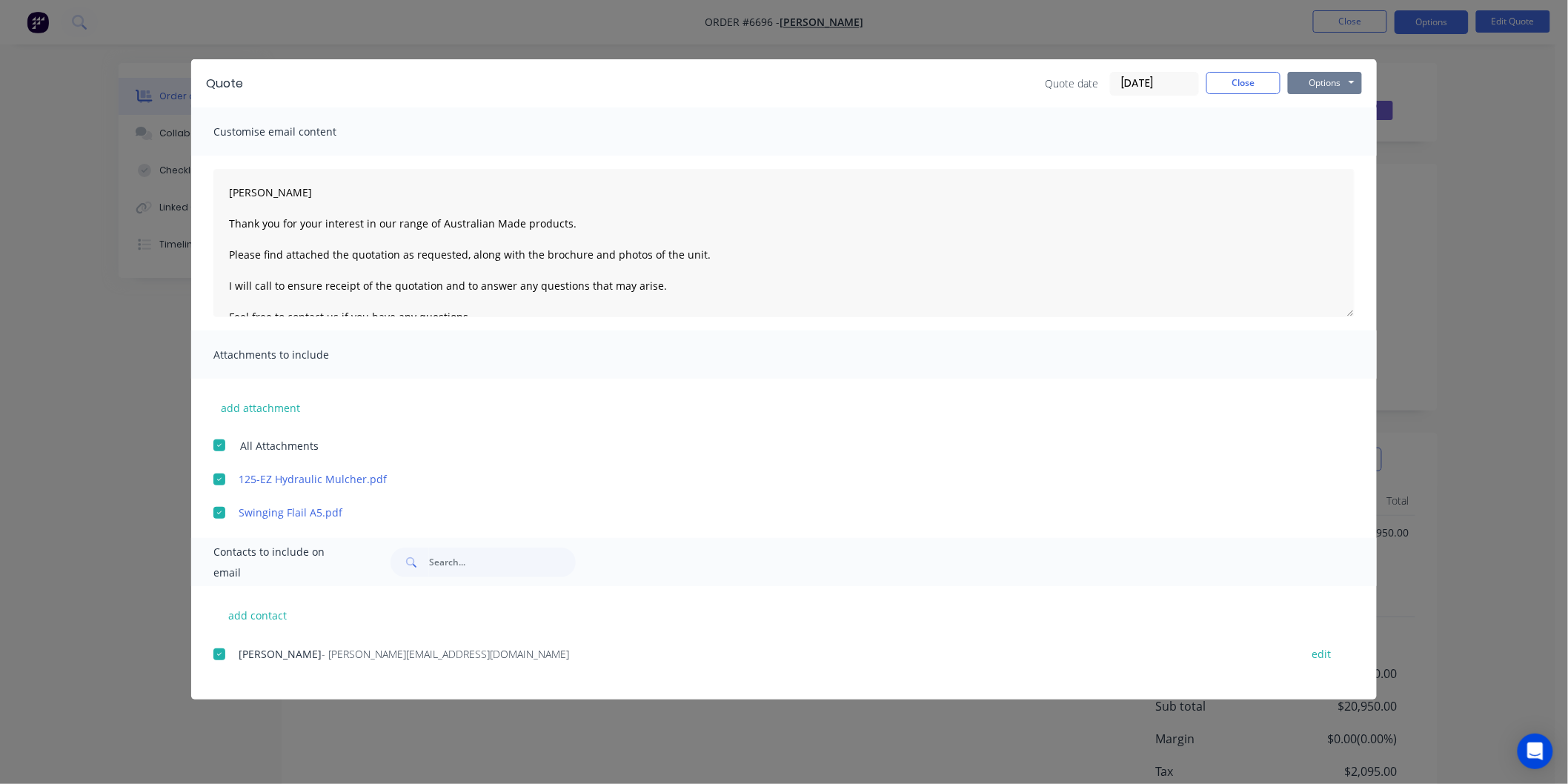
click at [1318, 82] on button "Options" at bounding box center [1325, 83] width 74 height 22
click at [1324, 155] on button "Email" at bounding box center [1335, 157] width 95 height 24
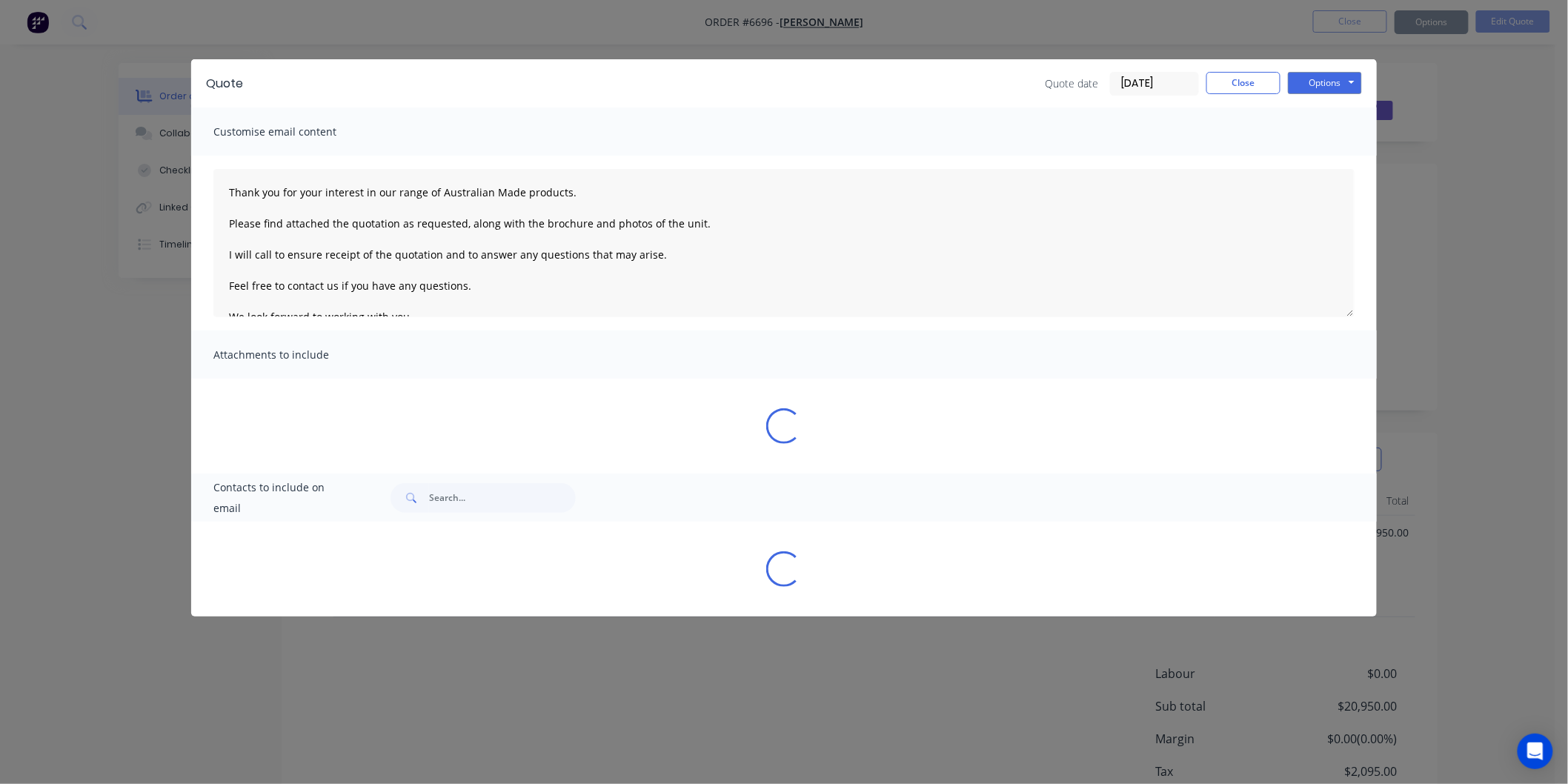
type textarea "Thank you for your interest in our range of Australian Made products. Please fi…"
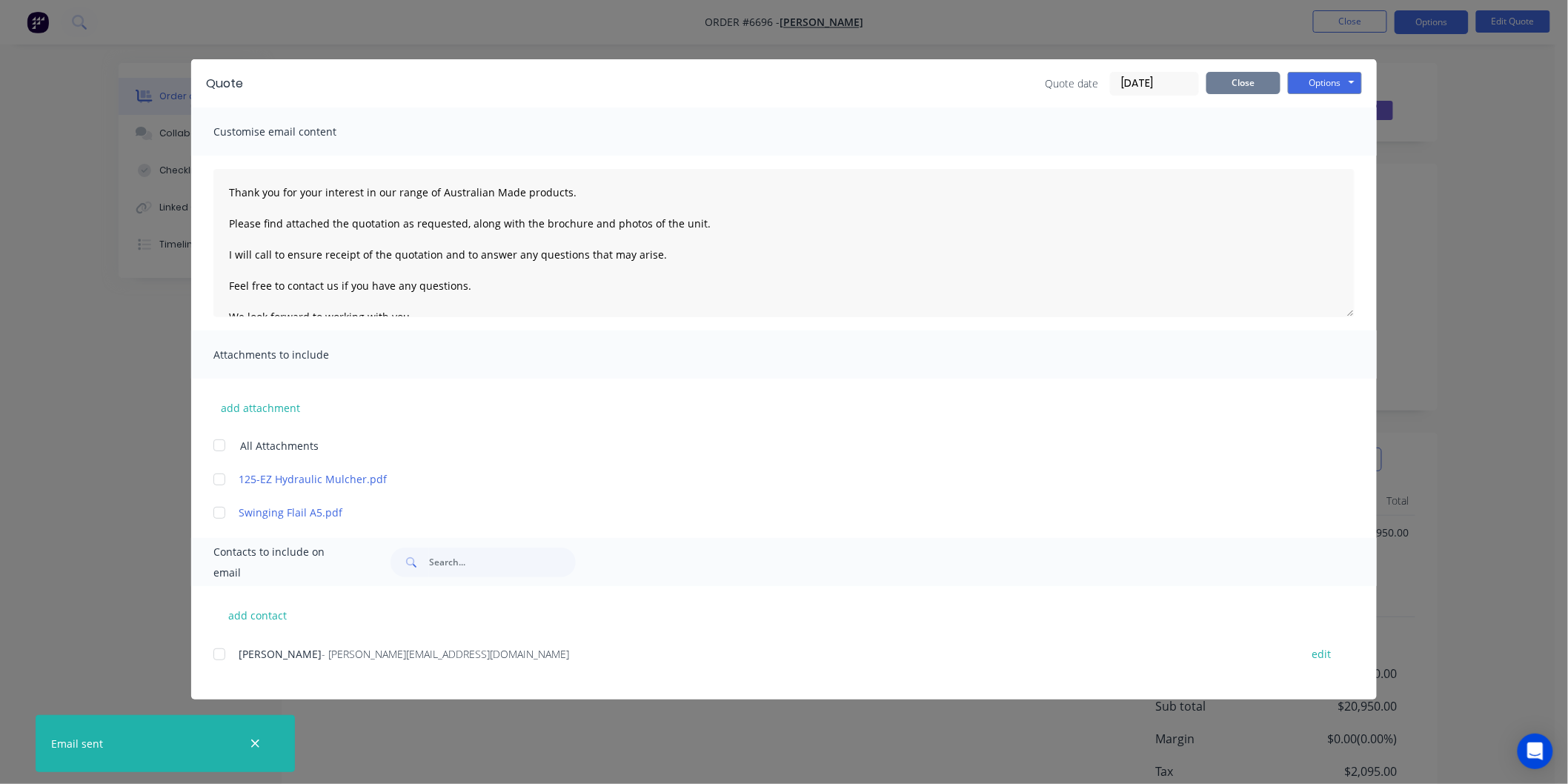
click at [1255, 84] on button "Close" at bounding box center [1244, 83] width 74 height 22
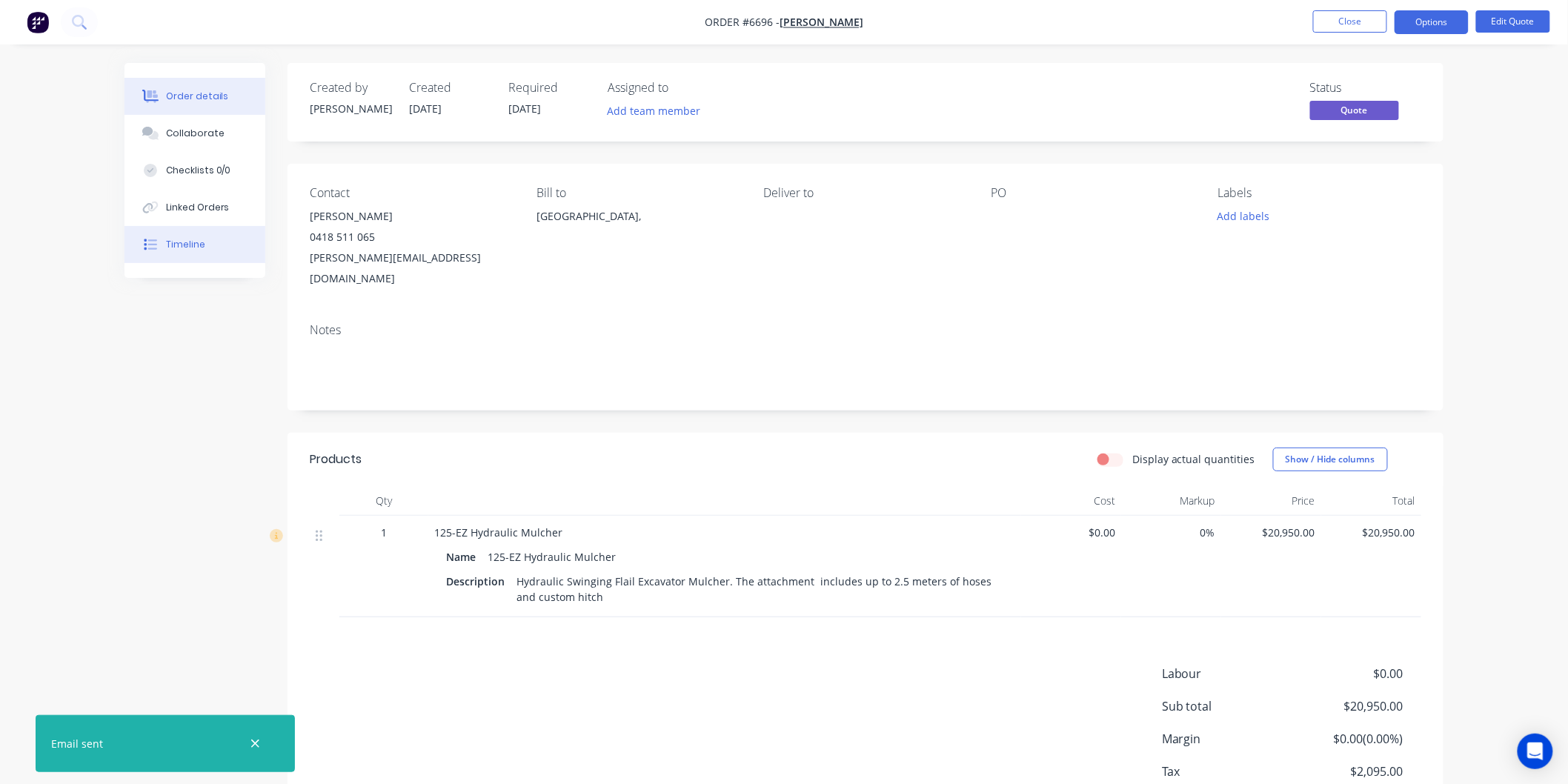
click at [187, 245] on div "Timeline" at bounding box center [185, 245] width 40 height 14
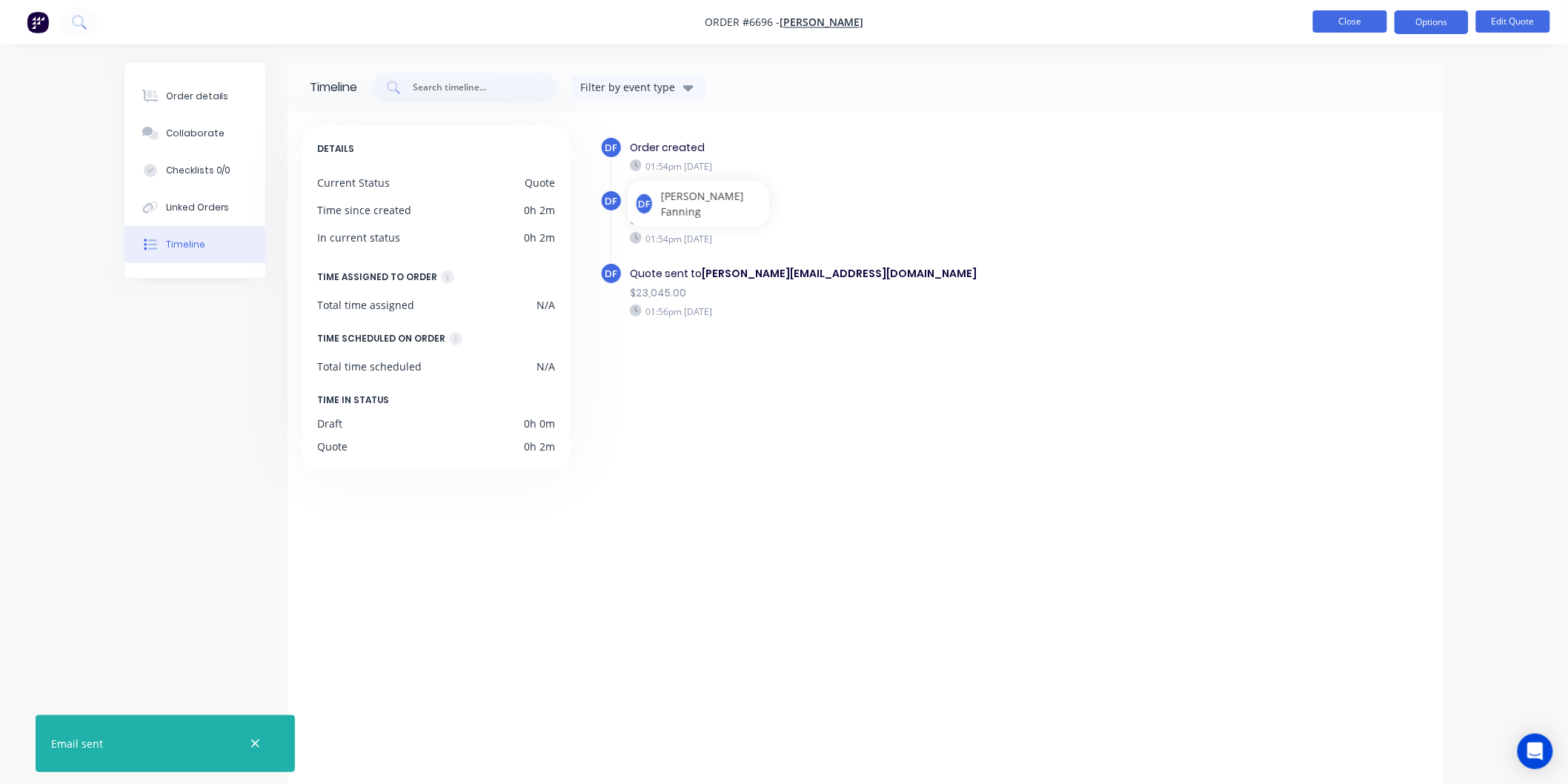
click at [1352, 14] on button "Close" at bounding box center [1350, 21] width 74 height 22
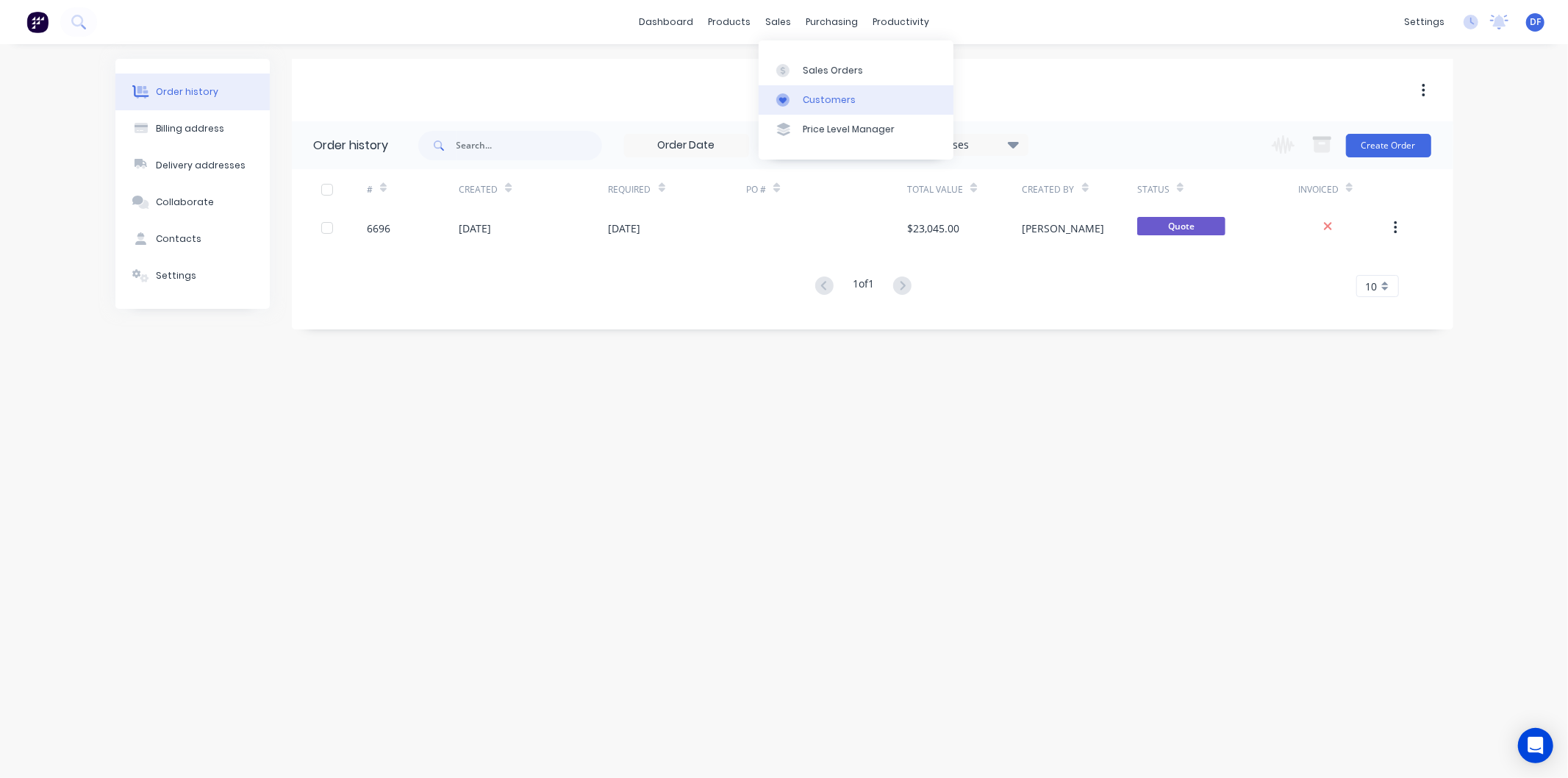
click at [817, 92] on link "Customers" at bounding box center [857, 100] width 195 height 30
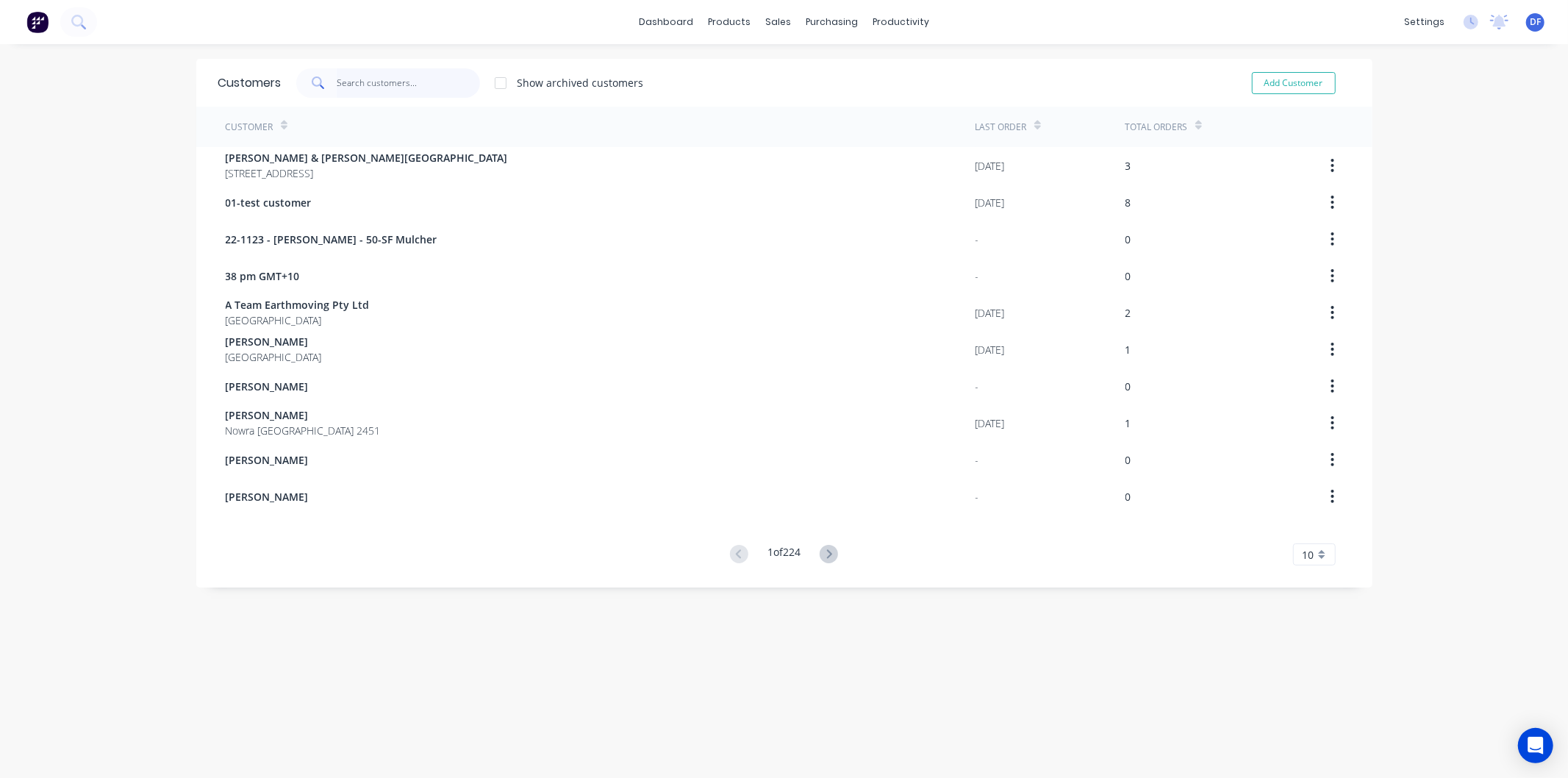
click at [404, 85] on input "text" at bounding box center [409, 82] width 144 height 30
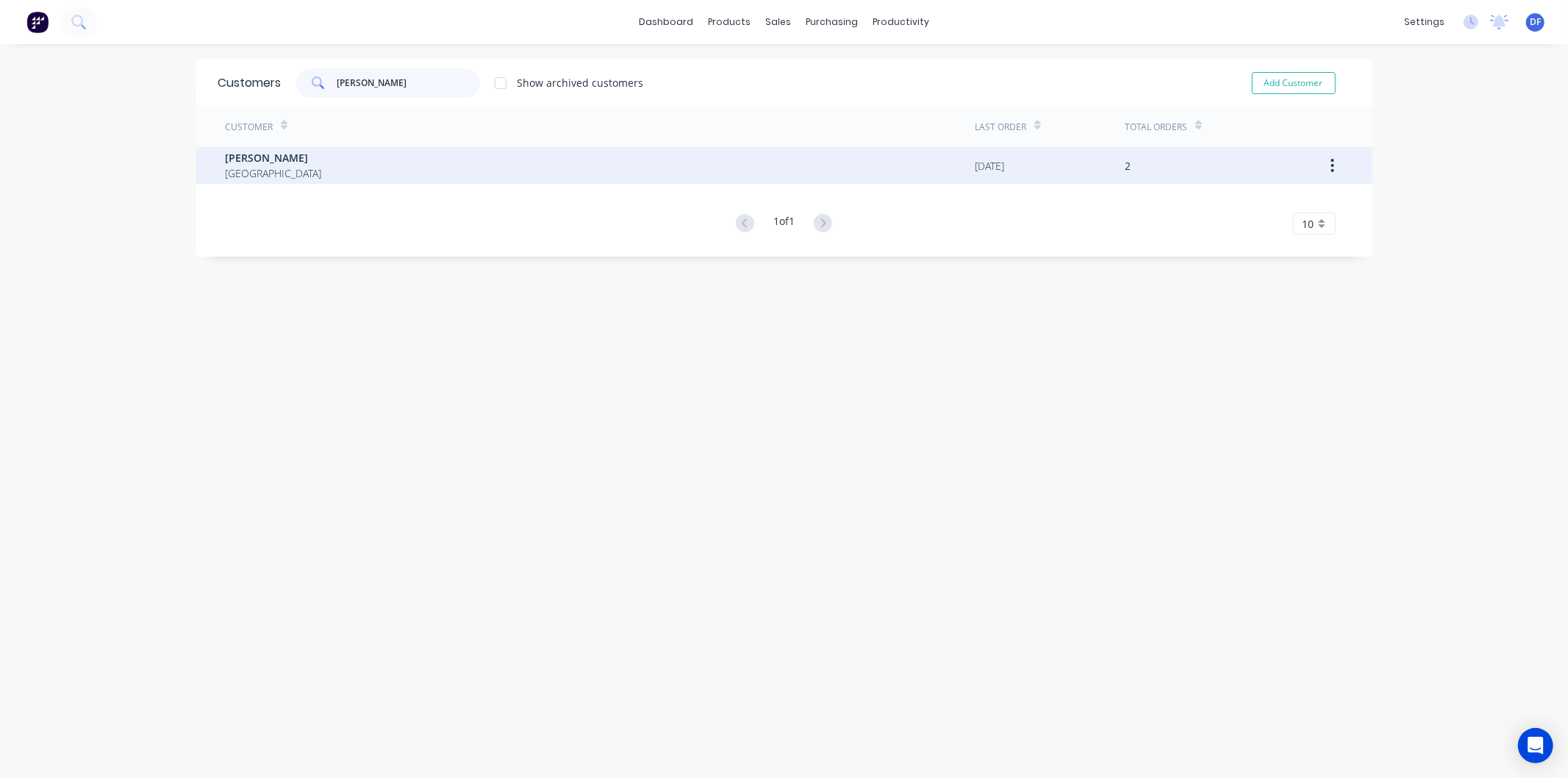
type input "[PERSON_NAME]"
click at [261, 150] on span "[PERSON_NAME]" at bounding box center [274, 158] width 97 height 15
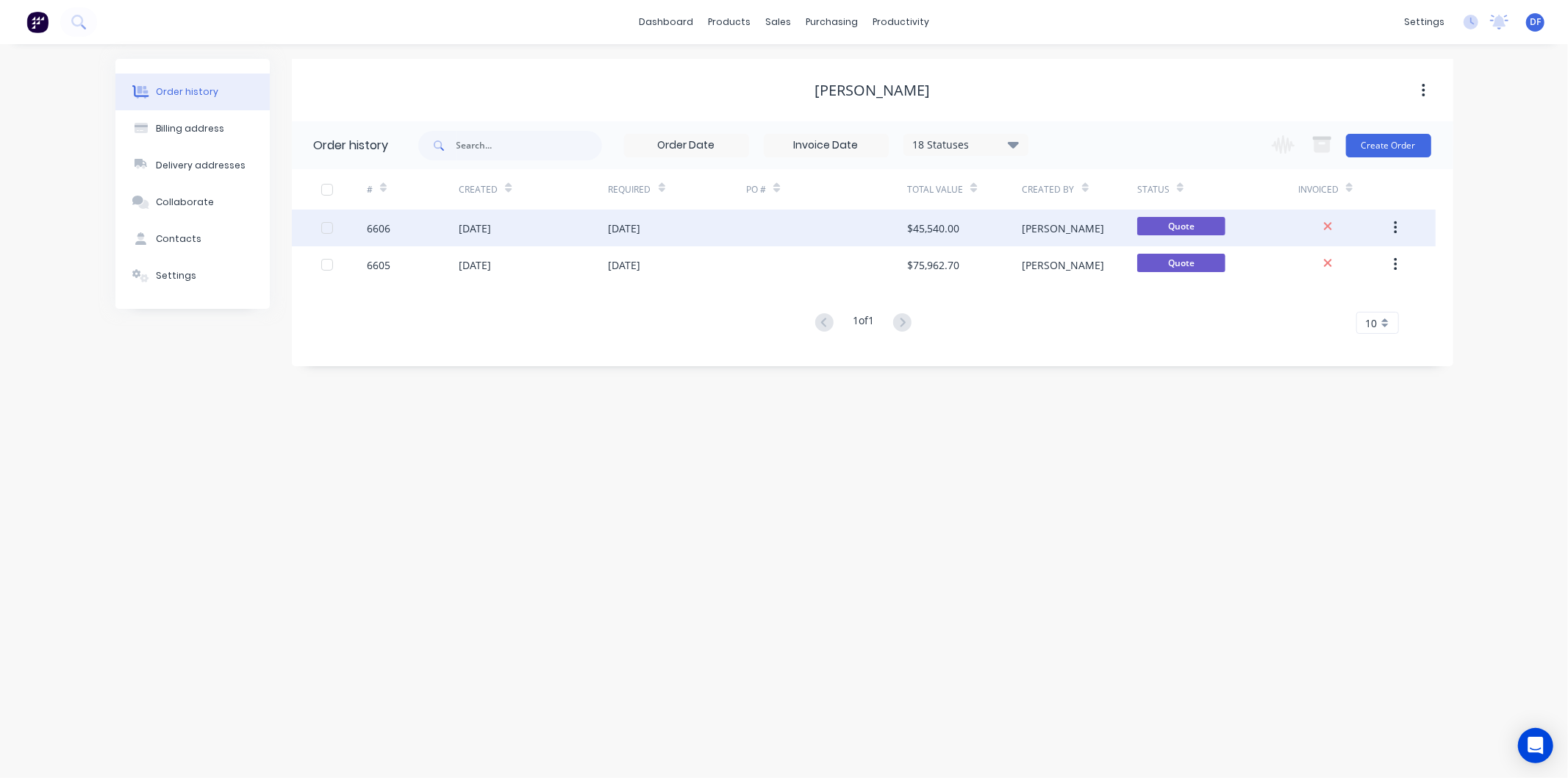
click at [923, 226] on div "$45,540.00" at bounding box center [933, 228] width 53 height 15
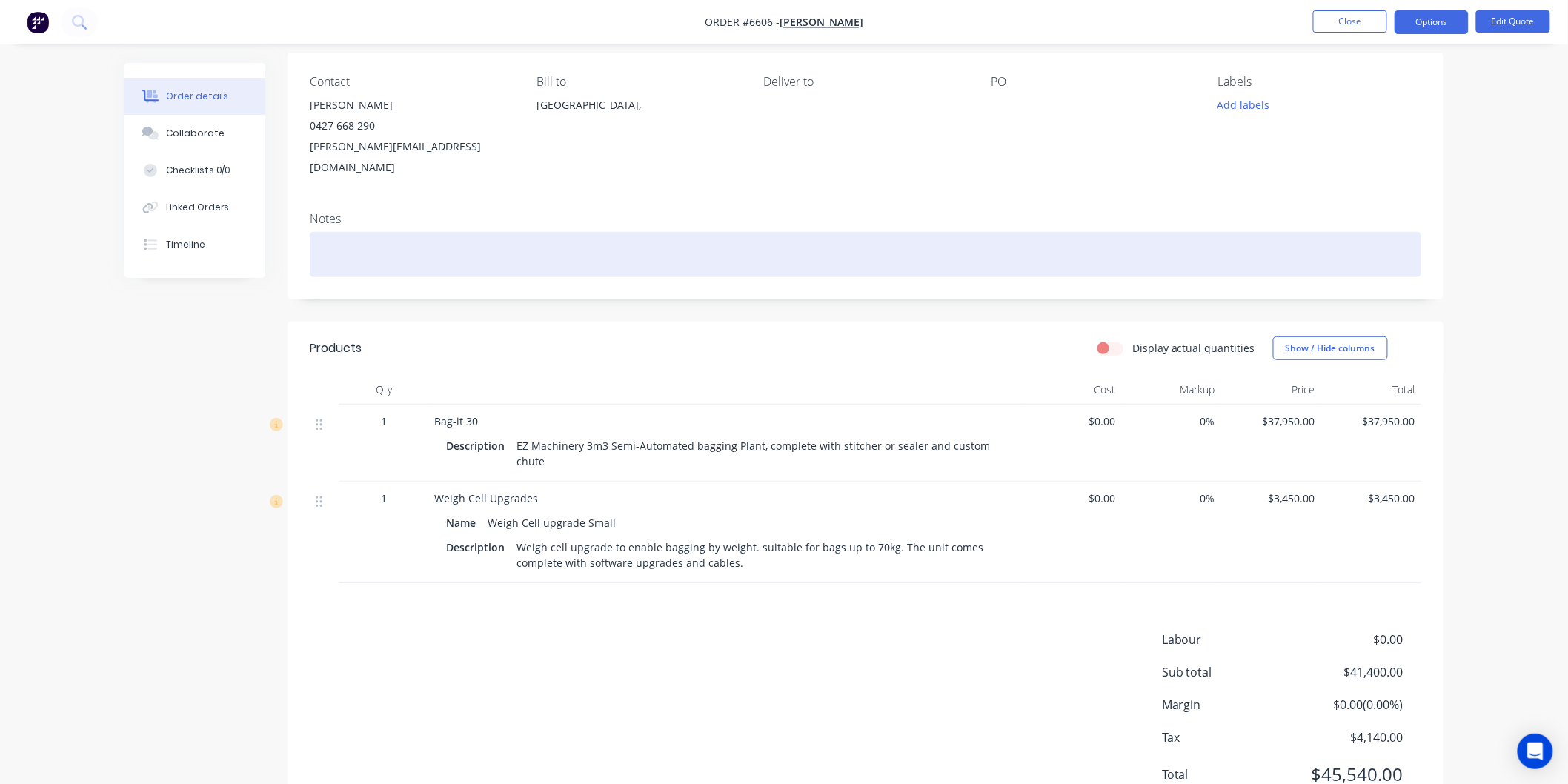
scroll to position [71, 0]
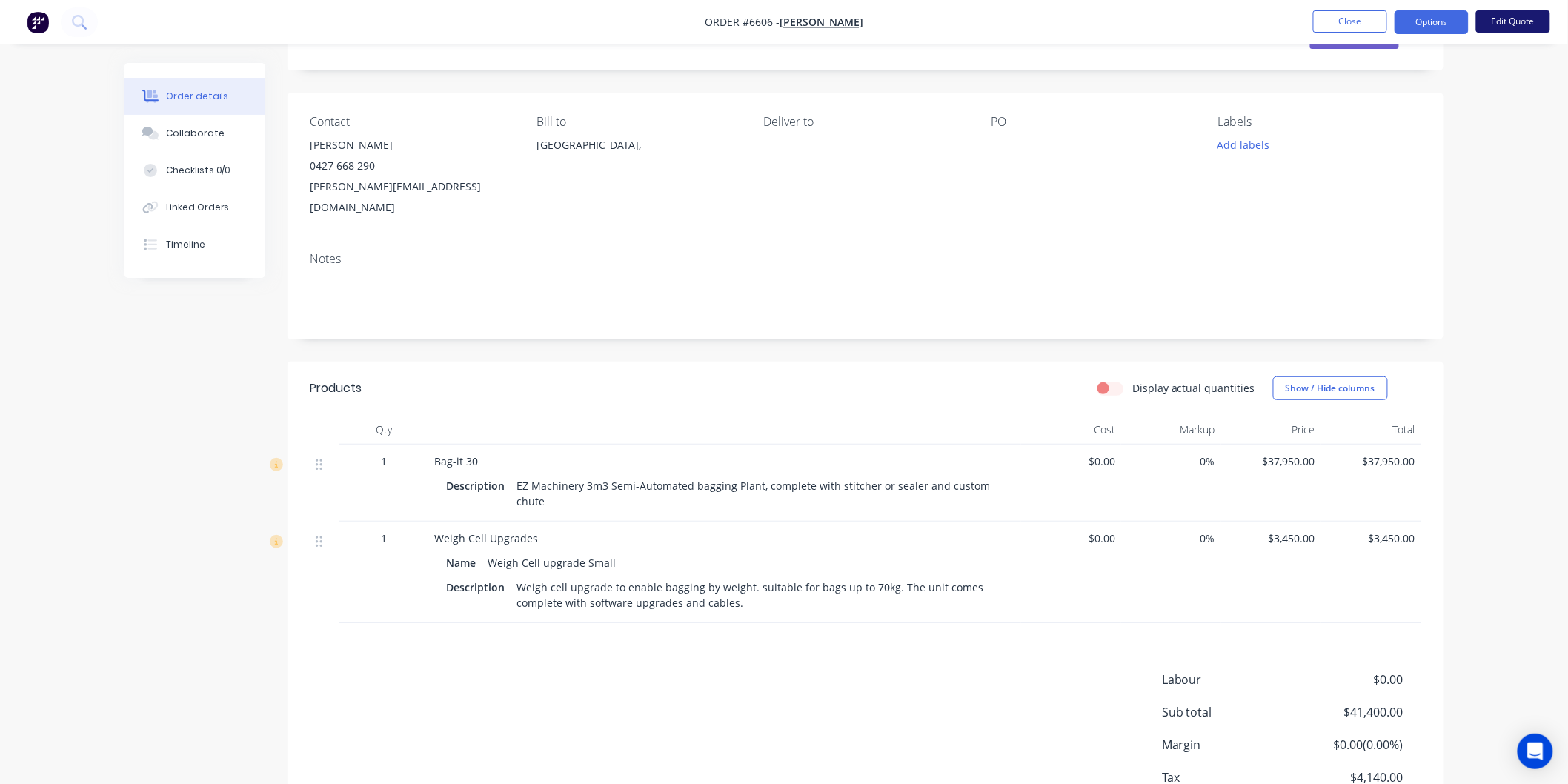
click at [1515, 20] on button "Edit Quote" at bounding box center [1513, 21] width 74 height 22
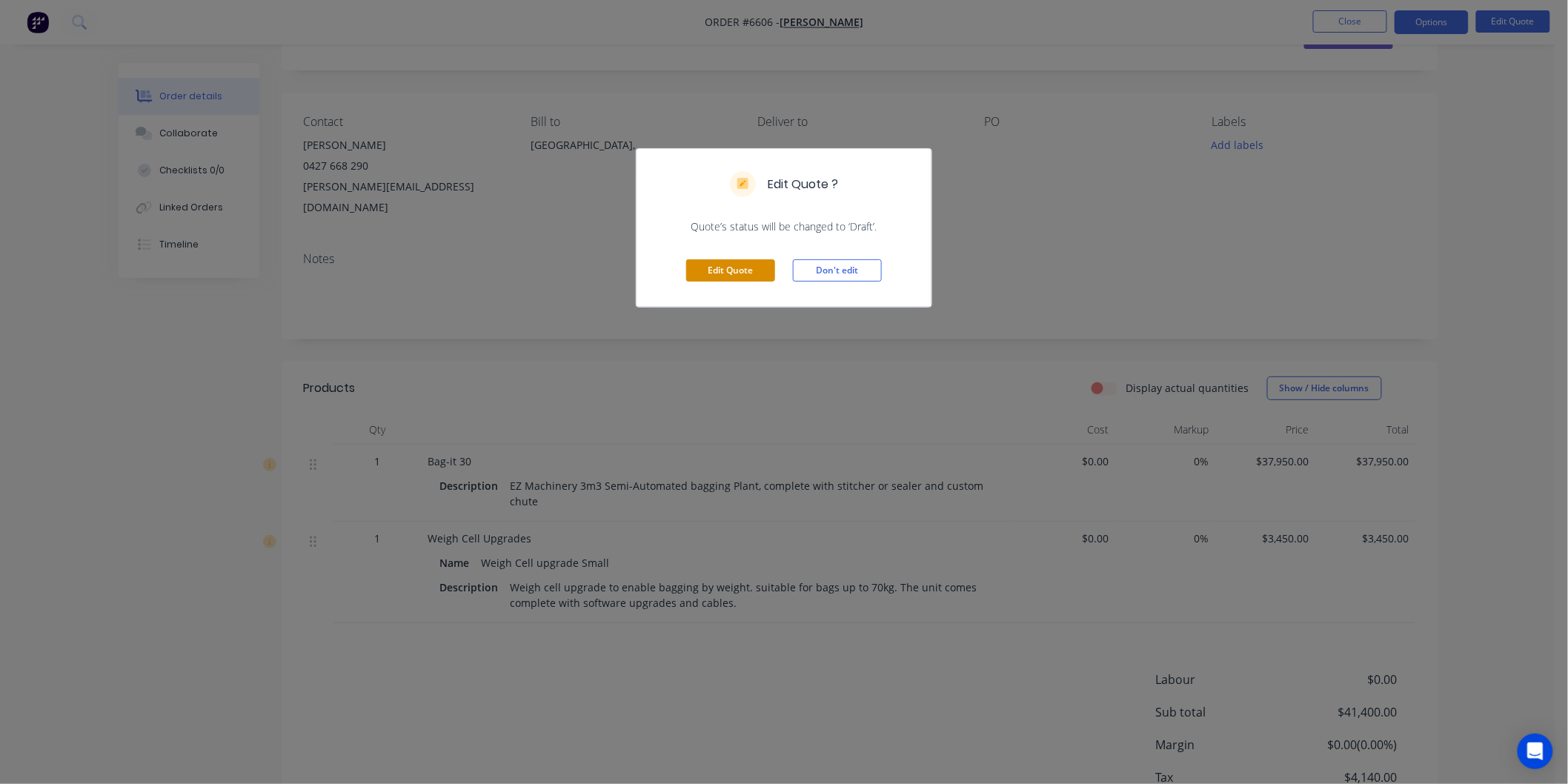
click at [715, 267] on button "Edit Quote" at bounding box center [730, 270] width 89 height 22
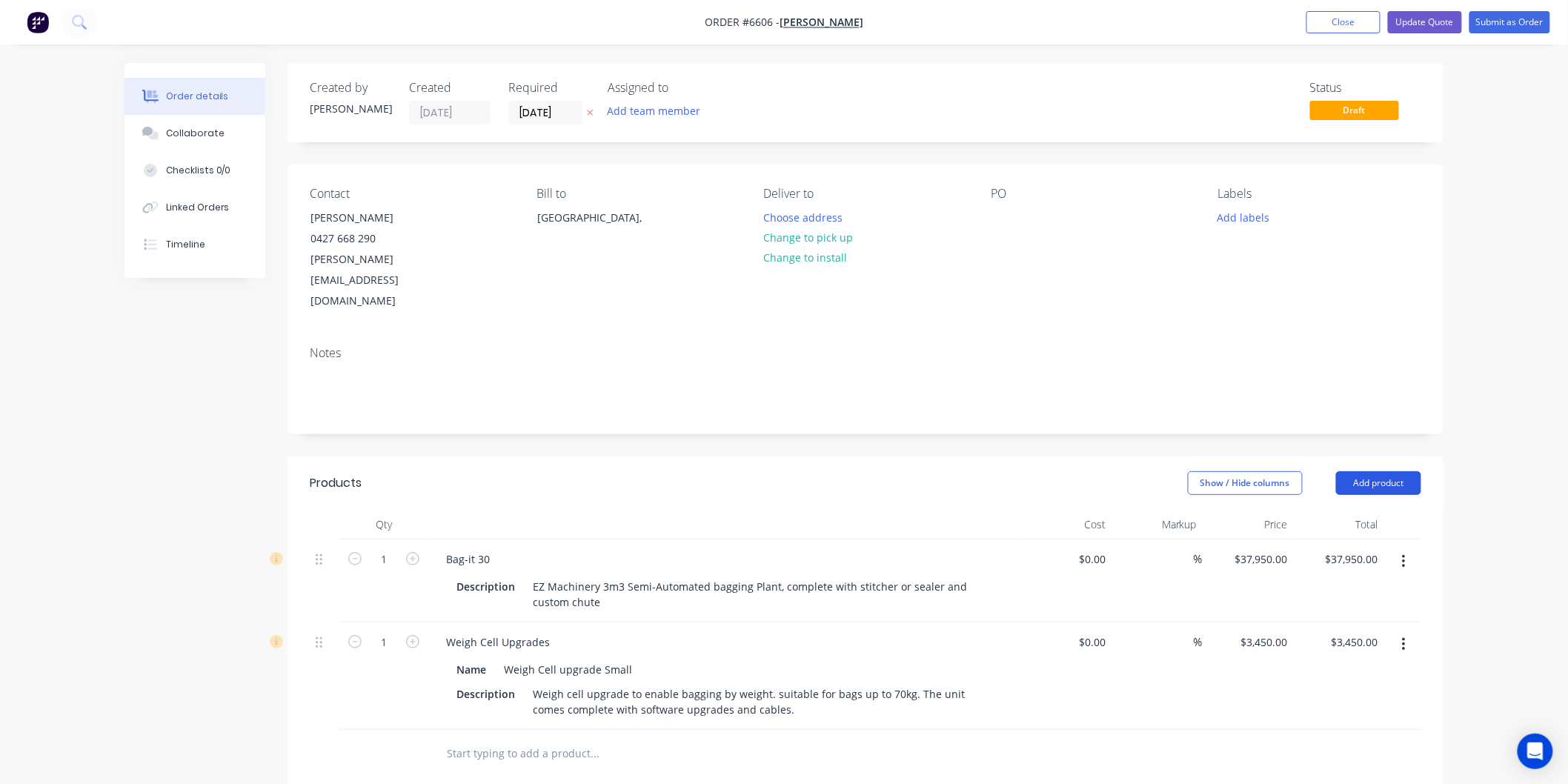
click at [1358, 472] on button "Add product" at bounding box center [1379, 483] width 85 height 24
click at [1331, 509] on div "Product catalogue" at bounding box center [1351, 520] width 114 height 21
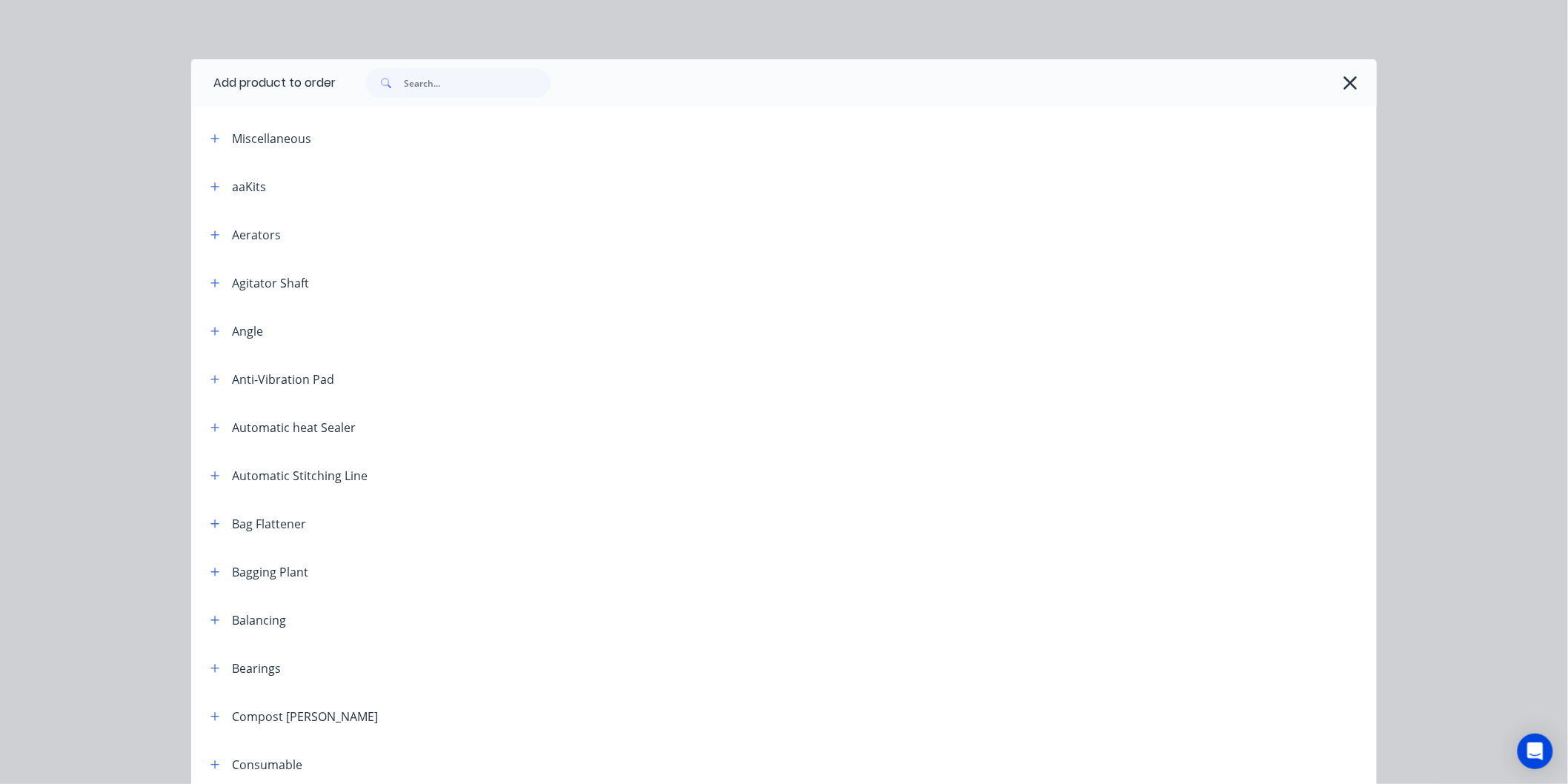
scroll to position [82, 0]
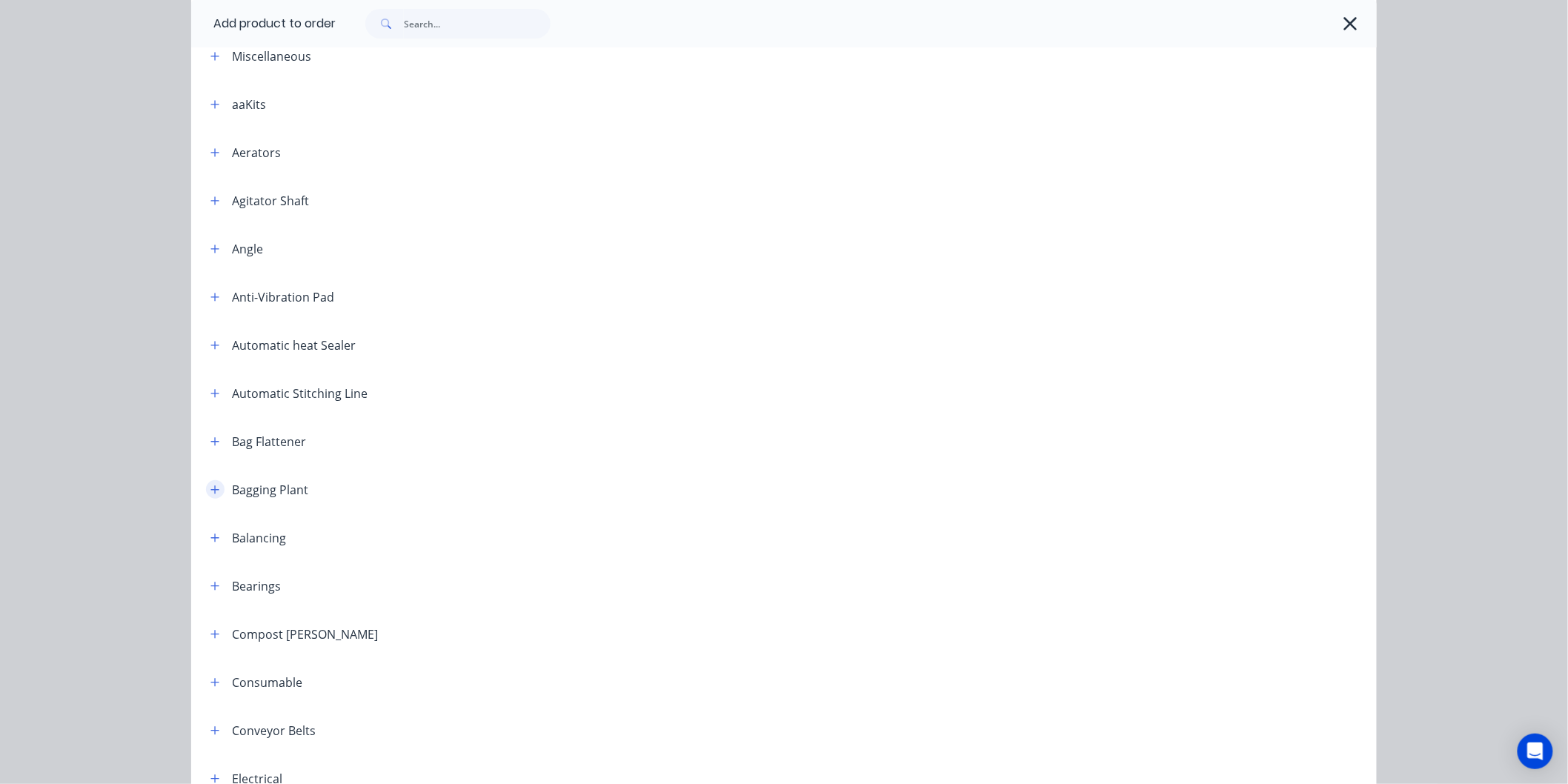
click at [211, 487] on icon "button" at bounding box center [215, 489] width 8 height 8
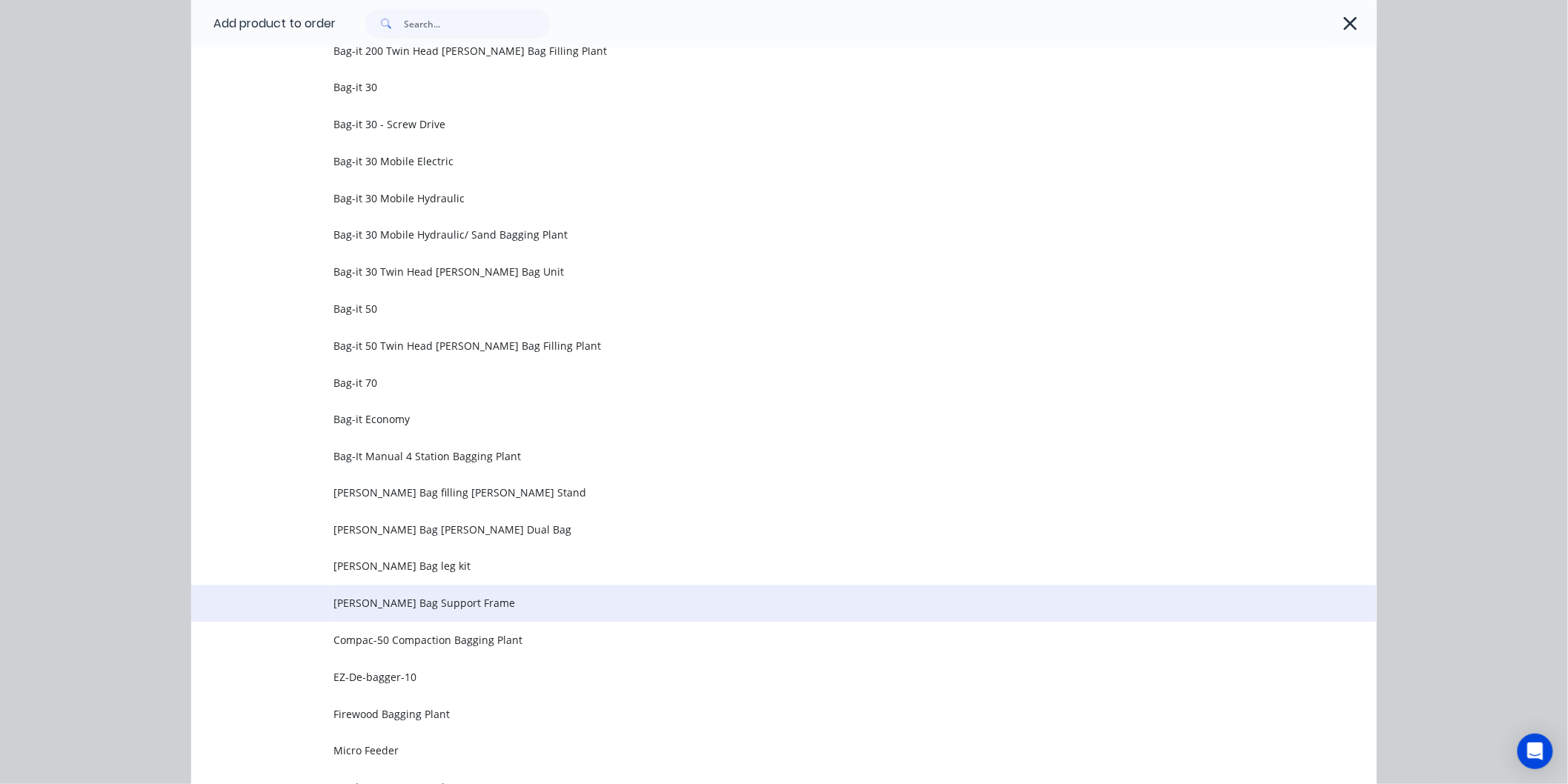
scroll to position [741, 0]
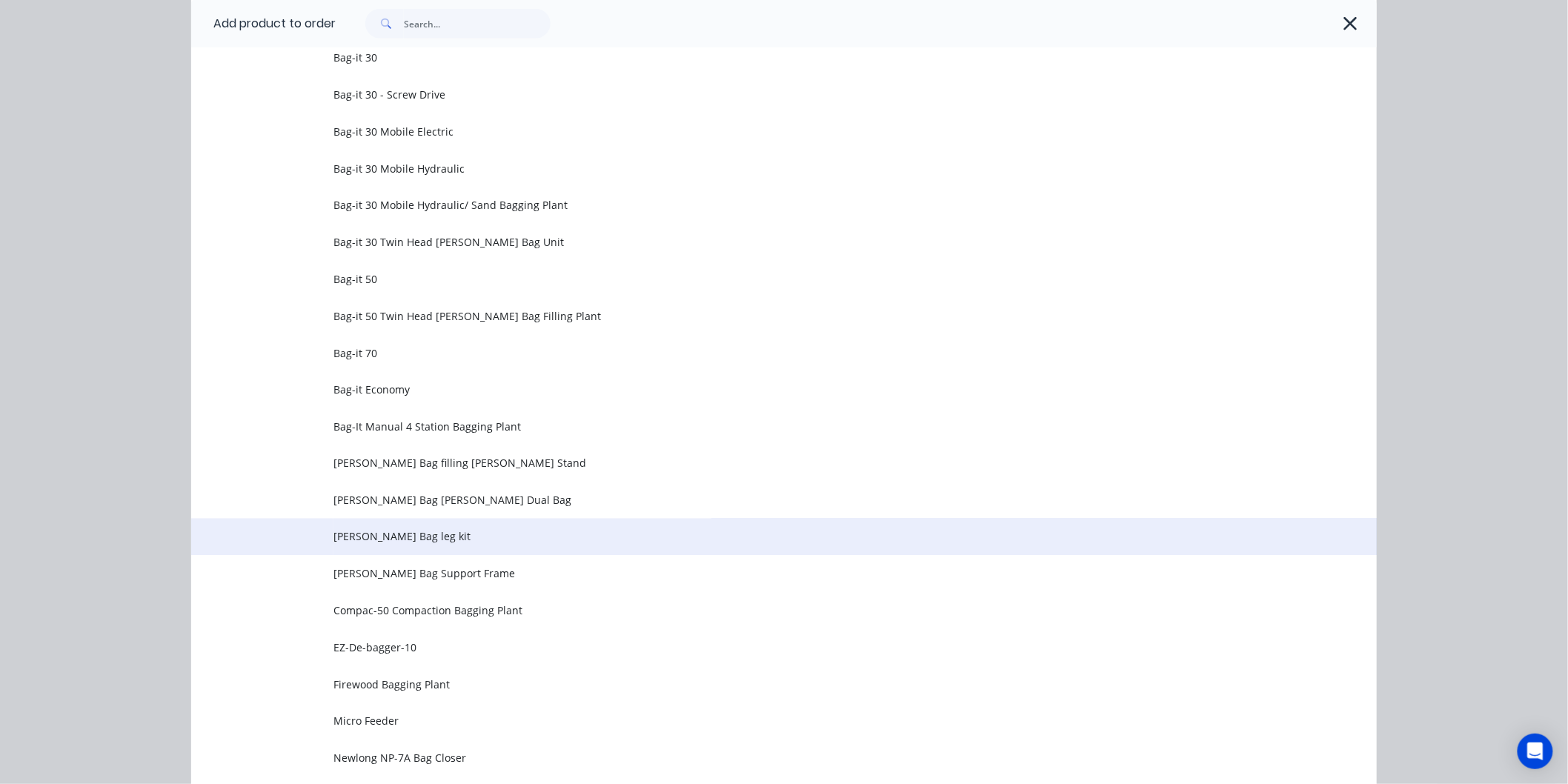
click at [391, 536] on span "[PERSON_NAME] Bag leg kit" at bounding box center [751, 536] width 835 height 15
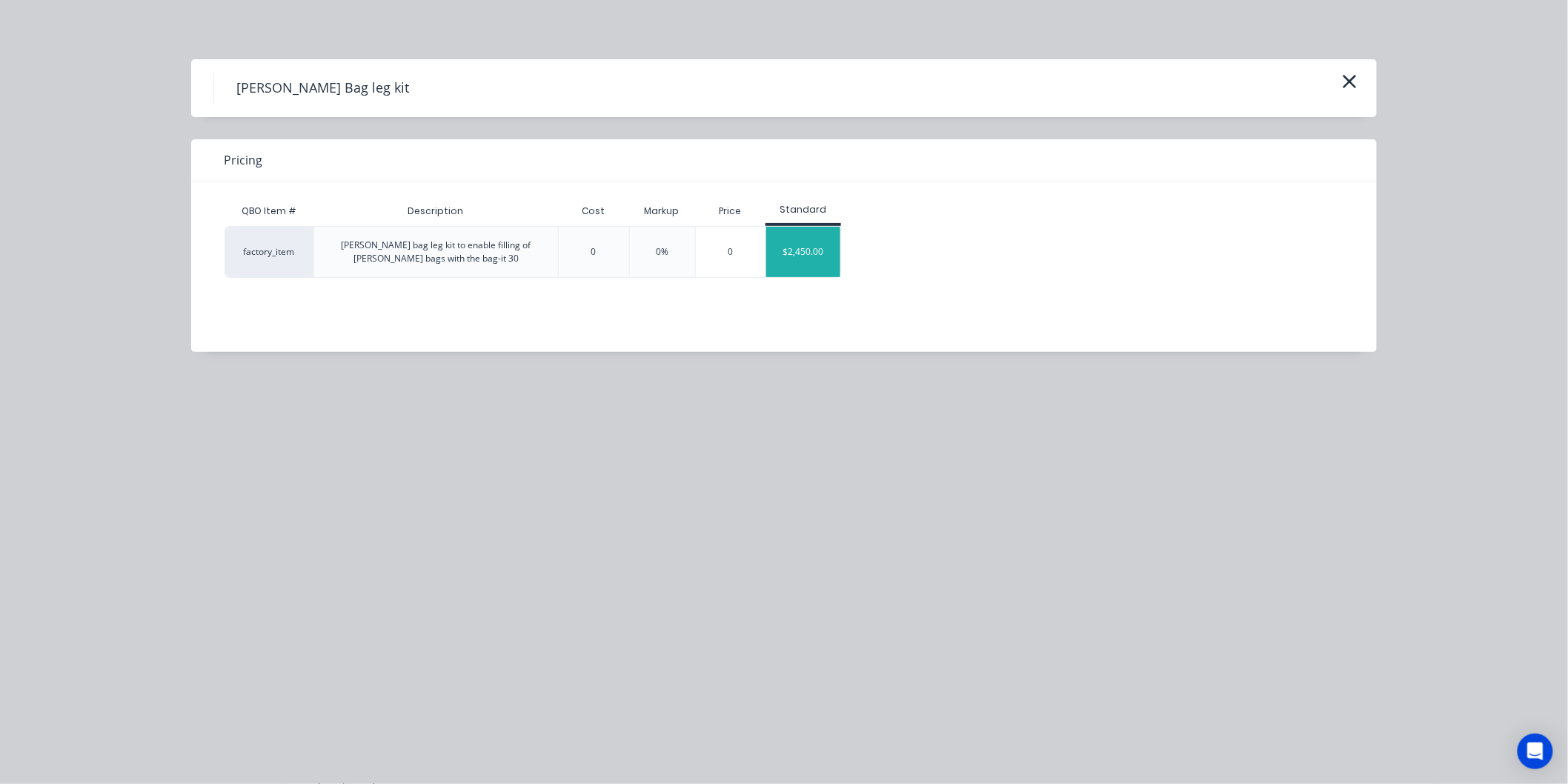
click at [804, 257] on div "$2,450.00" at bounding box center [803, 252] width 74 height 50
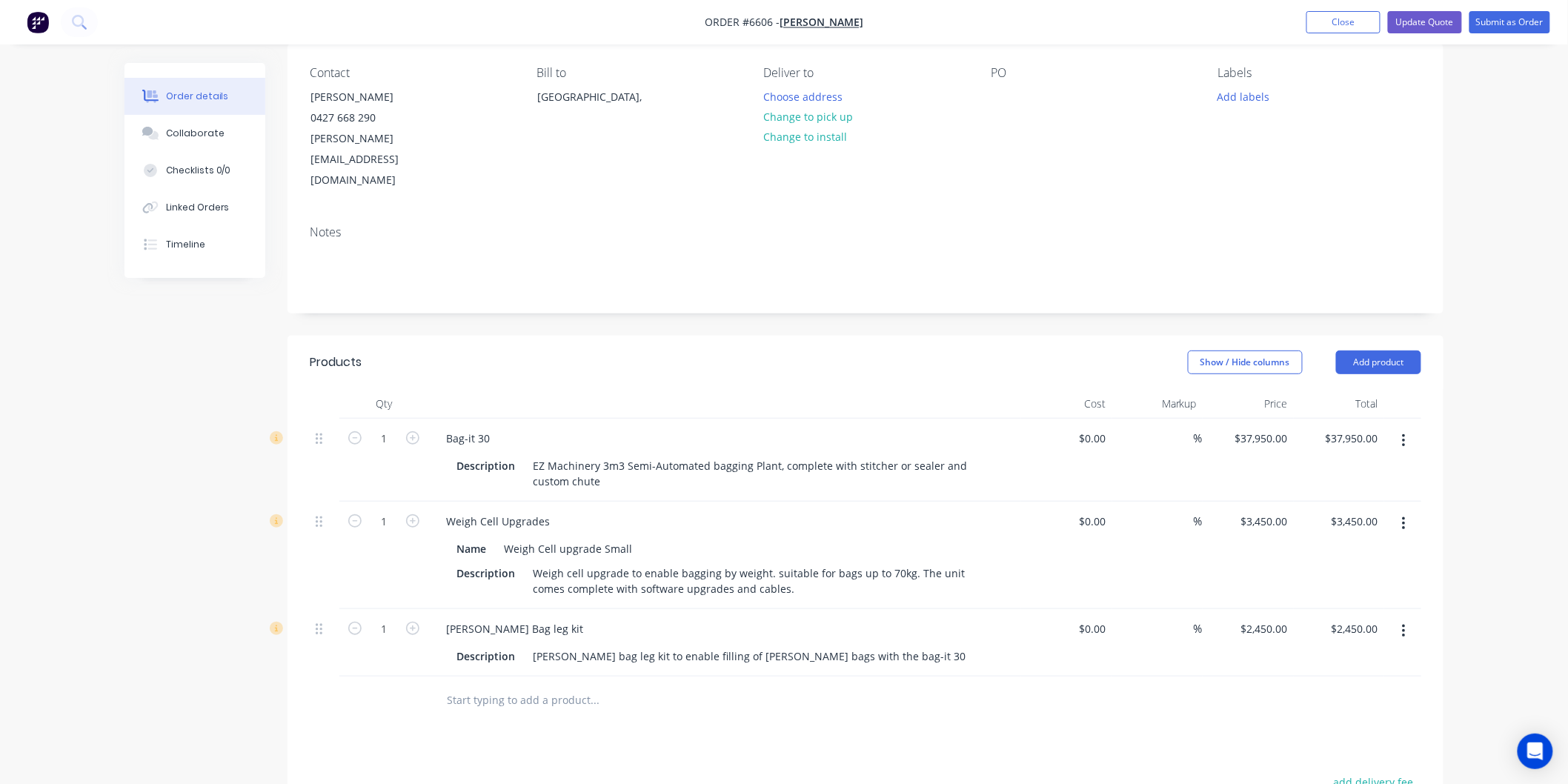
scroll to position [165, 0]
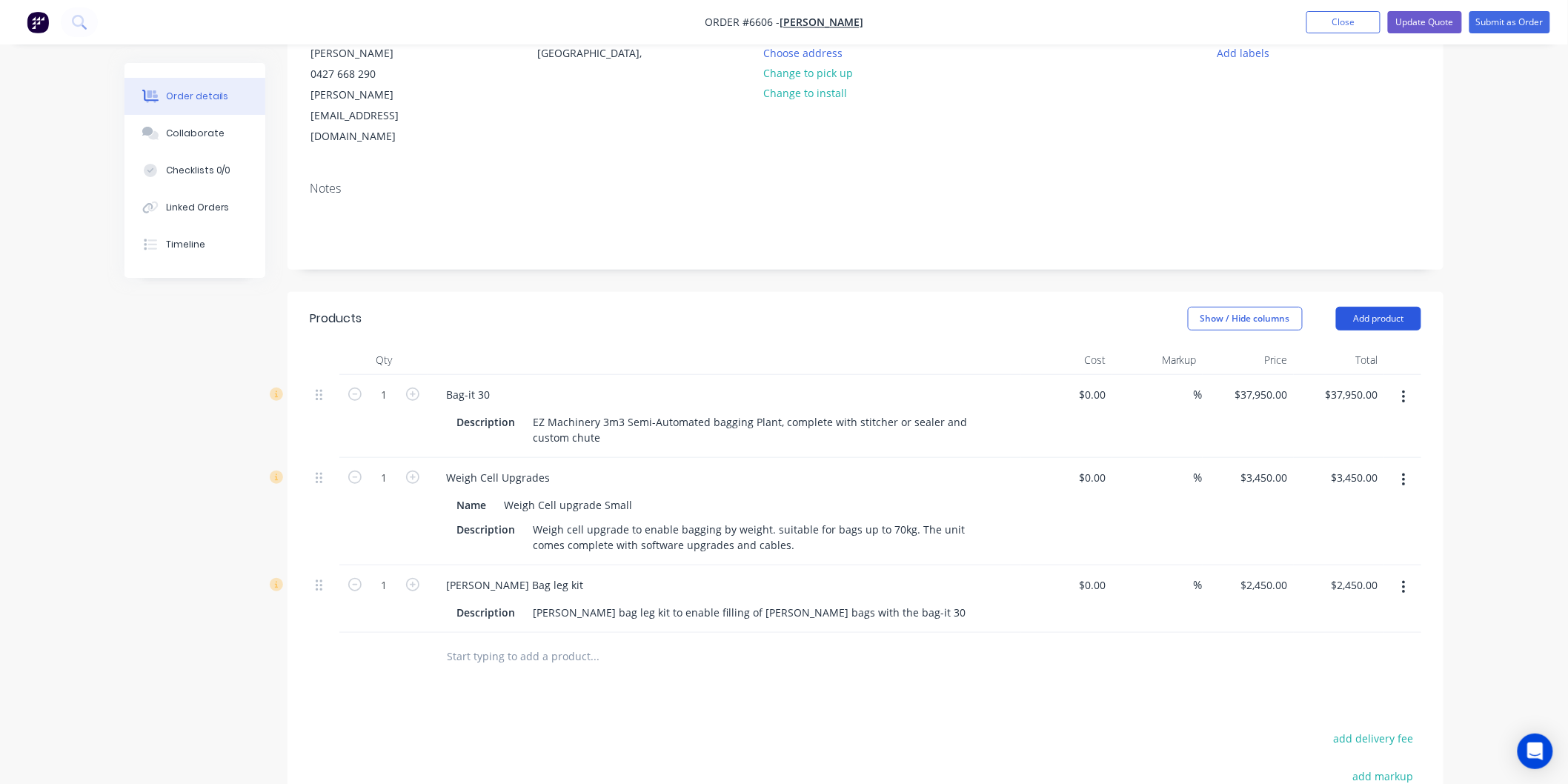
click at [1373, 307] on button "Add product" at bounding box center [1379, 318] width 85 height 24
click at [1328, 345] on div "Product catalogue" at bounding box center [1351, 356] width 114 height 21
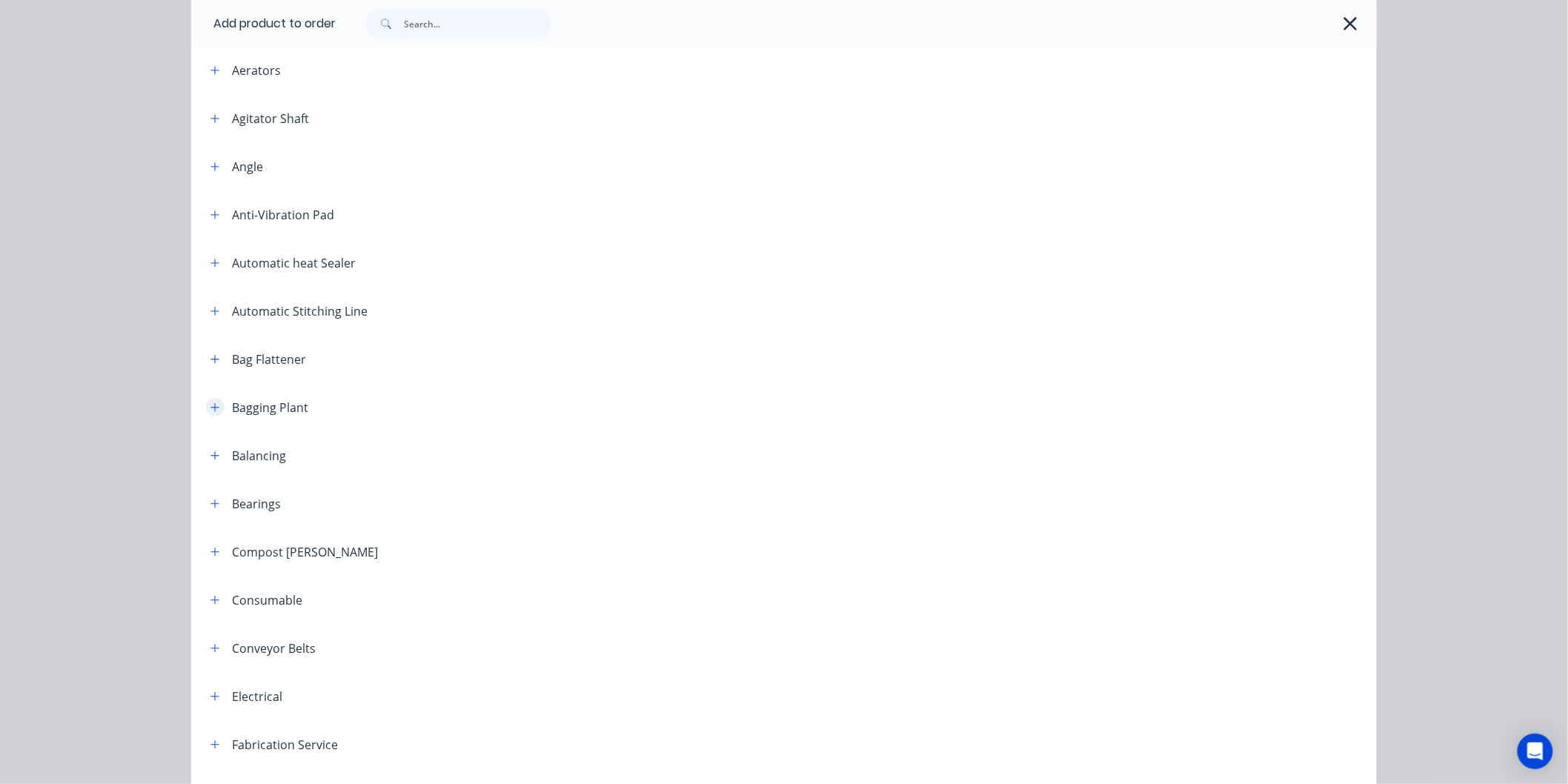
click at [213, 407] on button "button" at bounding box center [215, 407] width 18 height 18
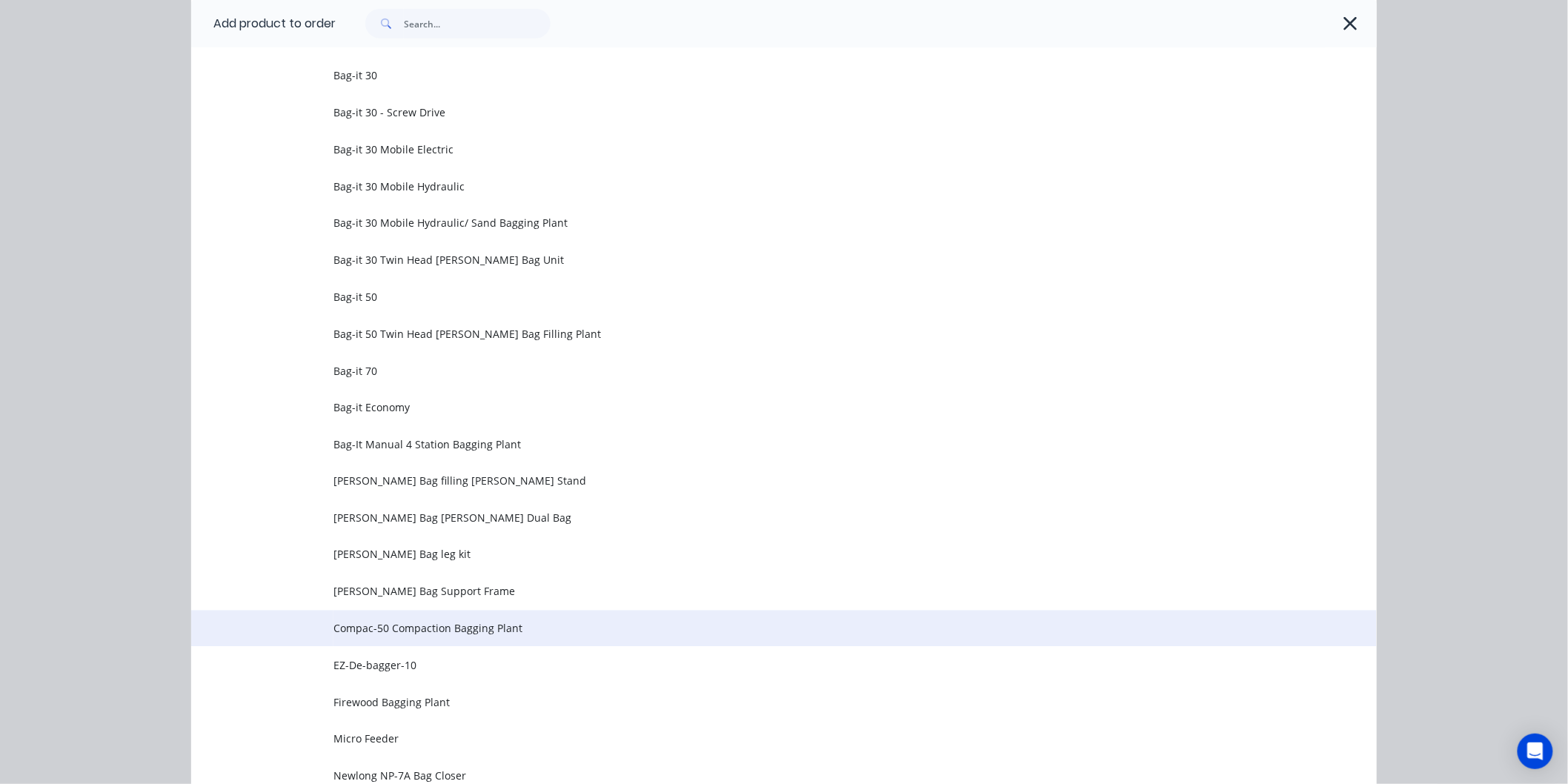
scroll to position [741, 0]
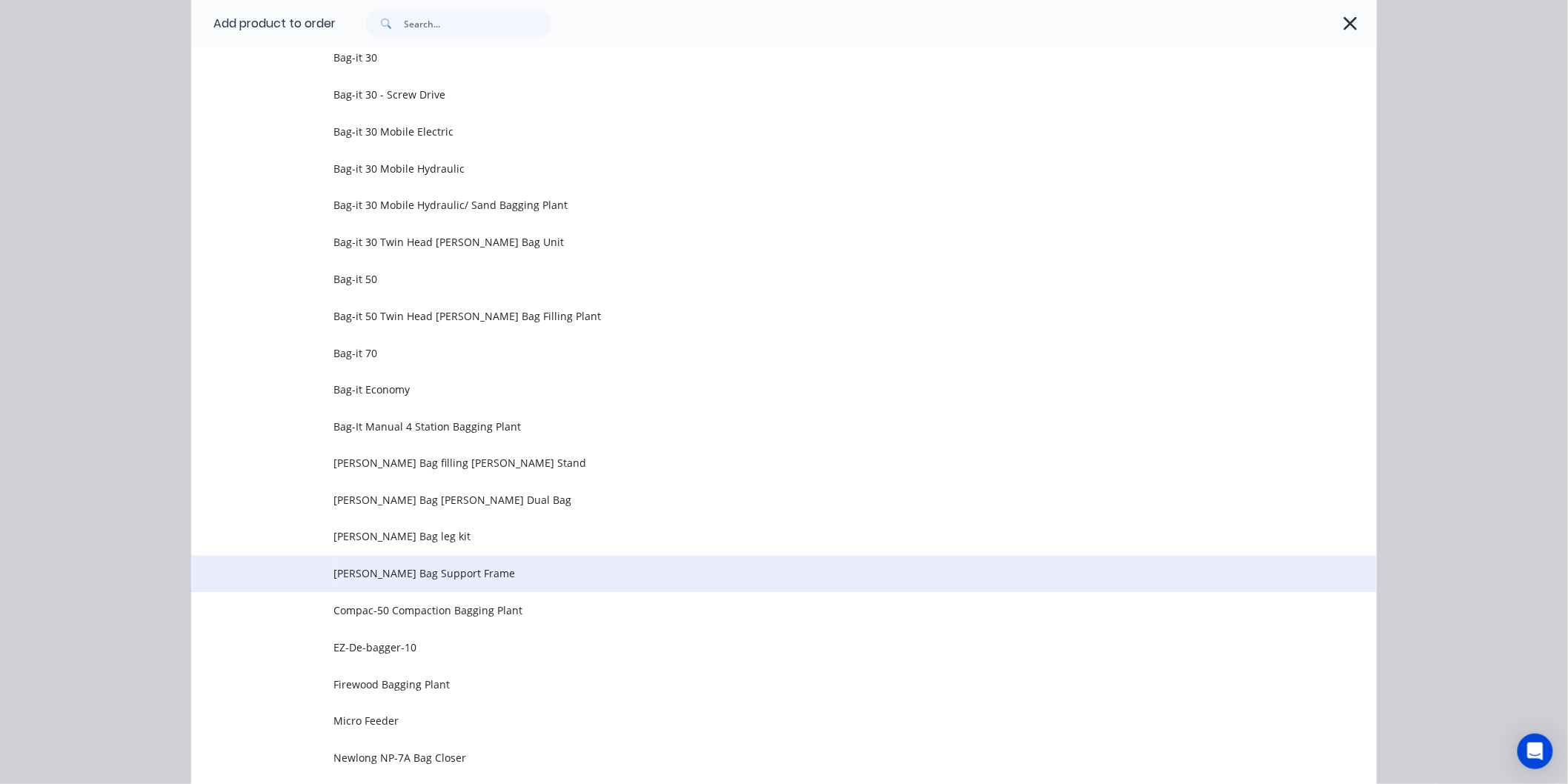
click at [420, 570] on span "[PERSON_NAME] Bag Support Frame" at bounding box center [751, 574] width 835 height 15
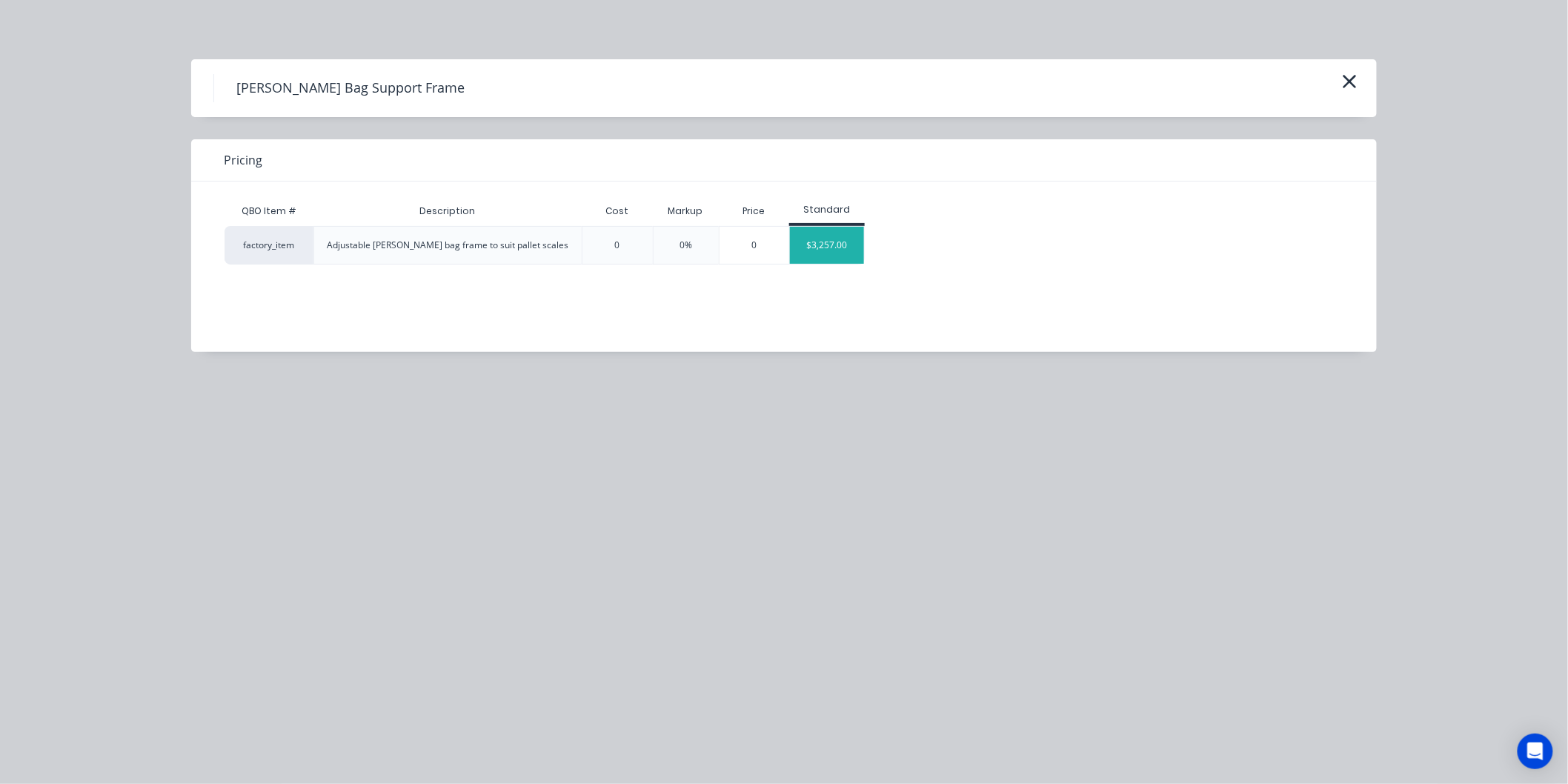
click at [823, 247] on div "$3,257.00" at bounding box center [827, 245] width 74 height 37
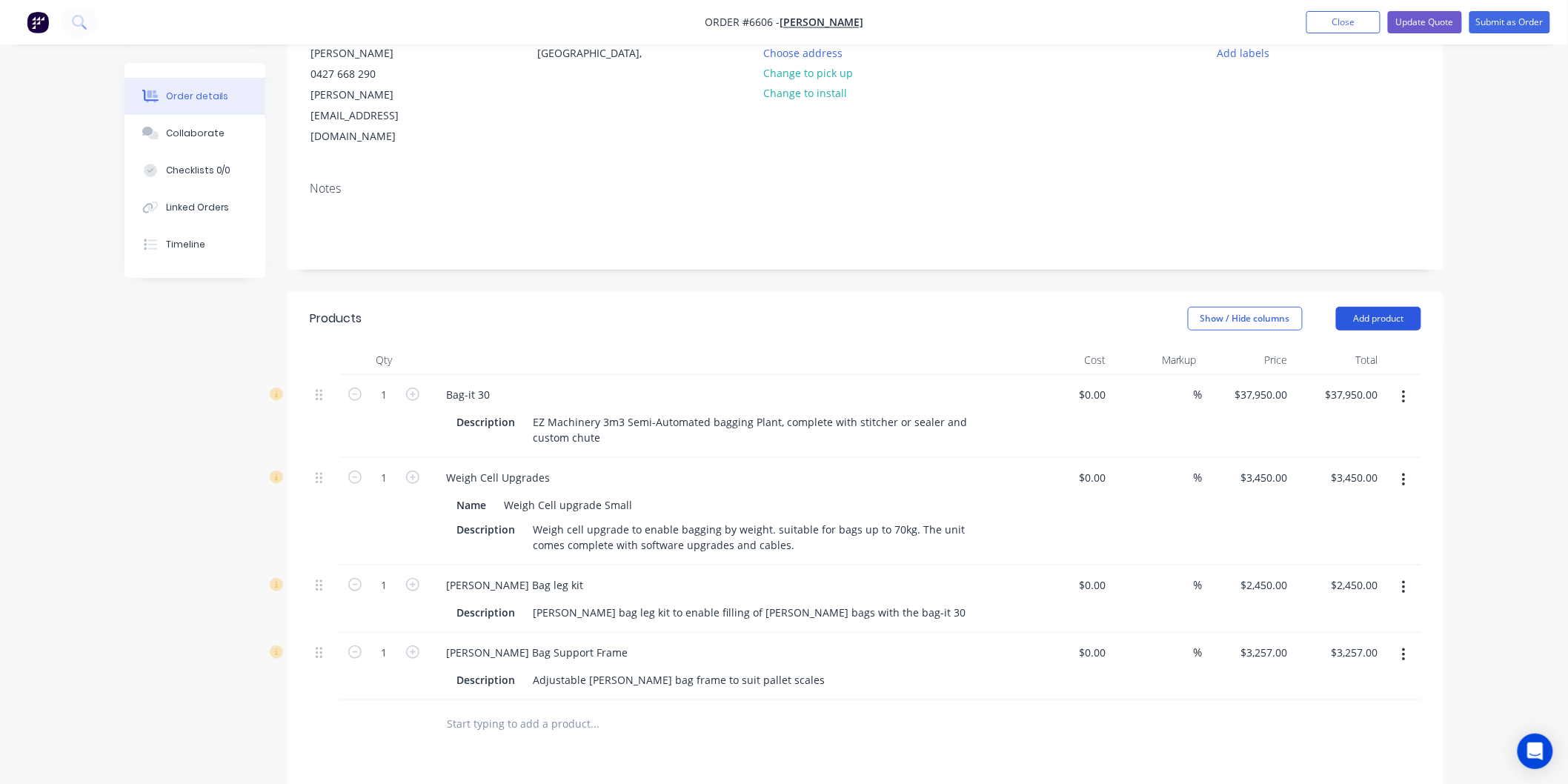
click at [1373, 307] on button "Add product" at bounding box center [1379, 318] width 85 height 24
click at [1335, 345] on div "Product catalogue" at bounding box center [1351, 356] width 114 height 21
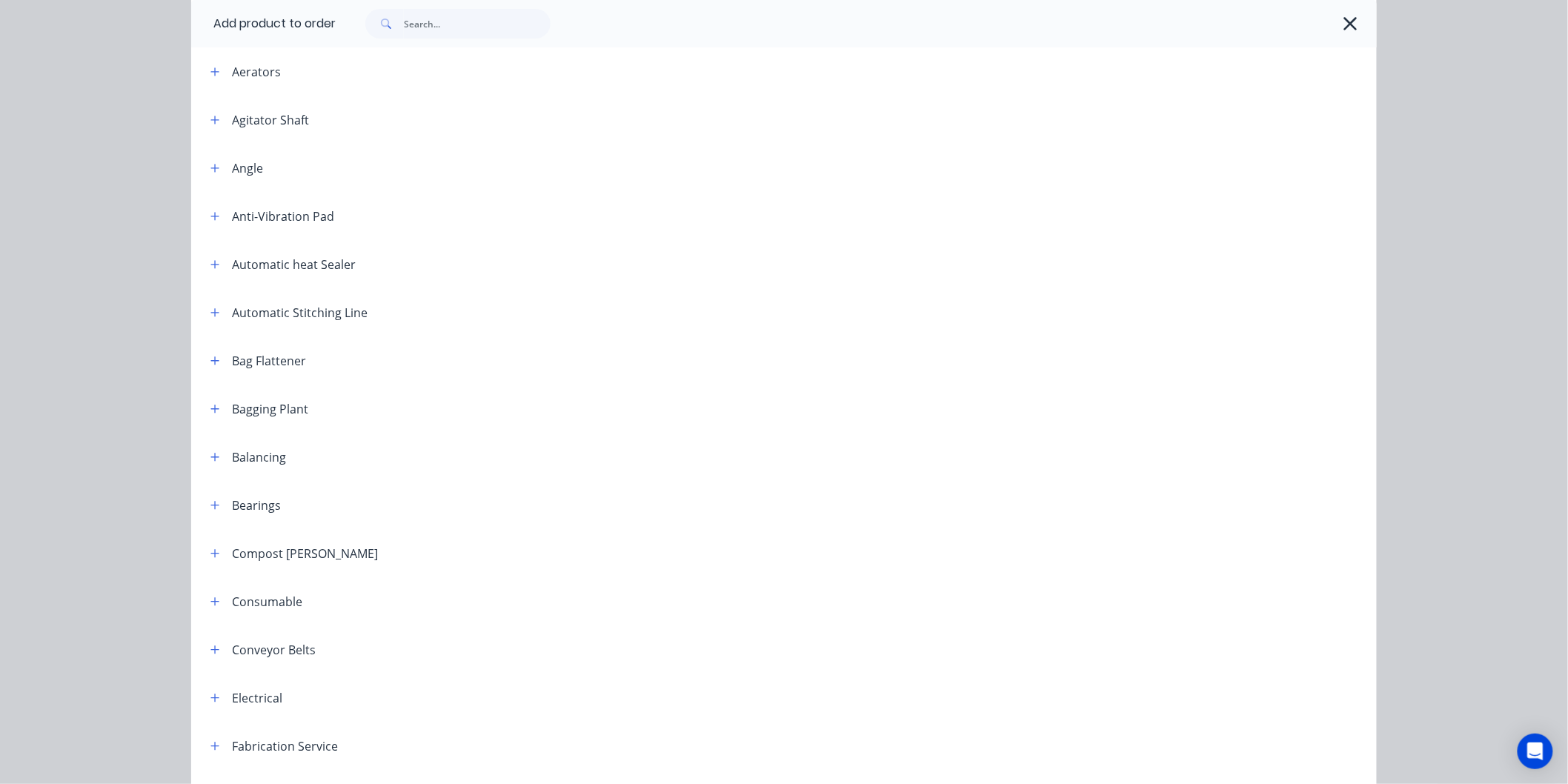
scroll to position [165, 0]
click at [212, 404] on icon "button" at bounding box center [214, 407] width 9 height 11
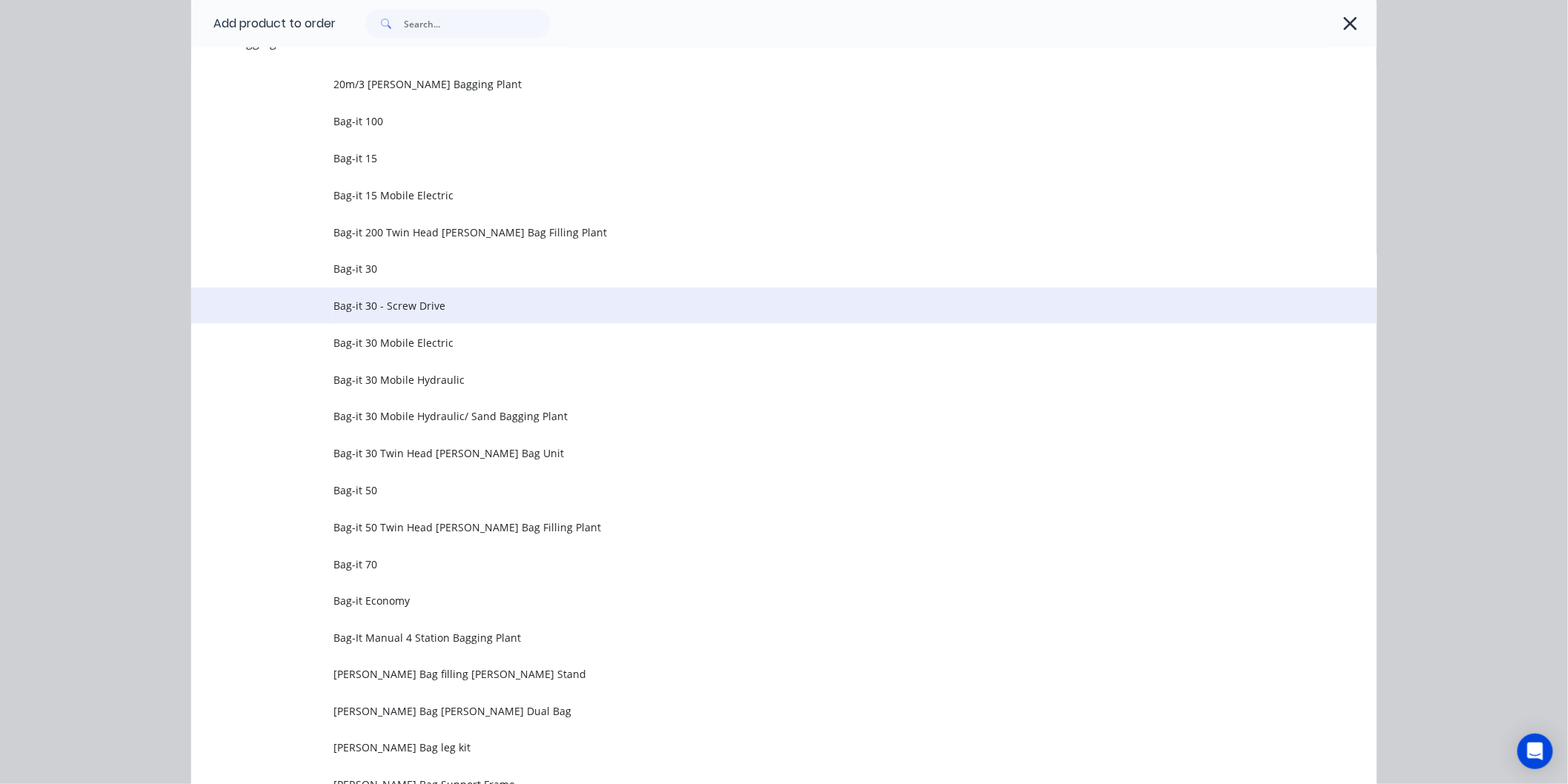
scroll to position [329, 0]
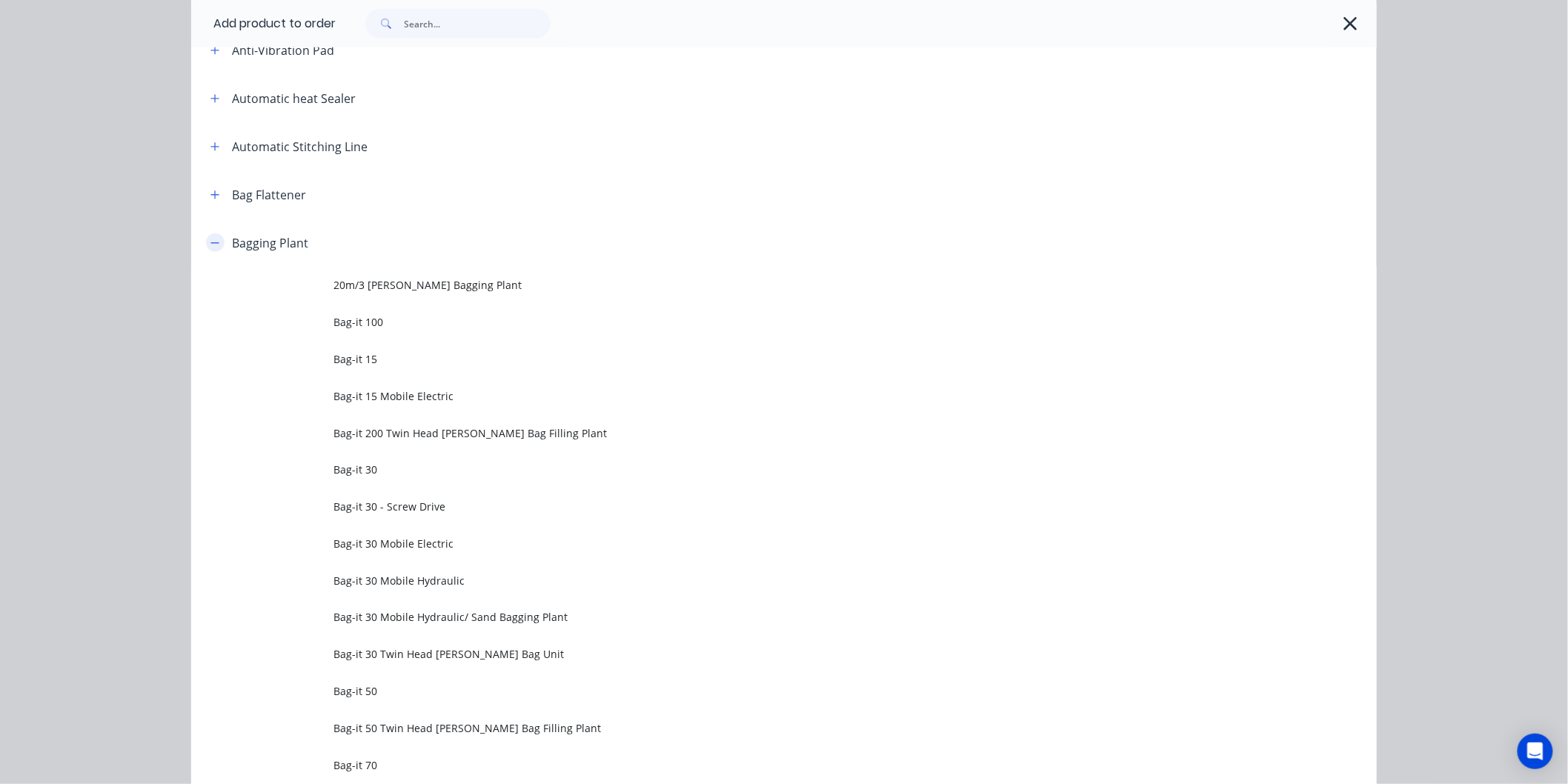
click at [206, 235] on button "button" at bounding box center [215, 242] width 18 height 18
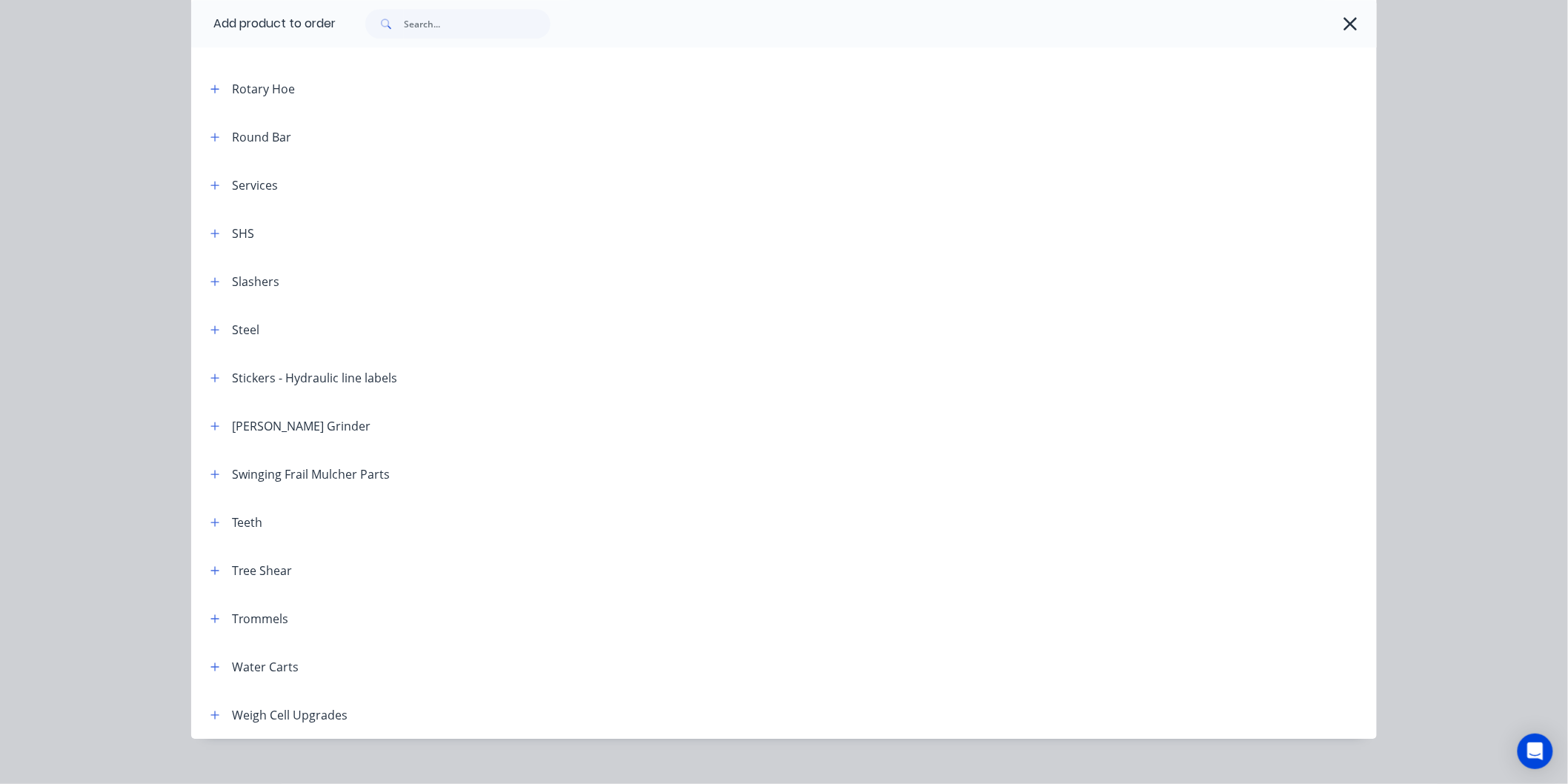
scroll to position [1753, 0]
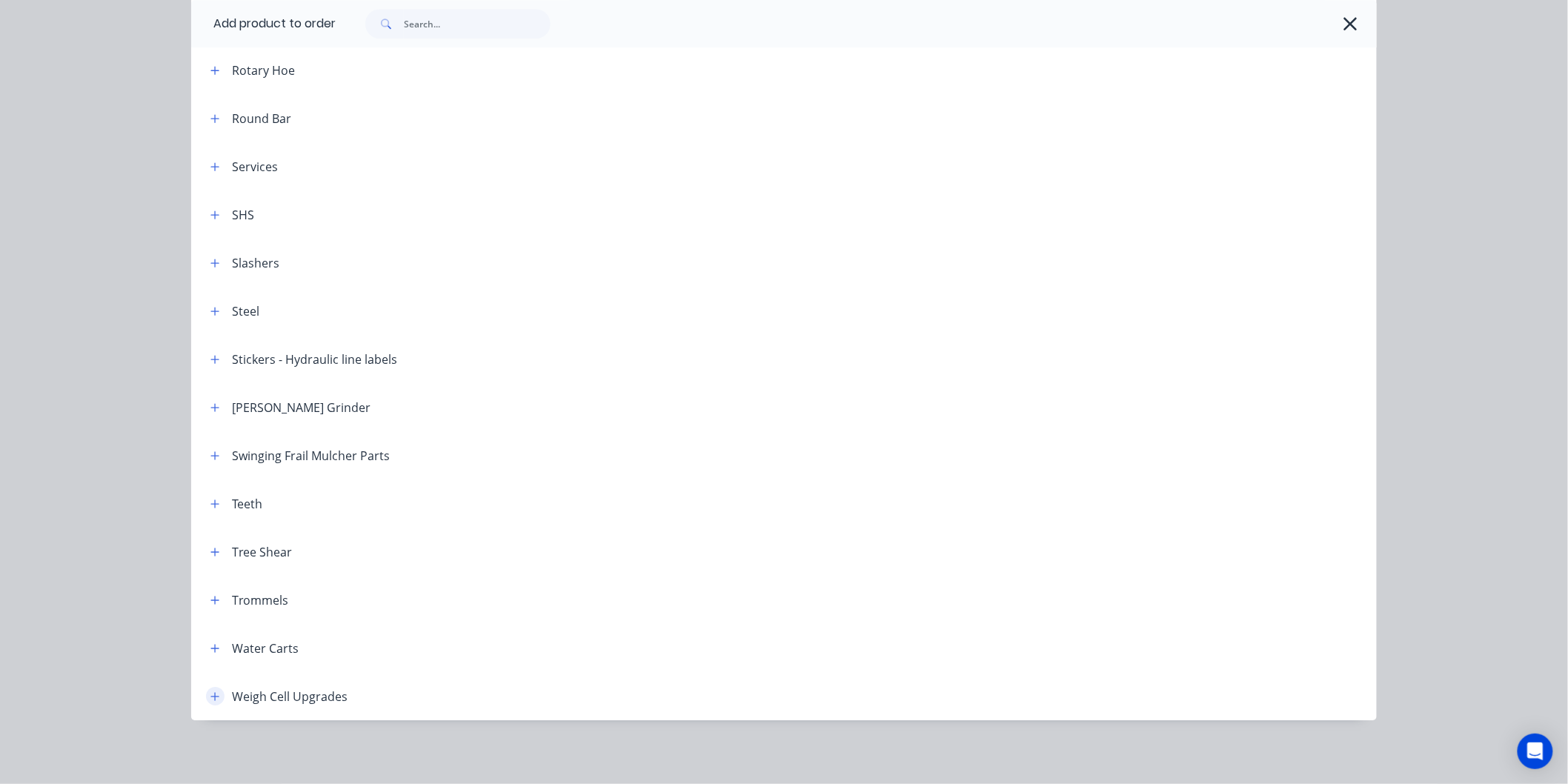
click at [210, 693] on icon "button" at bounding box center [214, 696] width 9 height 11
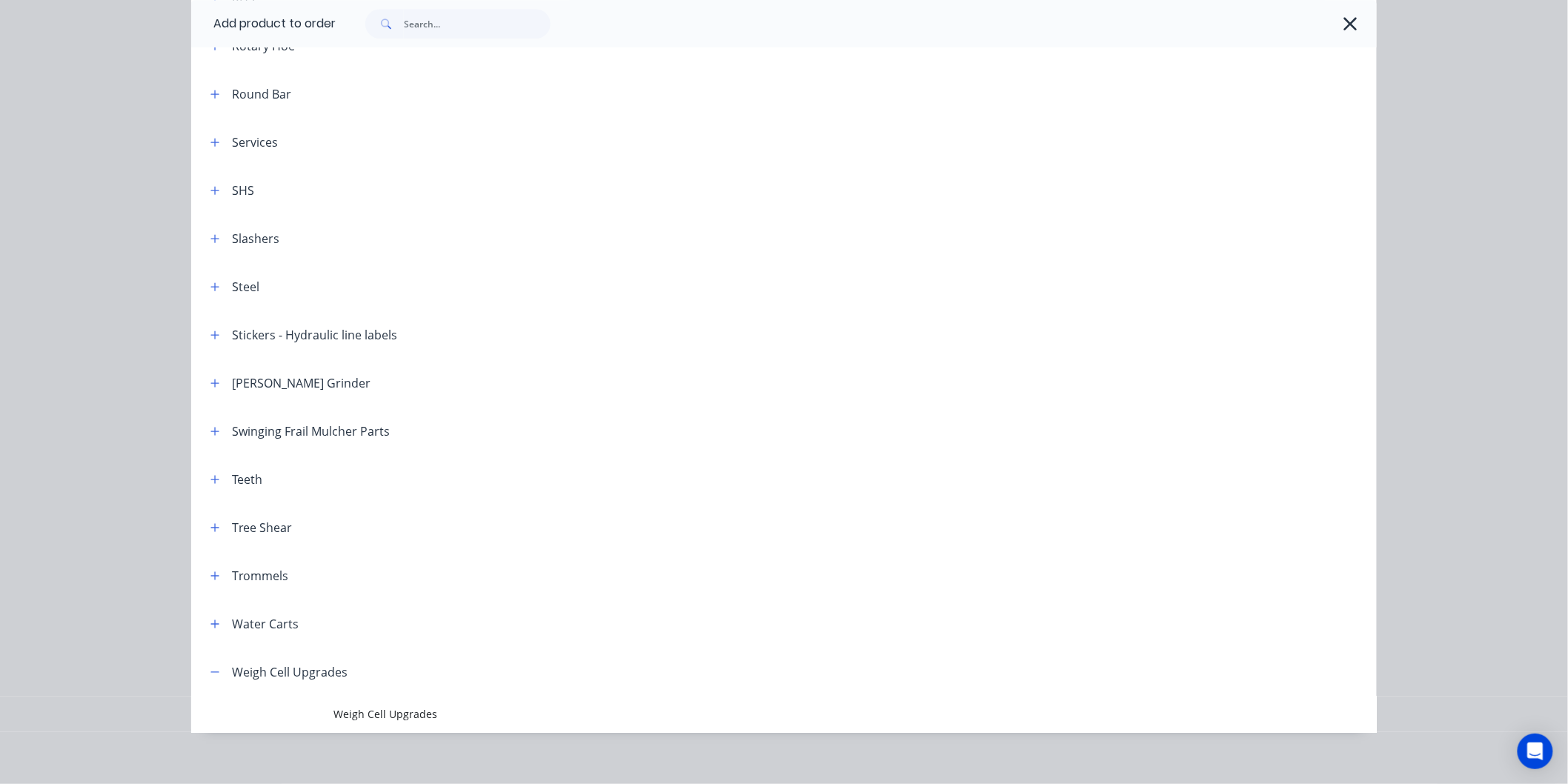
scroll to position [1791, 0]
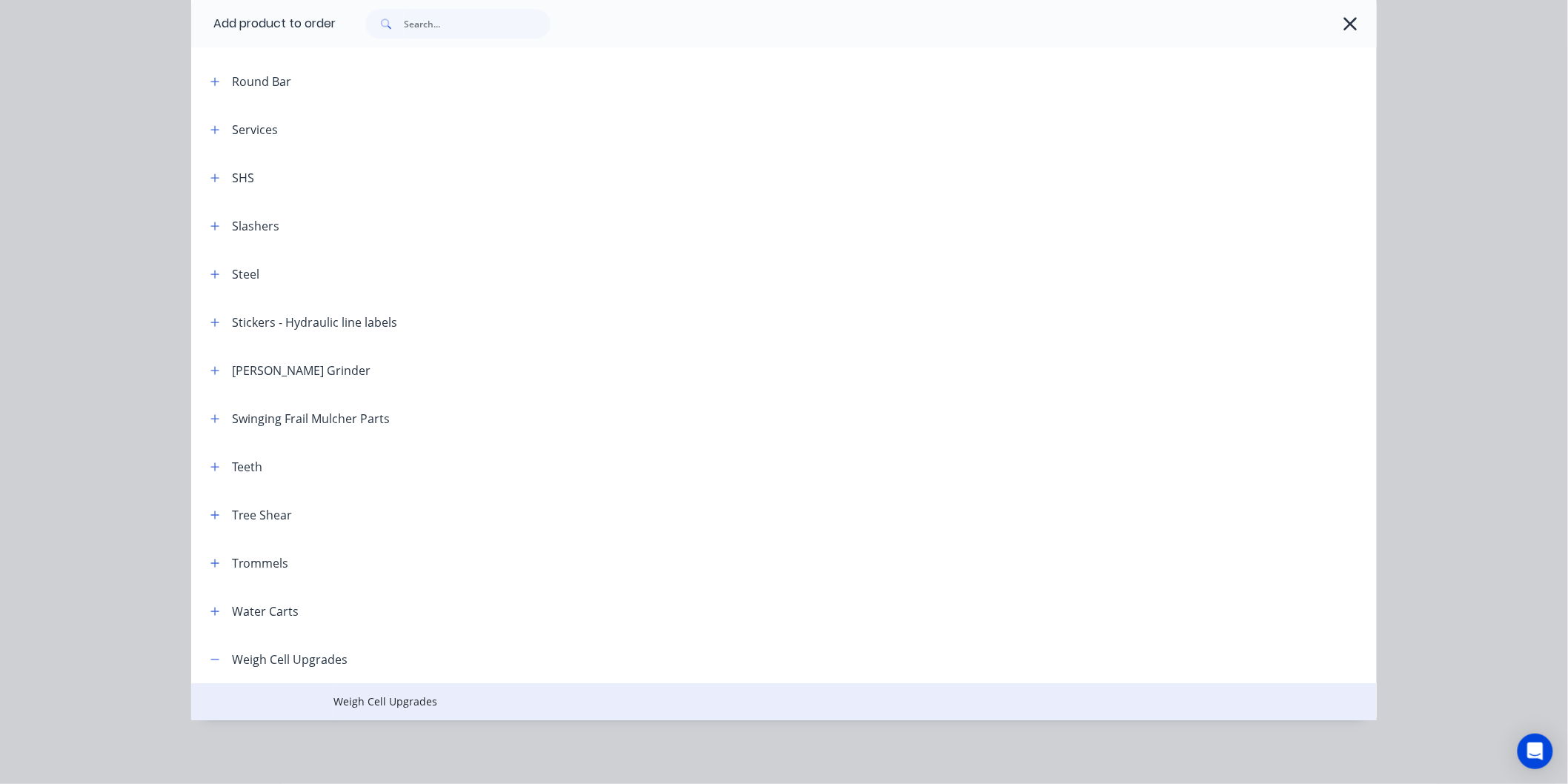
click at [371, 694] on span "Weigh Cell Upgrades" at bounding box center [751, 701] width 835 height 15
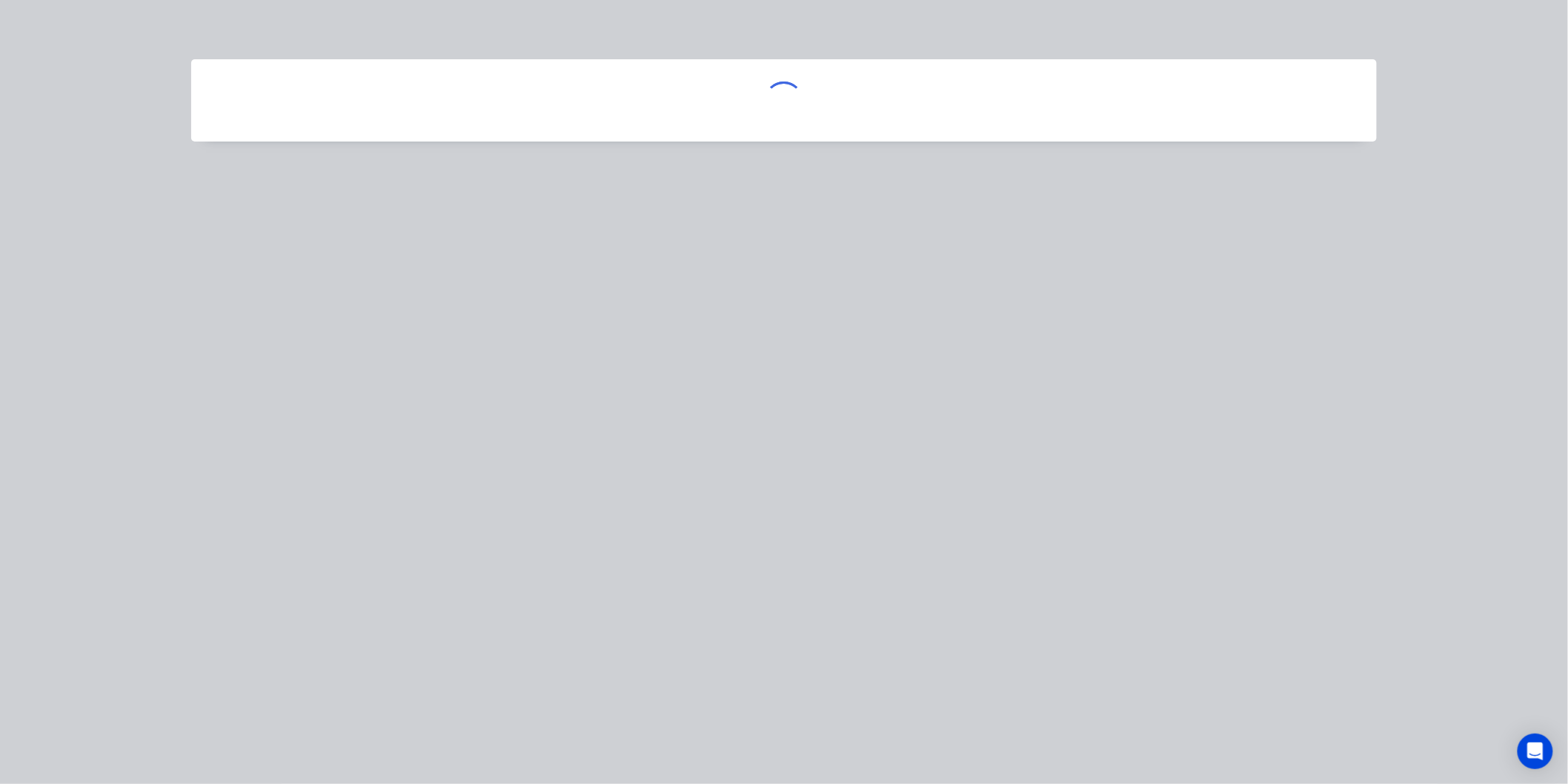
scroll to position [0, 0]
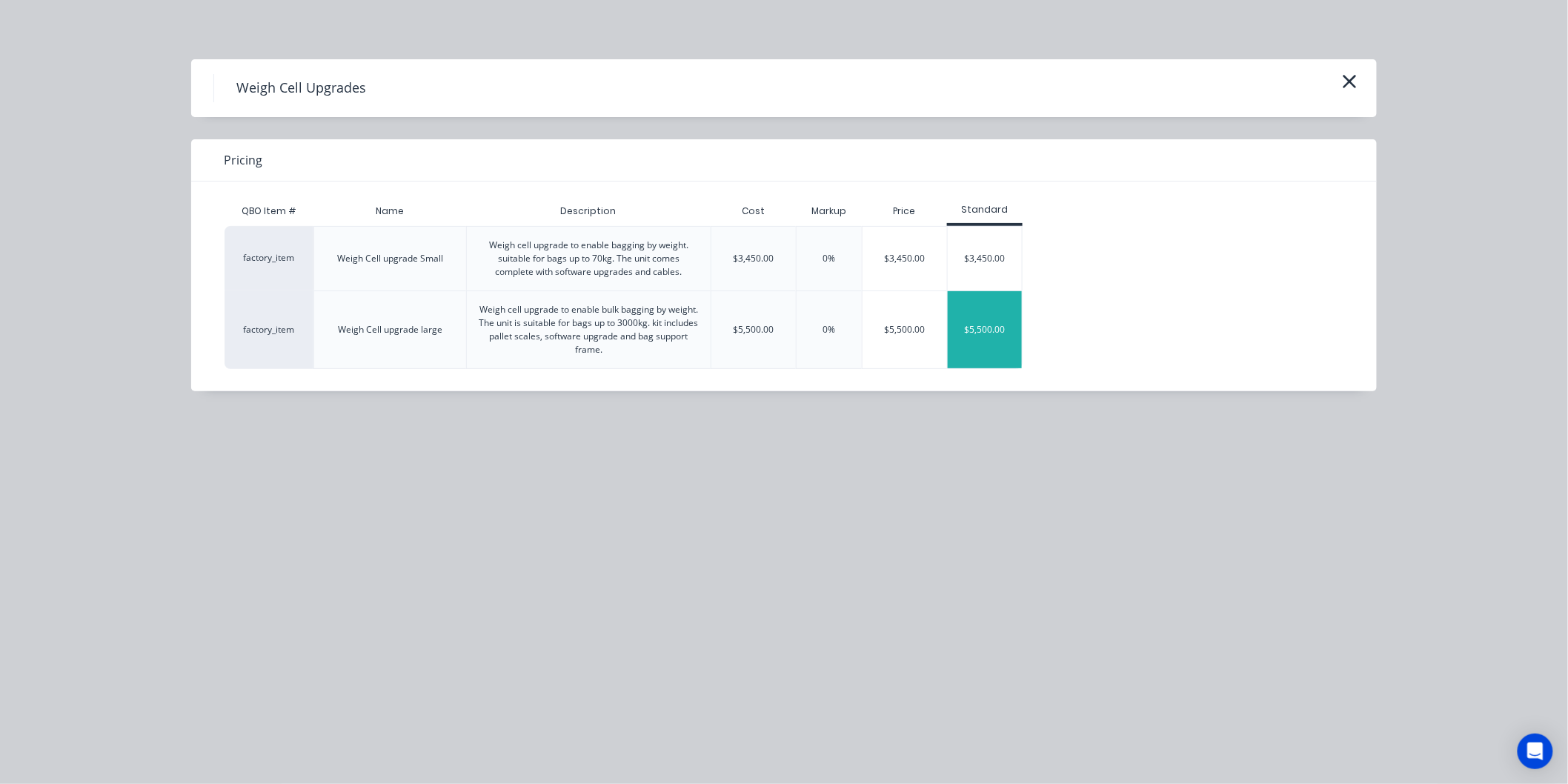
click at [982, 338] on div "$5,500.00" at bounding box center [984, 330] width 74 height 77
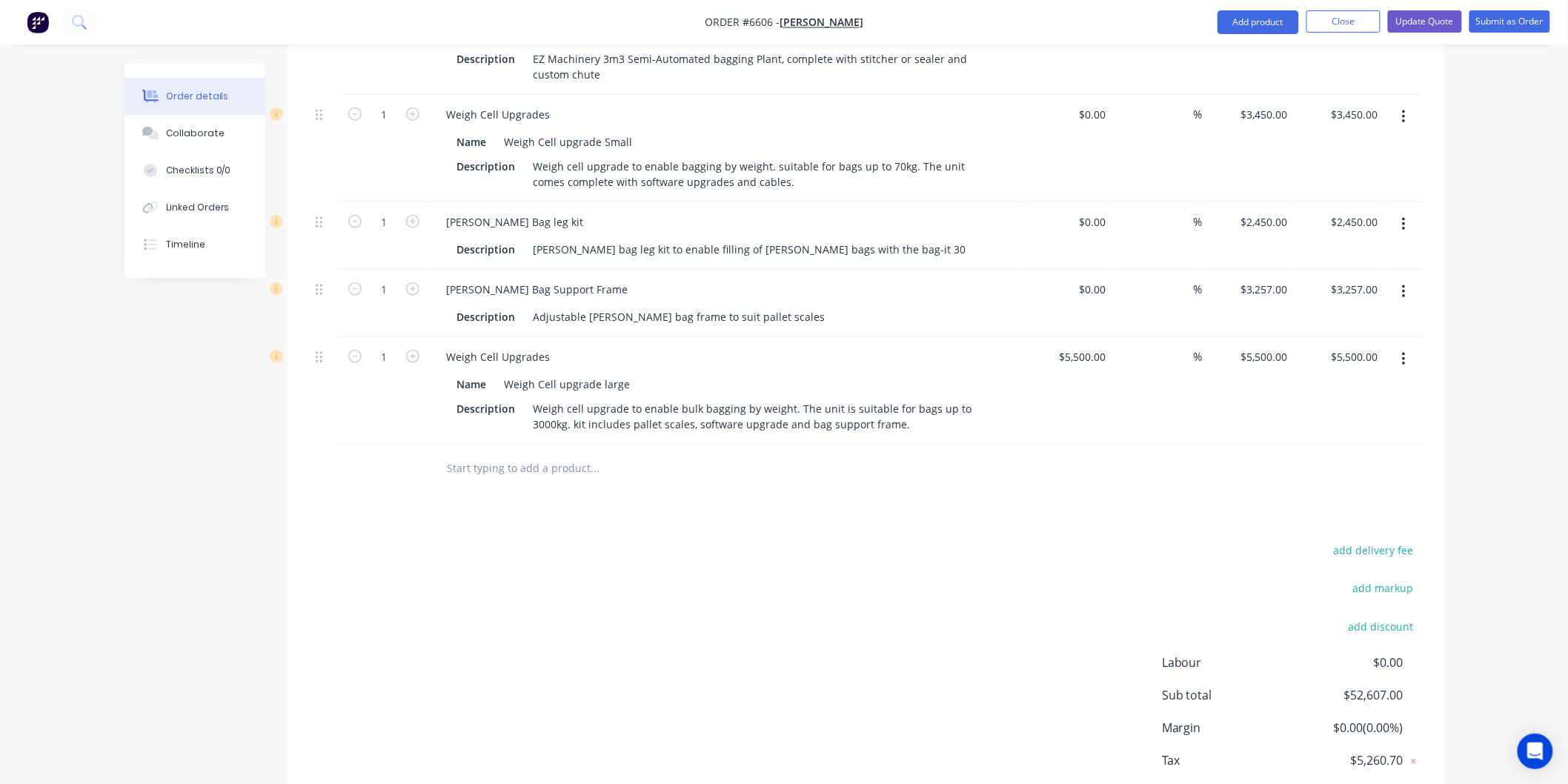
scroll to position [490, 0]
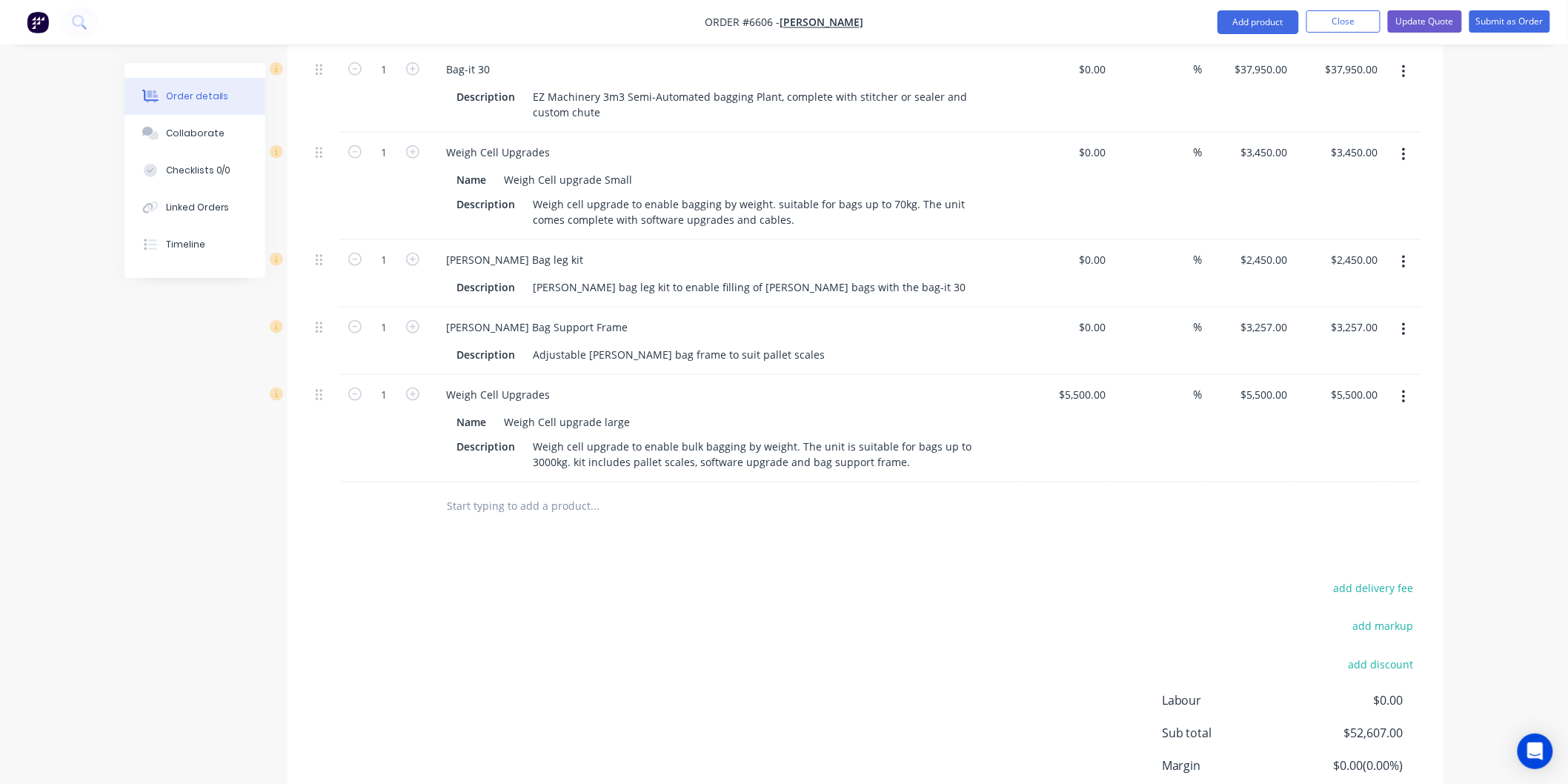
click at [1032, 515] on div "Products Show / Hide columns Add product Qty Cost Markup Price Total 1 Bag-it 3…" at bounding box center [866, 425] width 1156 height 919
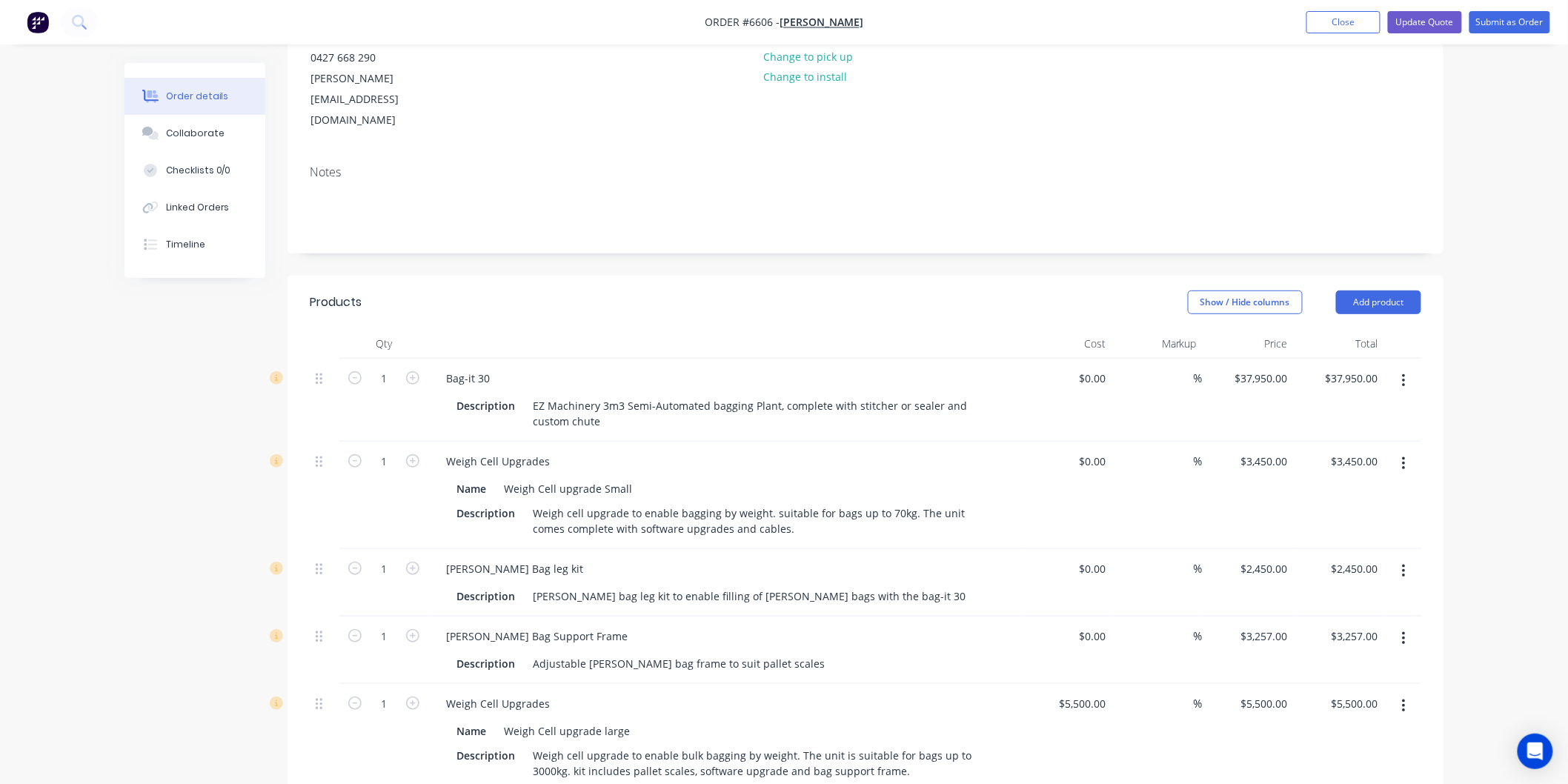
scroll to position [160, 0]
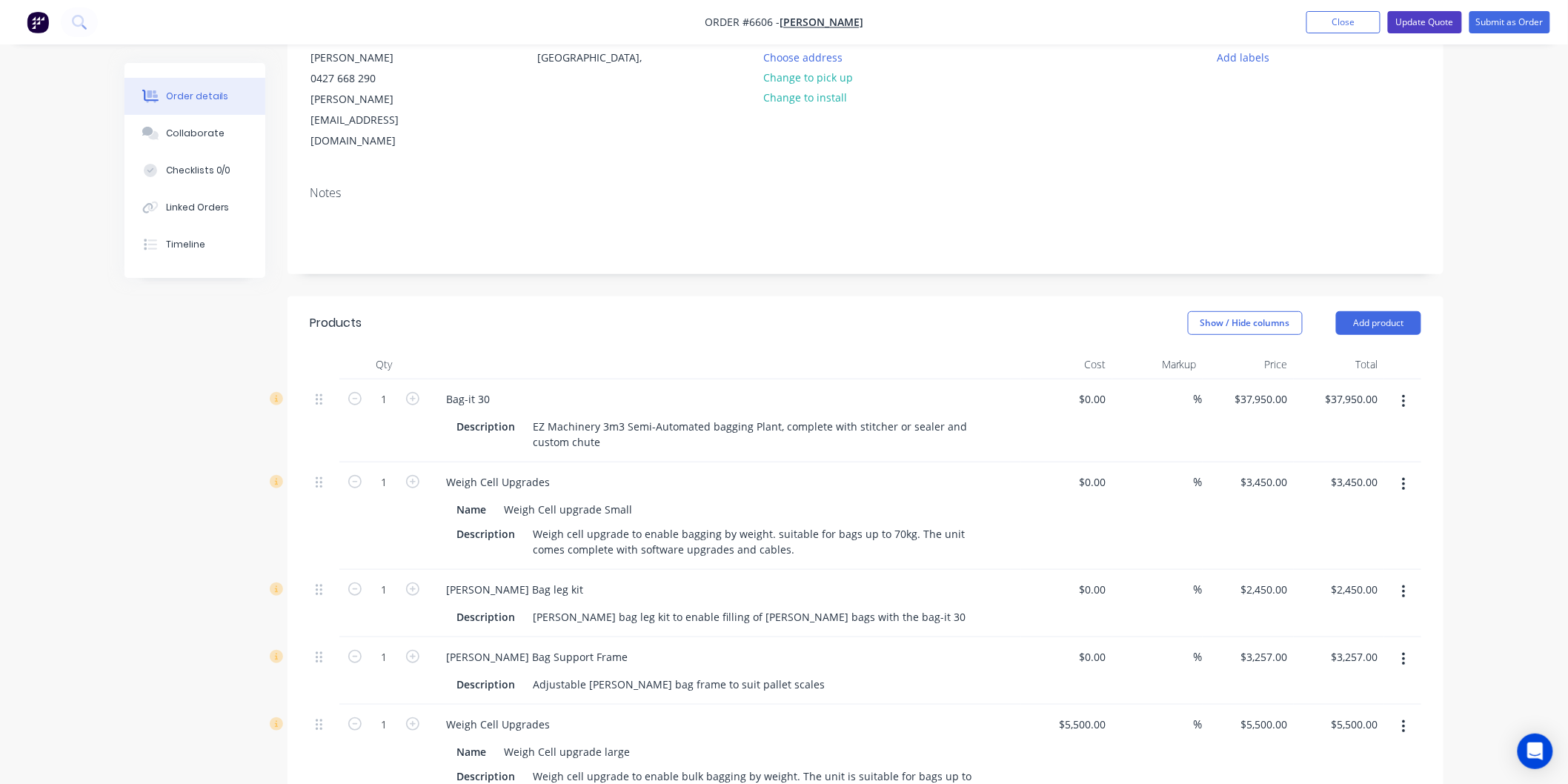
click at [1431, 19] on button "Update Quote" at bounding box center [1425, 22] width 74 height 22
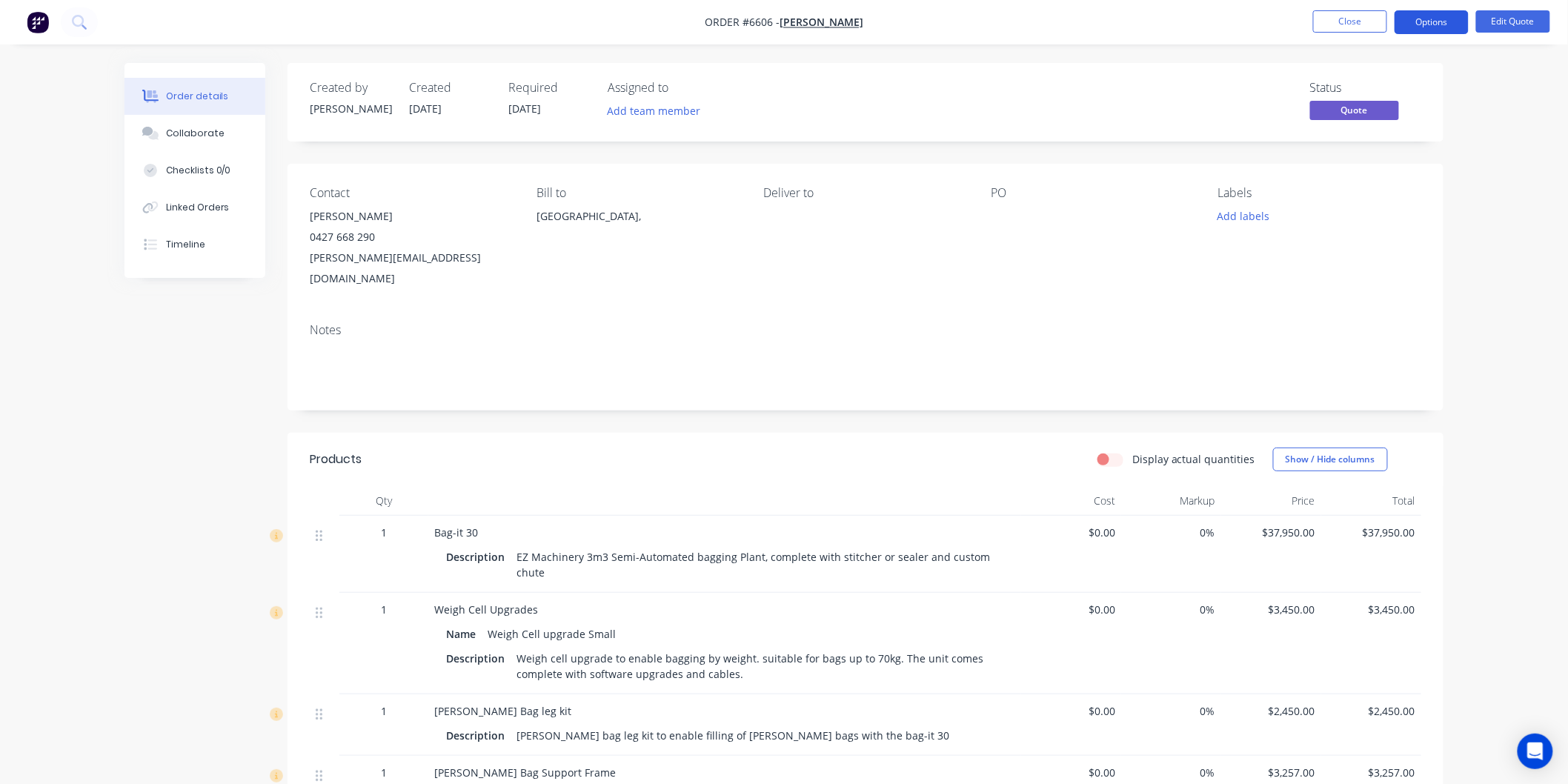
click at [1426, 17] on button "Options" at bounding box center [1432, 22] width 74 height 24
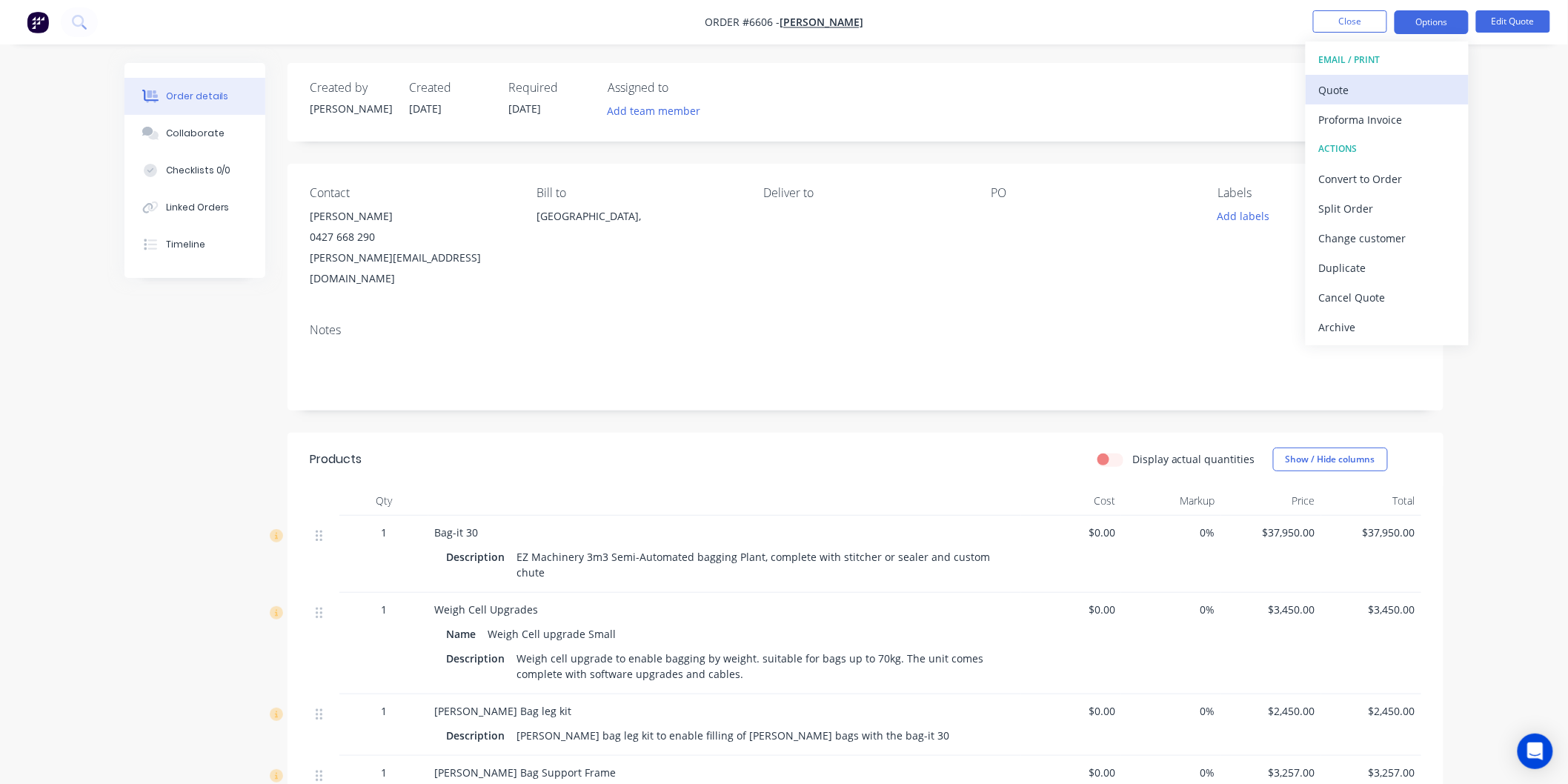
click at [1334, 86] on div "Quote" at bounding box center [1387, 90] width 136 height 21
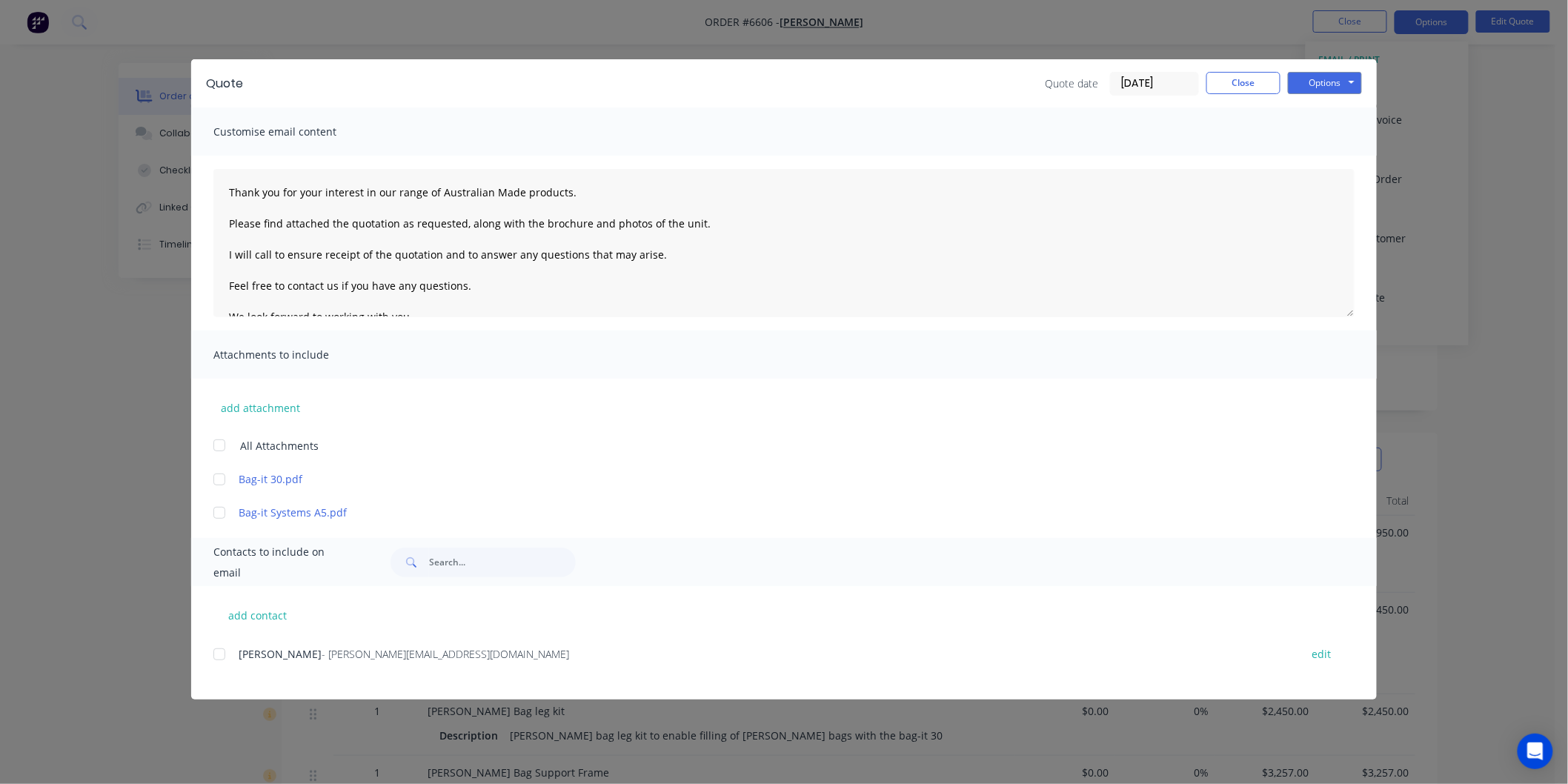
click at [223, 439] on div at bounding box center [219, 445] width 30 height 30
click at [212, 656] on div at bounding box center [219, 654] width 30 height 30
click at [224, 191] on textarea "Thank you for your interest in our range of Australian Made products. Please fi…" at bounding box center [784, 243] width 1142 height 149
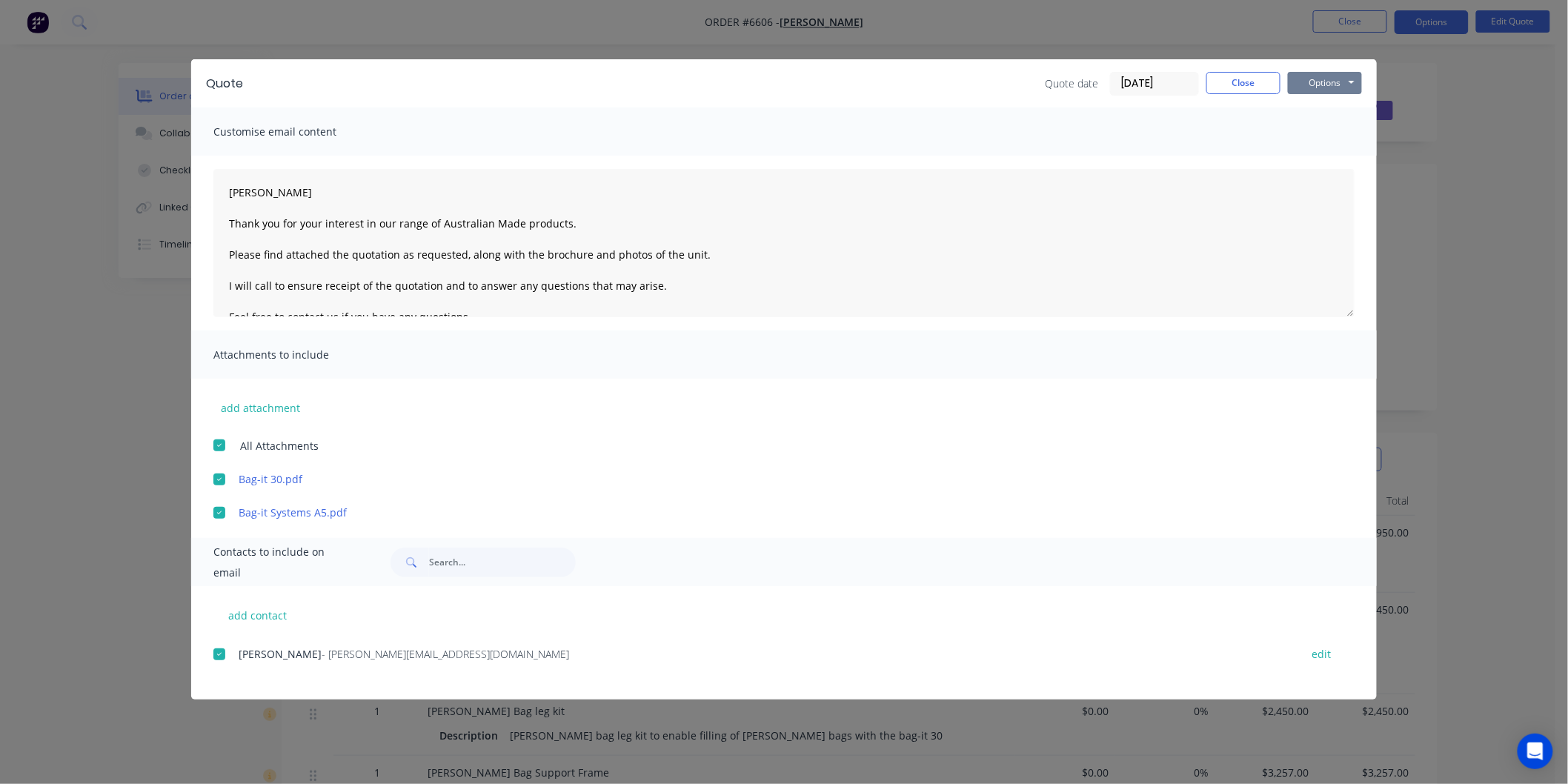
click at [1324, 82] on button "Options" at bounding box center [1325, 83] width 74 height 22
click at [1329, 153] on button "Email" at bounding box center [1335, 157] width 95 height 24
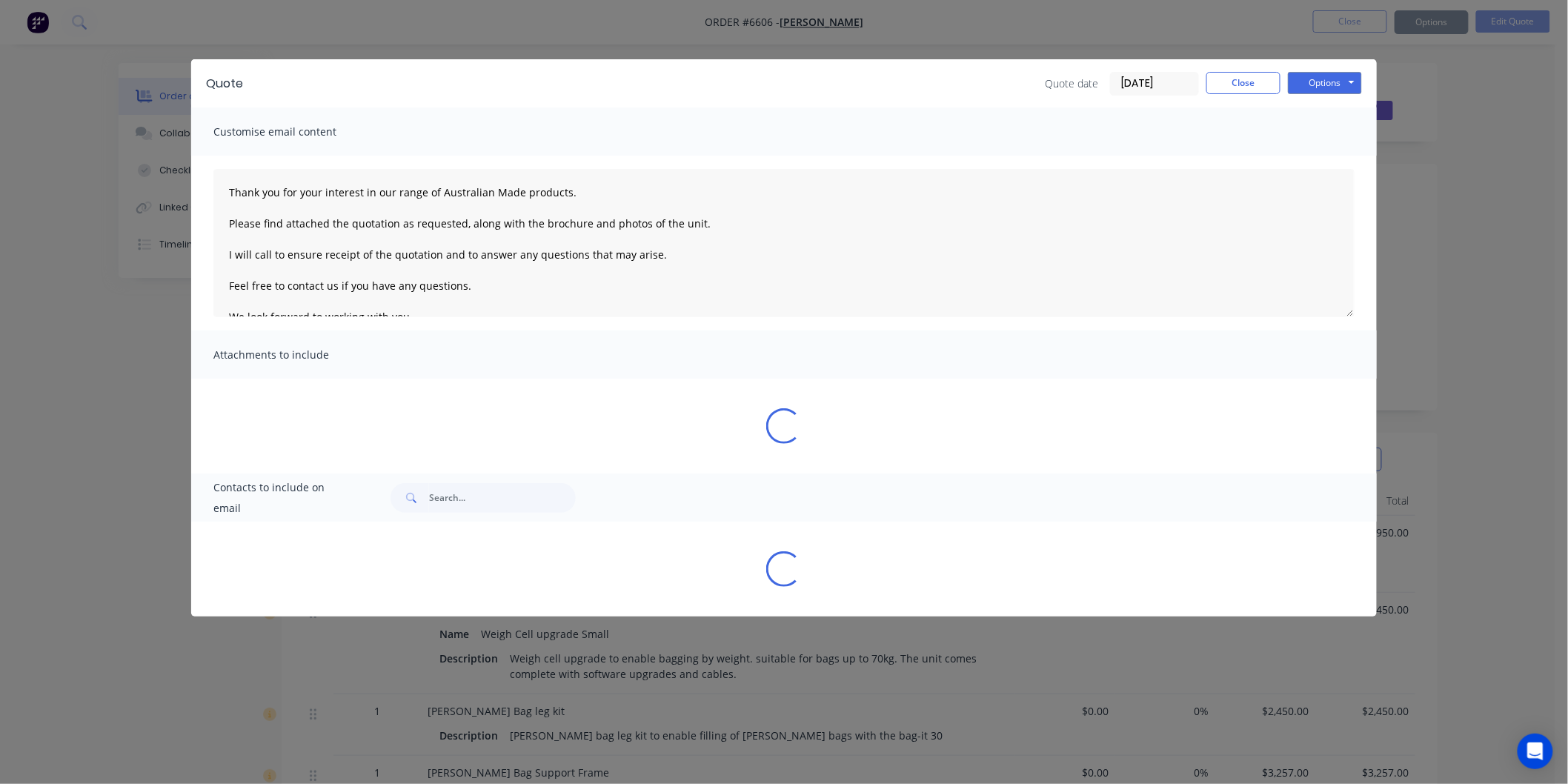
type textarea "Thank you for your interest in our range of Australian Made products. Please fi…"
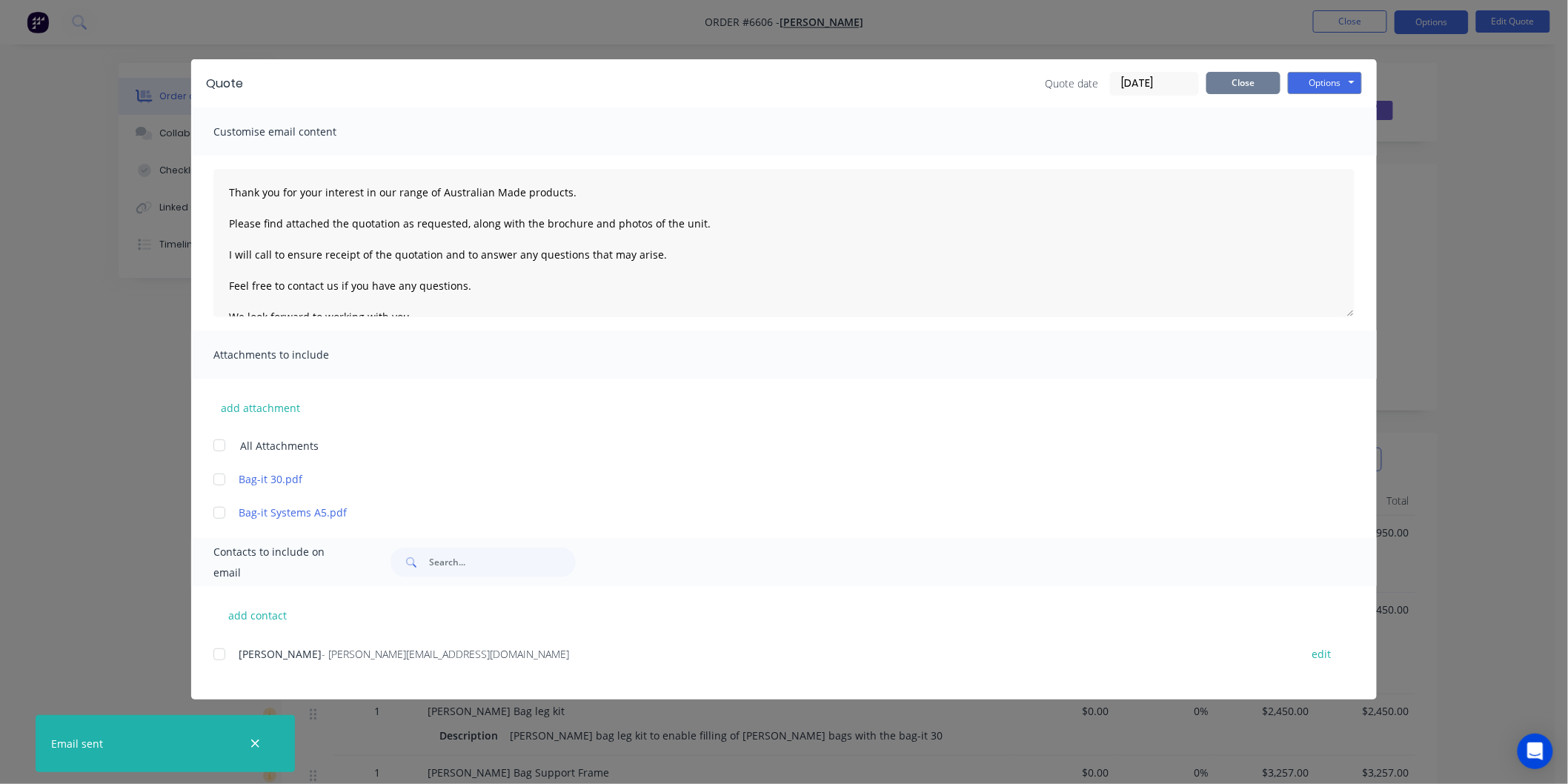
click at [1261, 82] on button "Close" at bounding box center [1244, 83] width 74 height 22
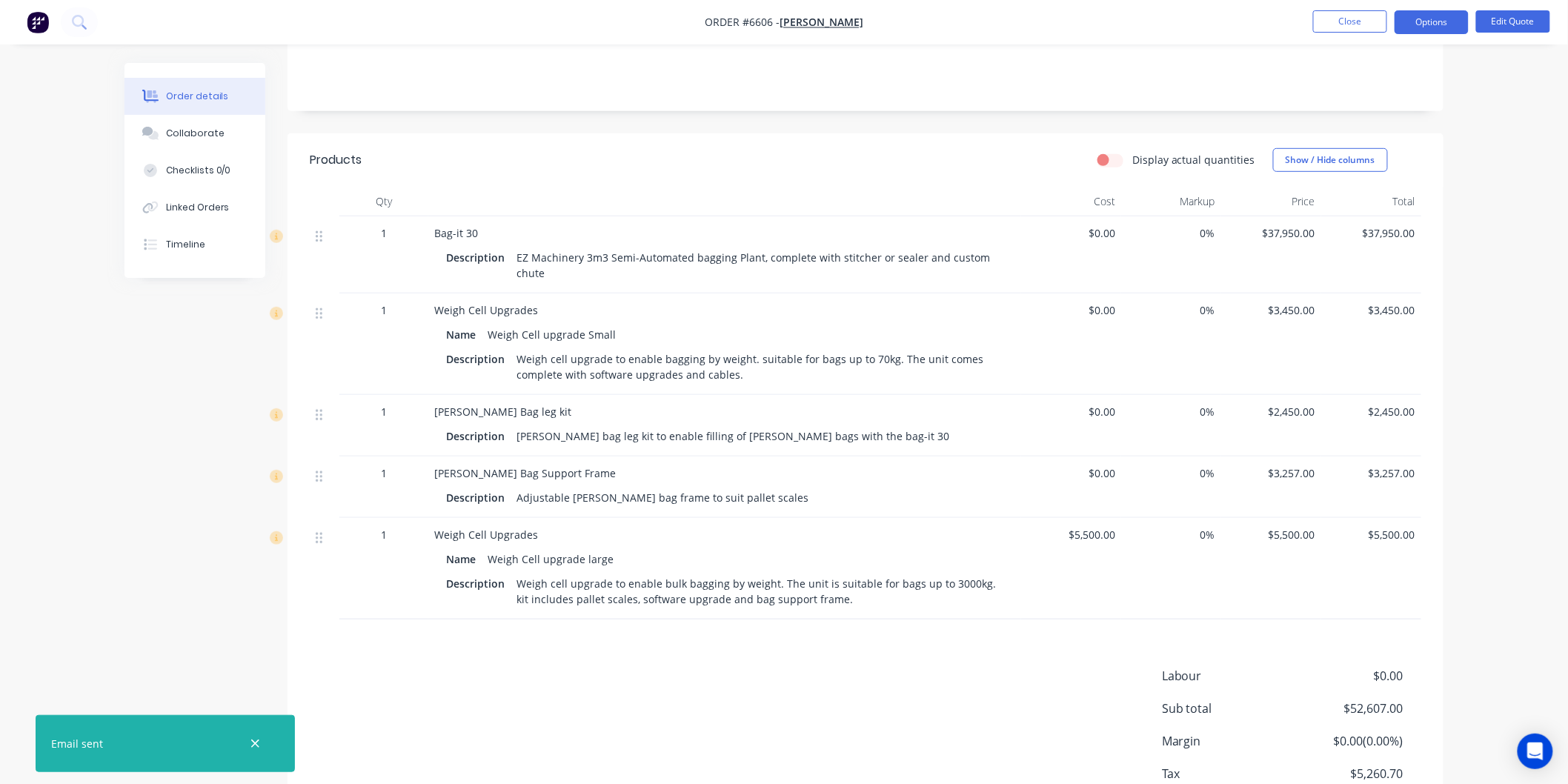
scroll to position [329, 0]
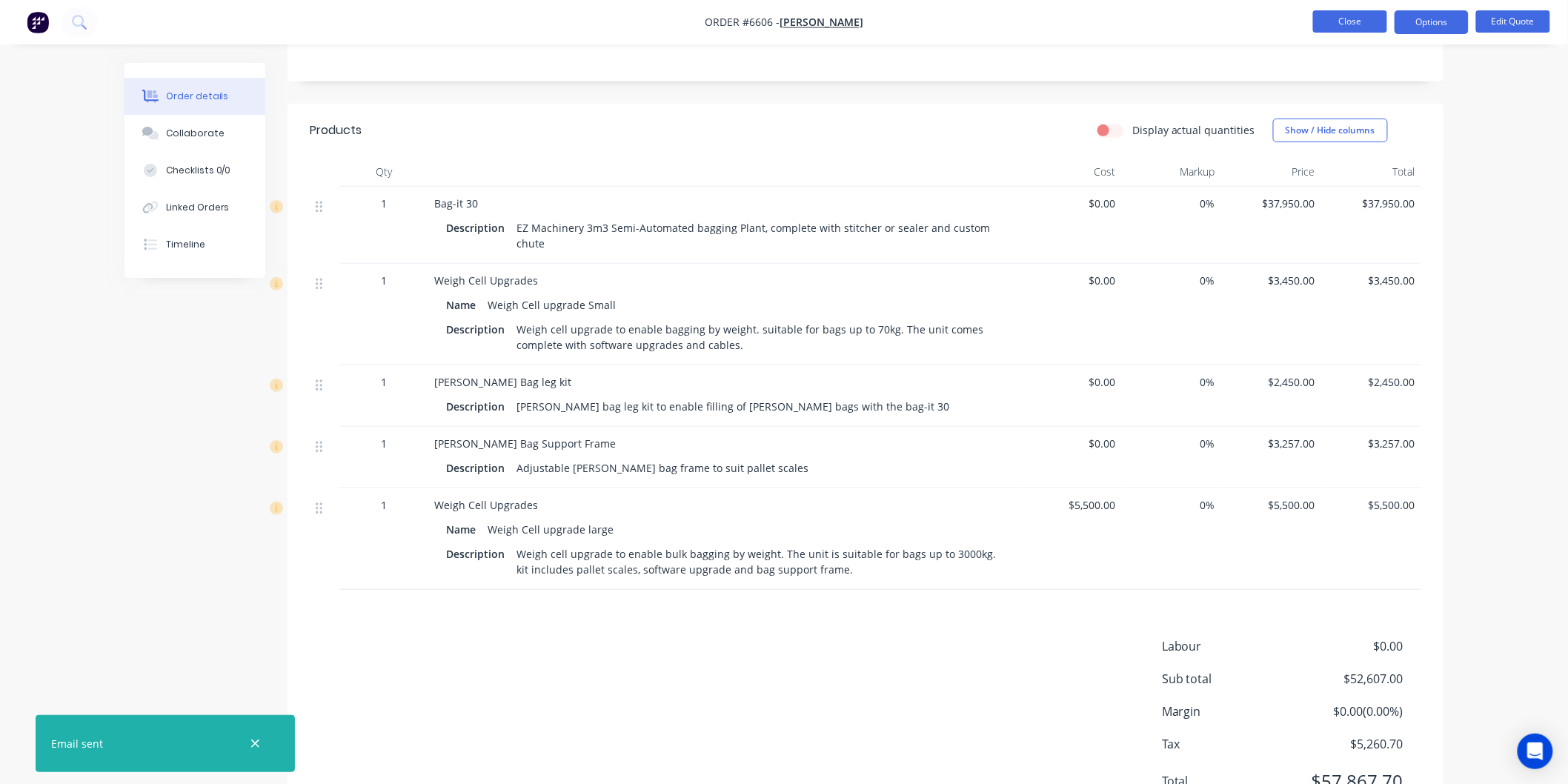
click at [1343, 17] on button "Close" at bounding box center [1350, 21] width 74 height 22
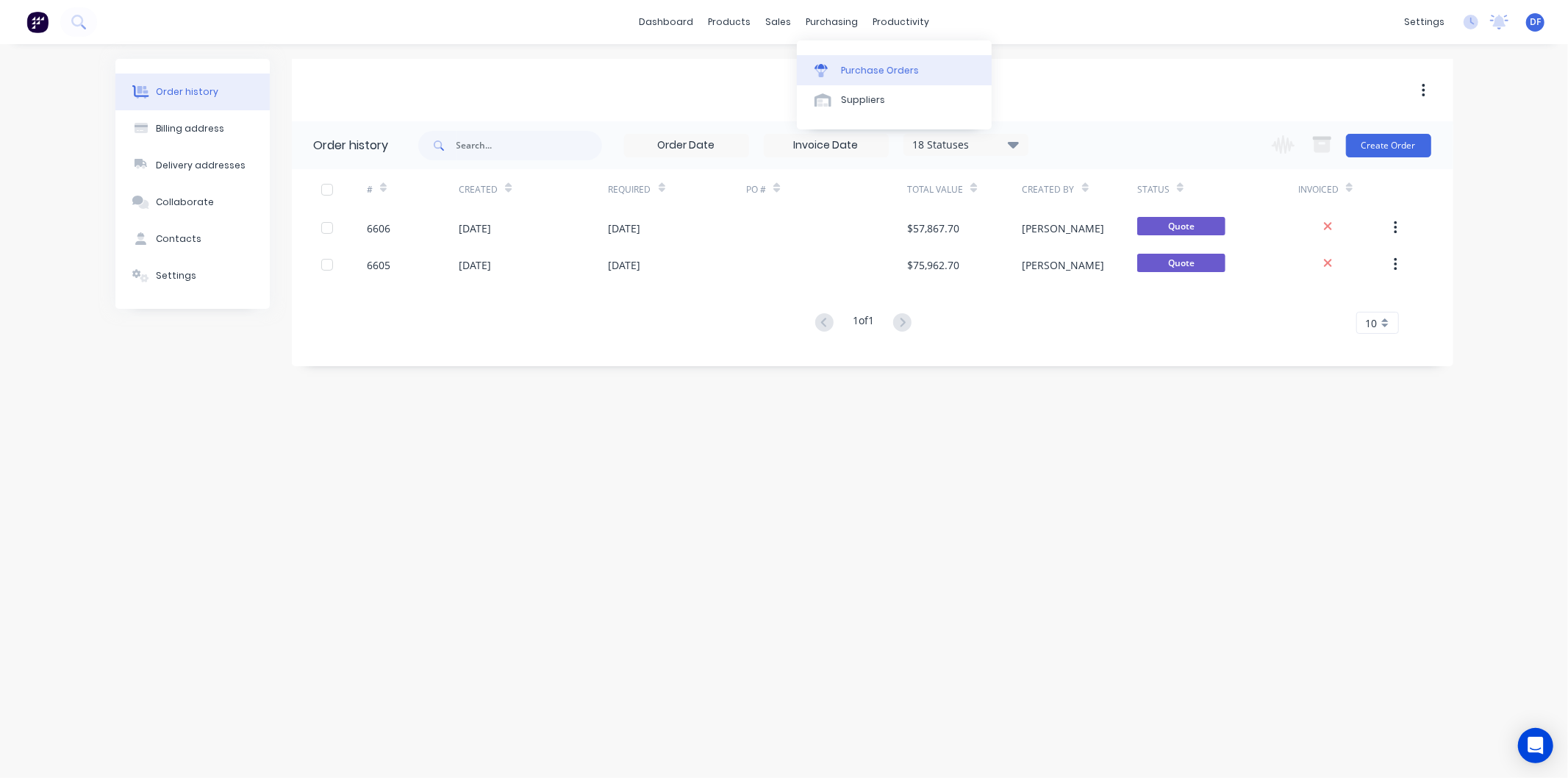
click at [858, 67] on div "Purchase Orders" at bounding box center [880, 71] width 78 height 13
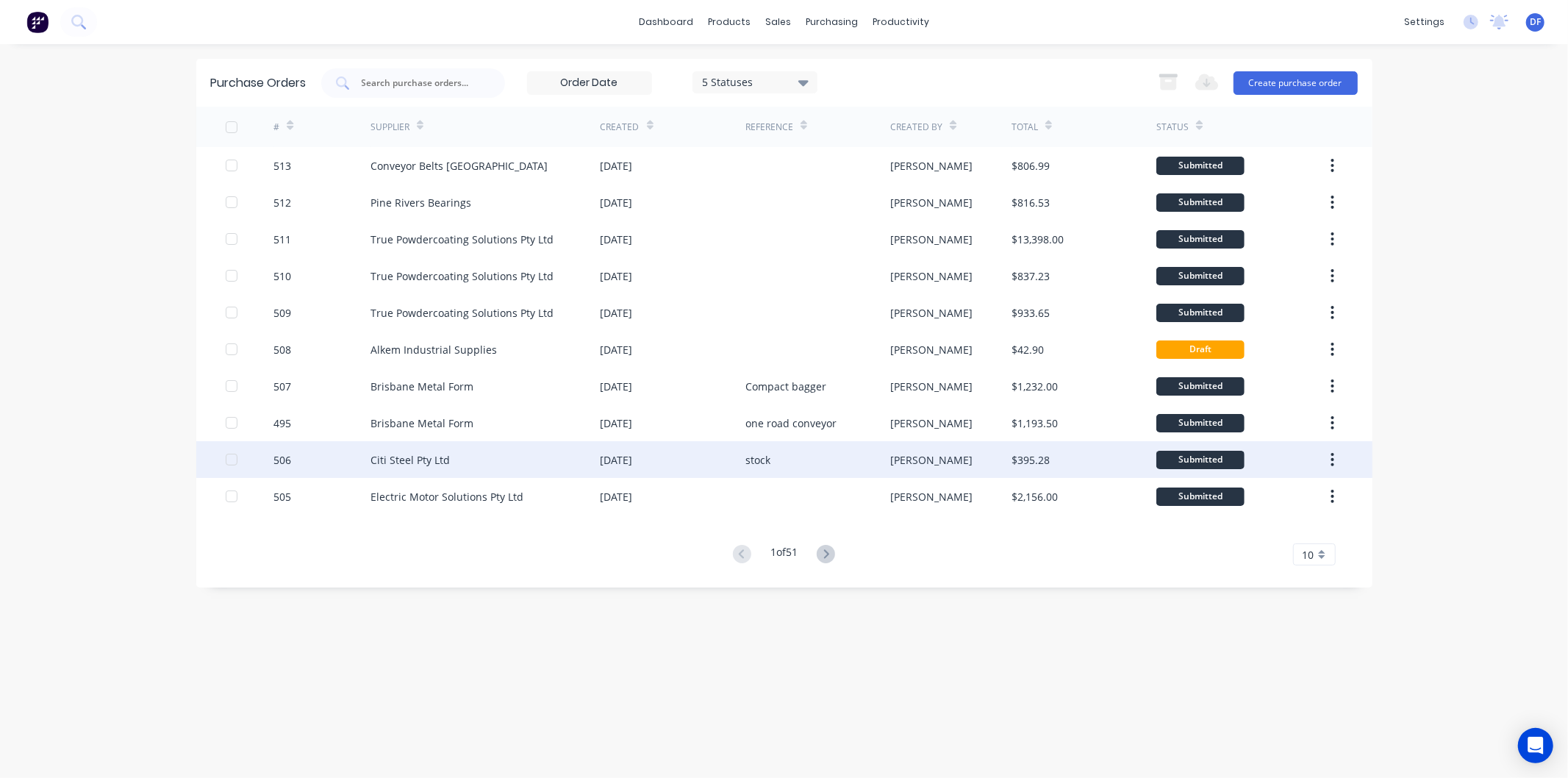
click at [427, 458] on div "Citi Steel Pty Ltd" at bounding box center [410, 459] width 79 height 15
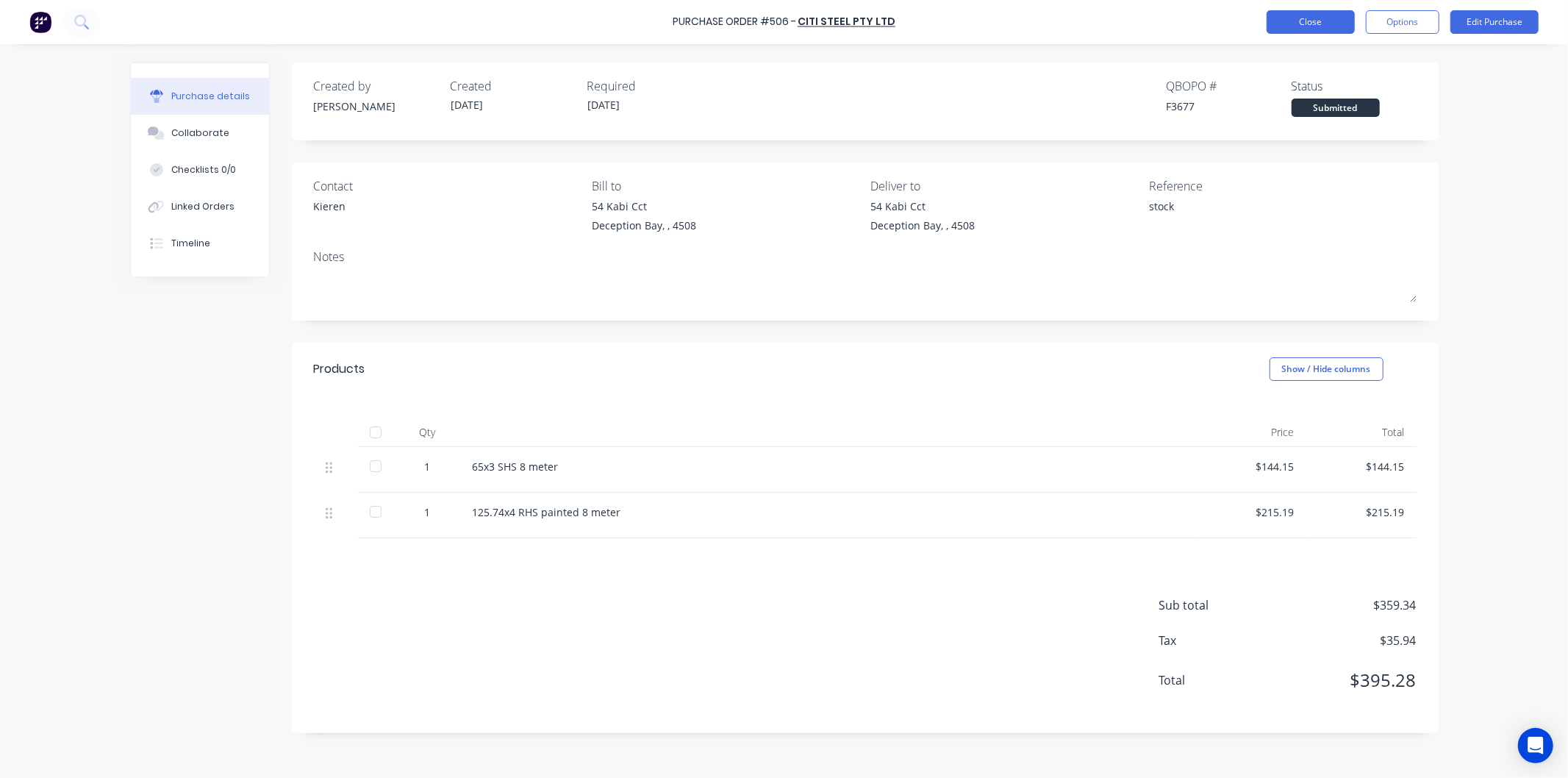
click at [1299, 17] on button "Close" at bounding box center [1311, 22] width 88 height 24
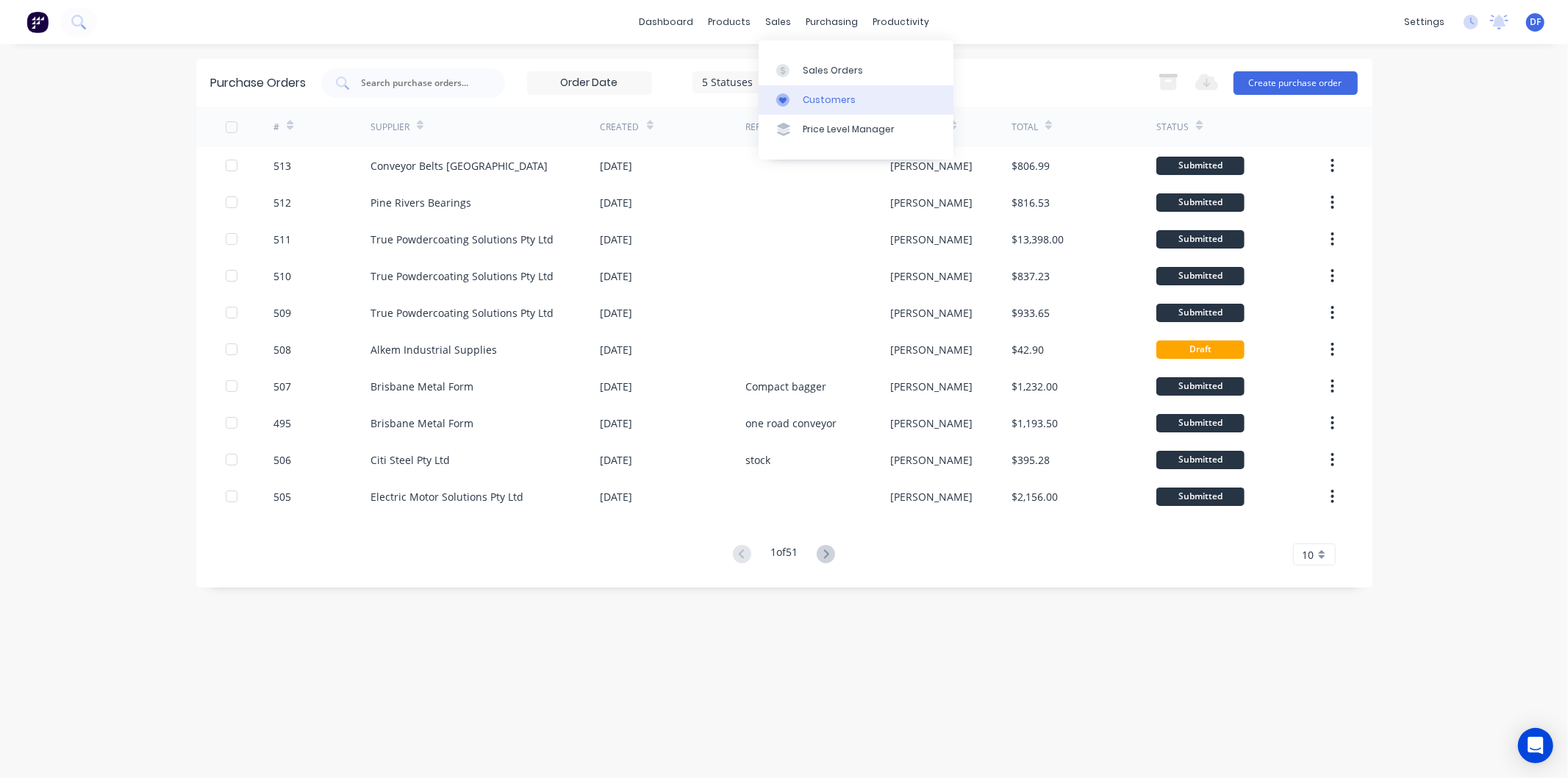
click at [814, 94] on div "Customers" at bounding box center [829, 100] width 53 height 13
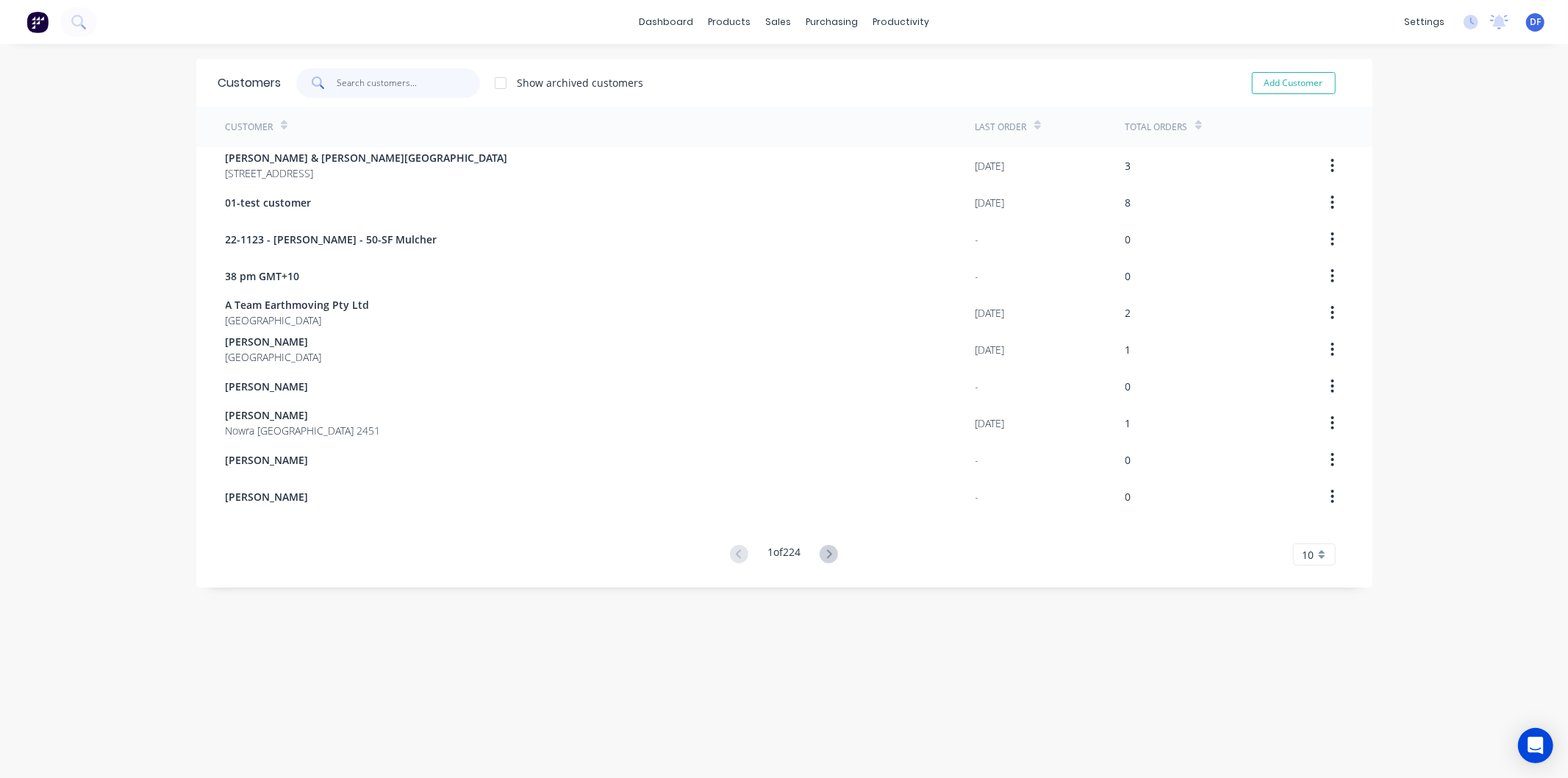
click at [370, 90] on input "text" at bounding box center [409, 82] width 144 height 30
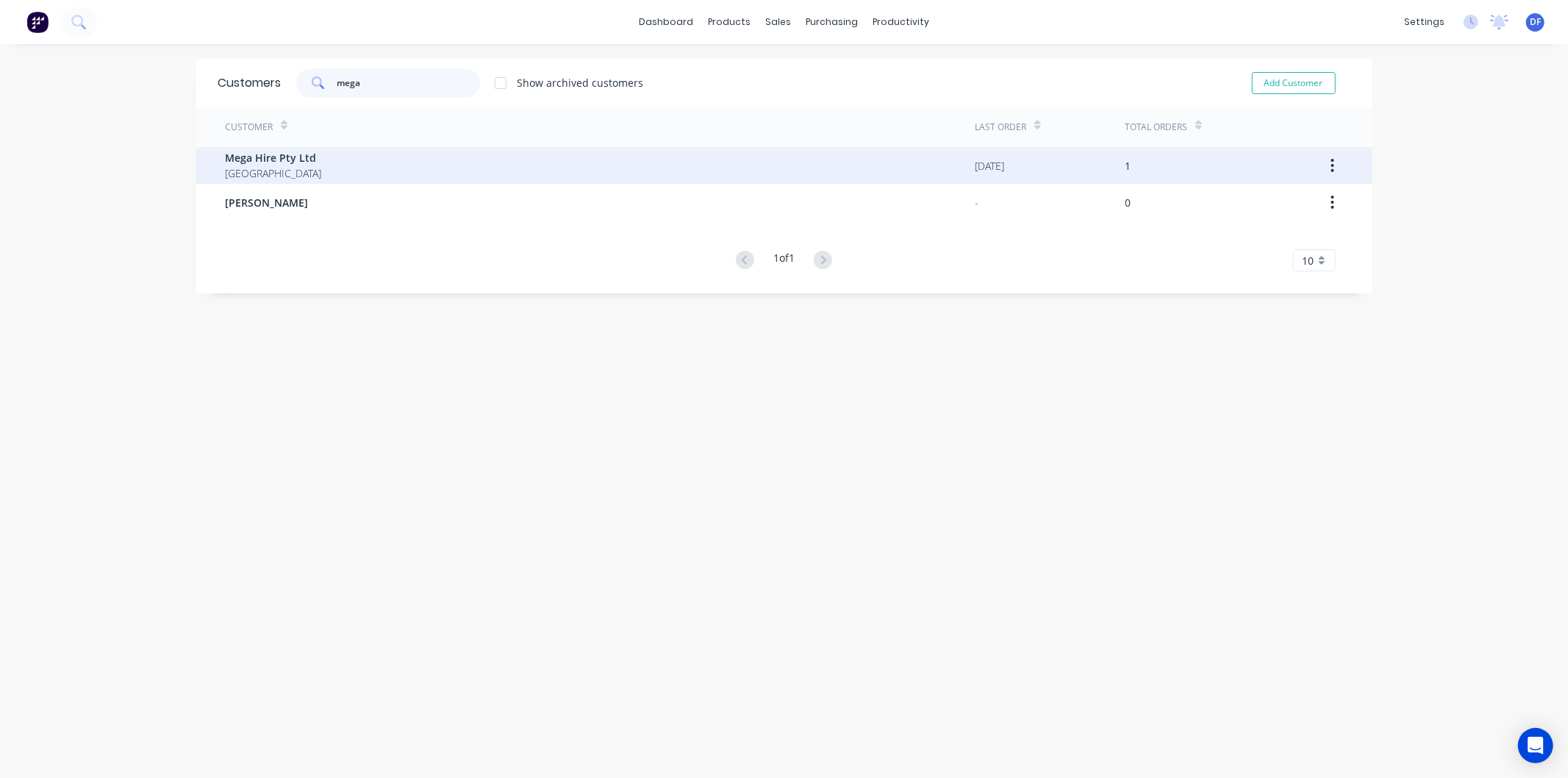
type input "mega"
click at [255, 159] on span "Mega Hire Pty Ltd" at bounding box center [274, 158] width 97 height 15
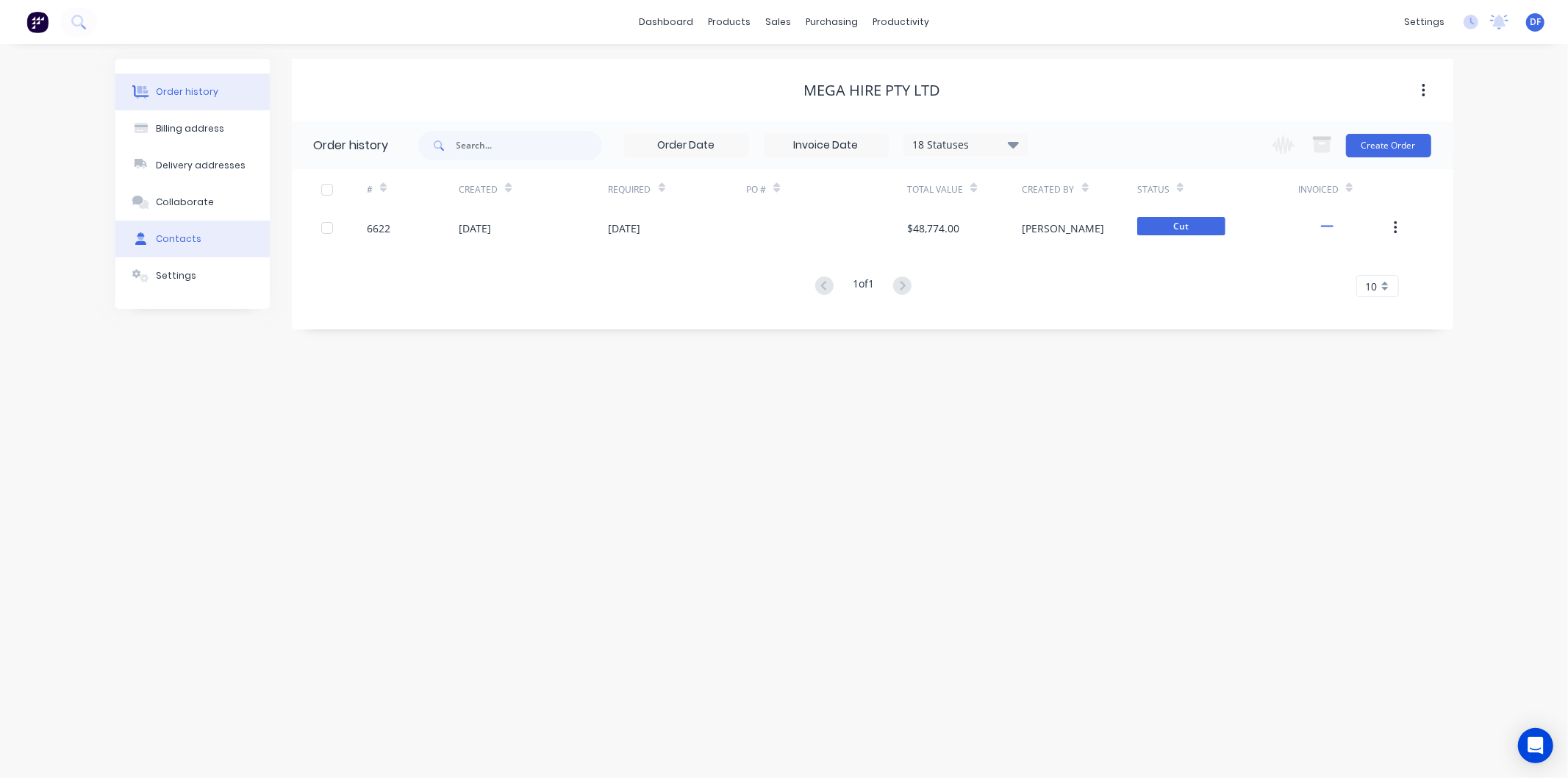
click at [168, 230] on button "Contacts" at bounding box center [192, 238] width 154 height 36
select select "AU"
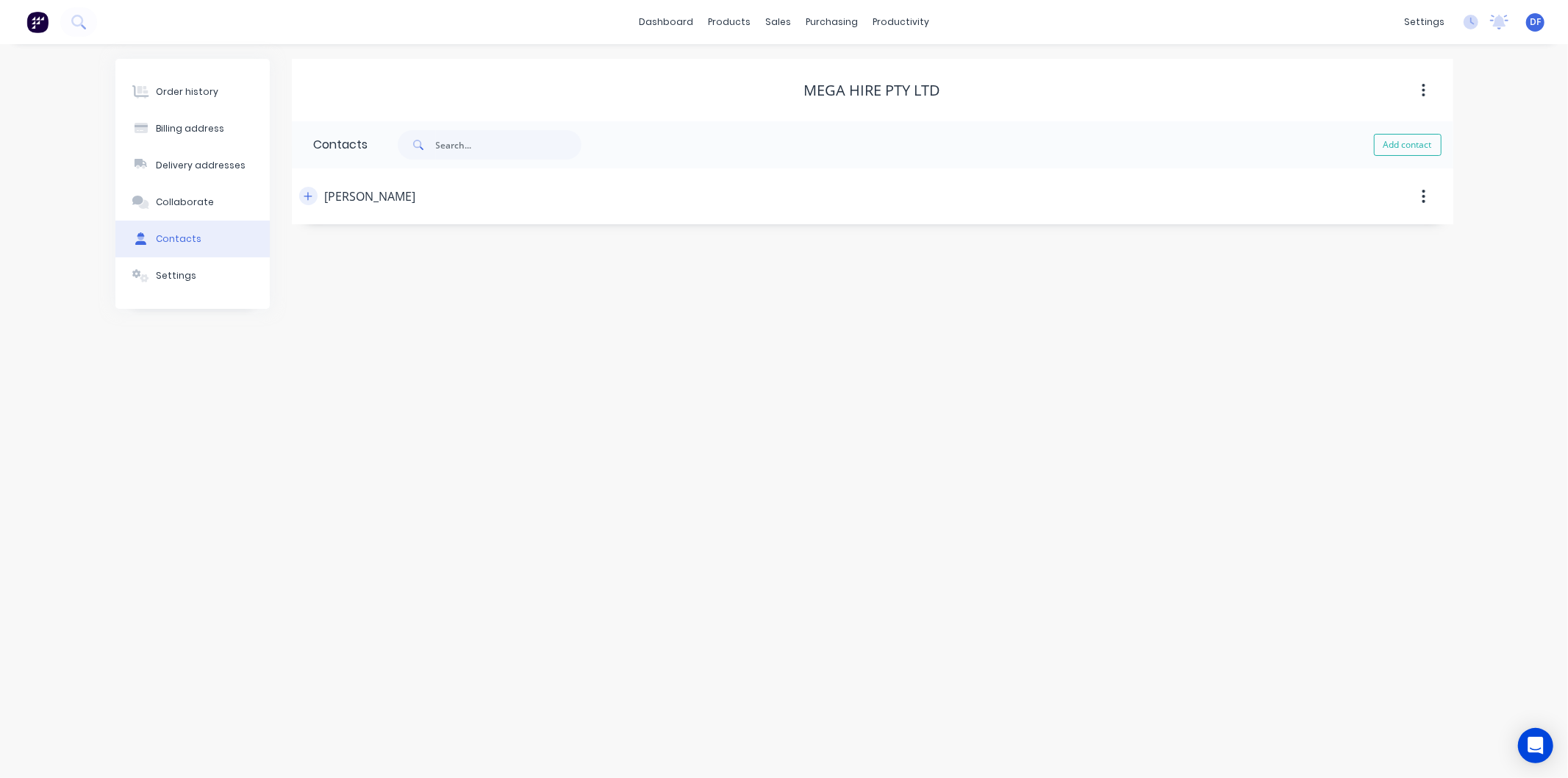
click at [311, 191] on icon "button" at bounding box center [307, 196] width 9 height 11
drag, startPoint x: 217, startPoint y: 238, endPoint x: 114, endPoint y: 544, distance: 322.9
click at [119, 552] on div "Order history Billing address Delivery addresses Collaborate Contacts Settings …" at bounding box center [784, 411] width 1568 height 734
drag, startPoint x: 450, startPoint y: 309, endPoint x: 320, endPoint y: 311, distance: 130.0
click at [319, 314] on input "[PERSON_NAME][EMAIL_ADDRESS][DOMAIN_NAME]" at bounding box center [434, 310] width 240 height 22
